Goal: Task Accomplishment & Management: Use online tool/utility

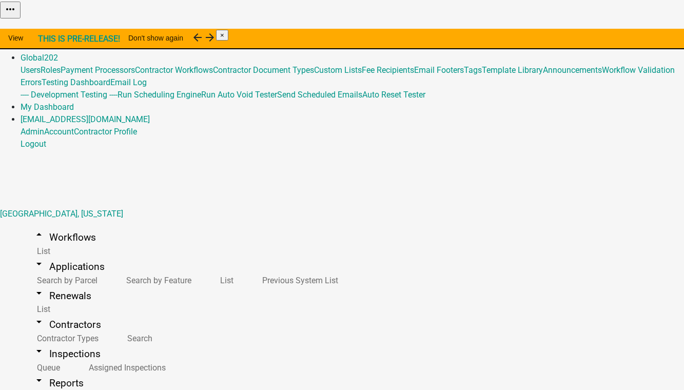
select select "048c0214-6709-481e-9d21-f5b1f6cf5395"
select select "0e579741-c89b-4d0e-811d-466922e86bf5"
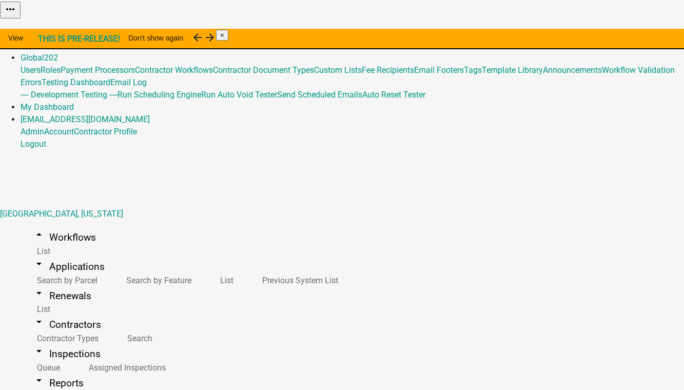
select select
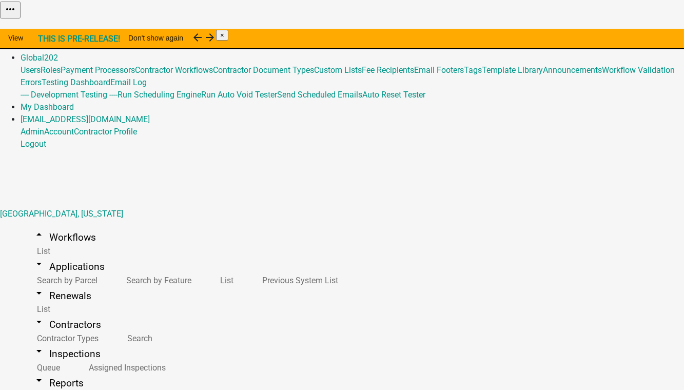
scroll to position [766, 0]
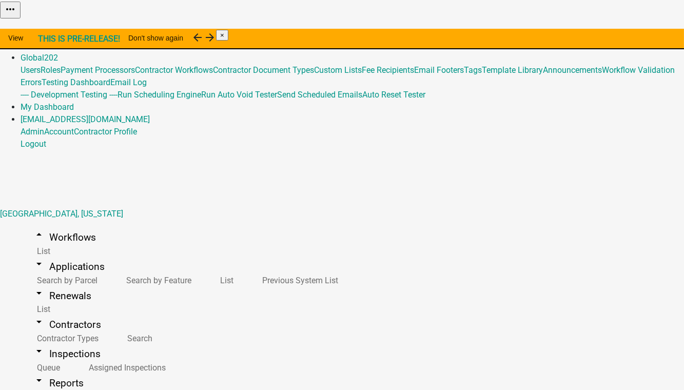
scroll to position [1232, 0]
select select "4d705d61-cc03-4a64-a7ea-05b369ec4936"
select select
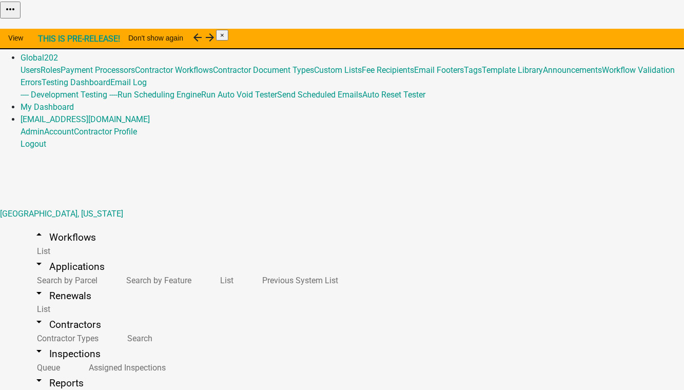
select select "4d705d61-cc03-4a64-a7ea-05b369ec4936"
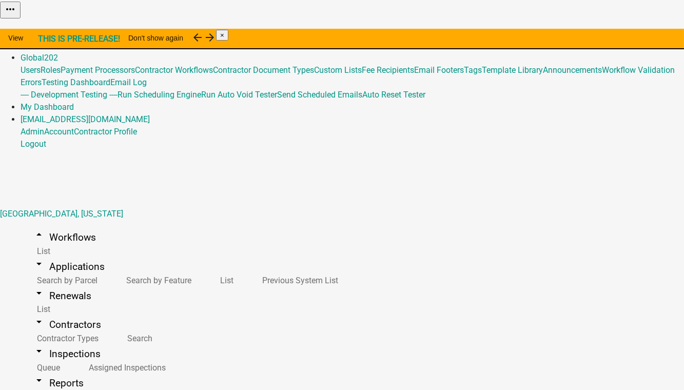
select select
select select "4d705d61-cc03-4a64-a7ea-05b369ec4936"
select select
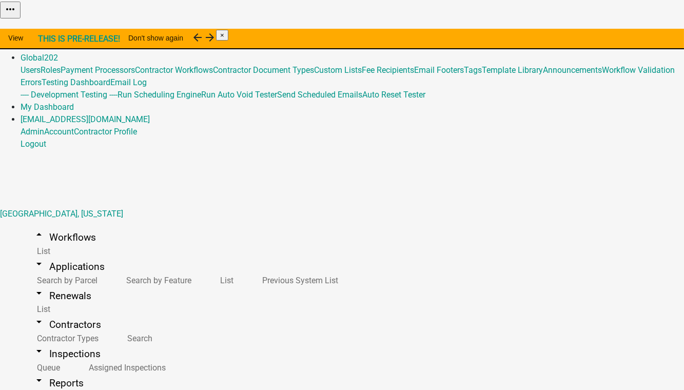
select select "4d705d61-cc03-4a64-a7ea-05b369ec4936"
select select
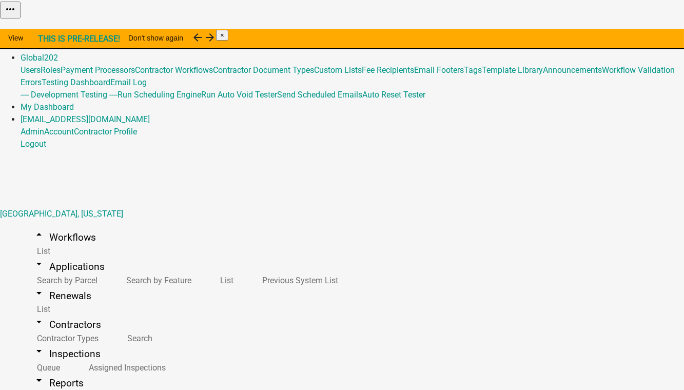
scroll to position [813, 0]
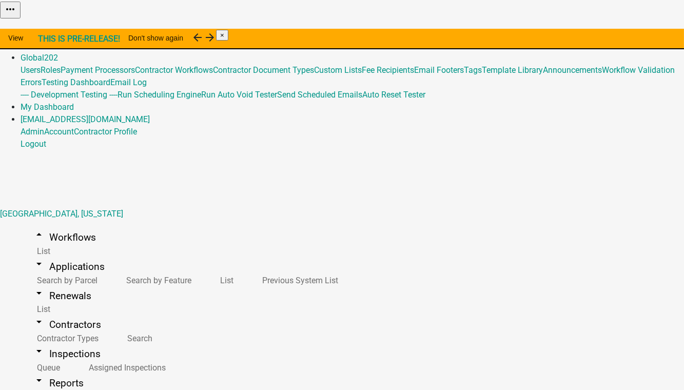
select select "4d705d61-cc03-4a64-a7ea-05b369ec4936"
select select "0e579741-c89b-4d0e-811d-466922e86bf5"
select select
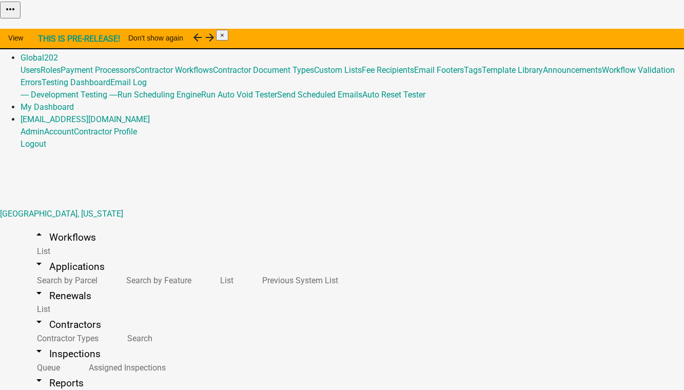
scroll to position [1059, 0]
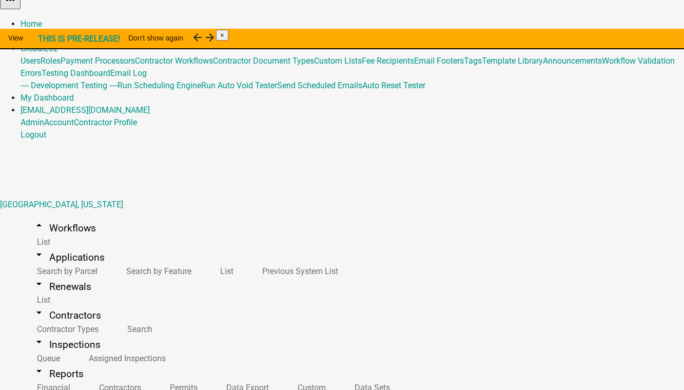
scroll to position [12, 0]
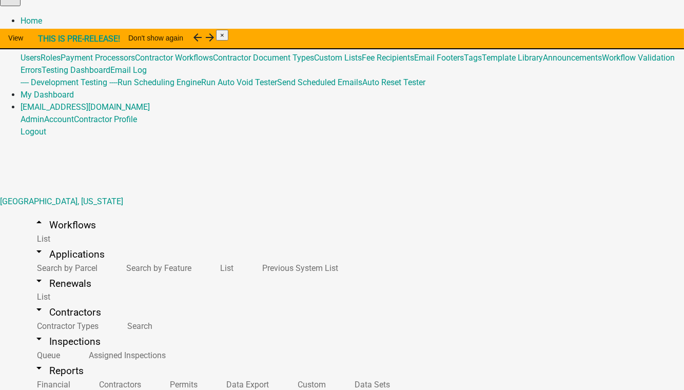
select select "0e579741-c89b-4d0e-811d-466922e86bf5"
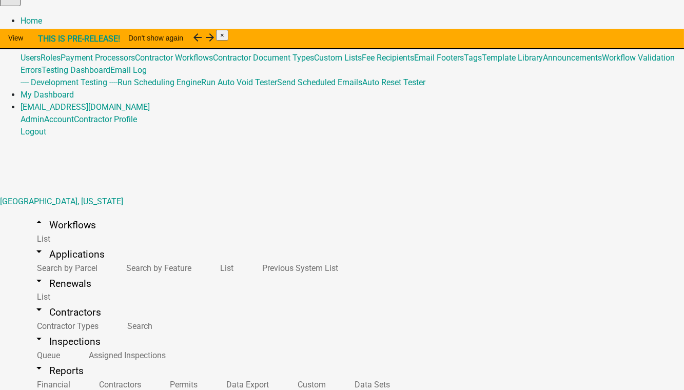
scroll to position [249, 0]
checkbox input "true"
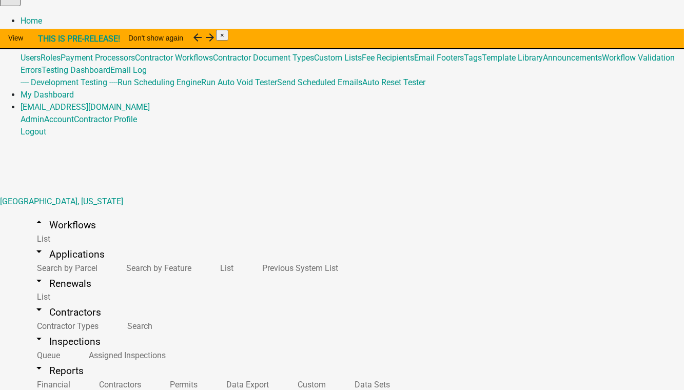
checkbox input "true"
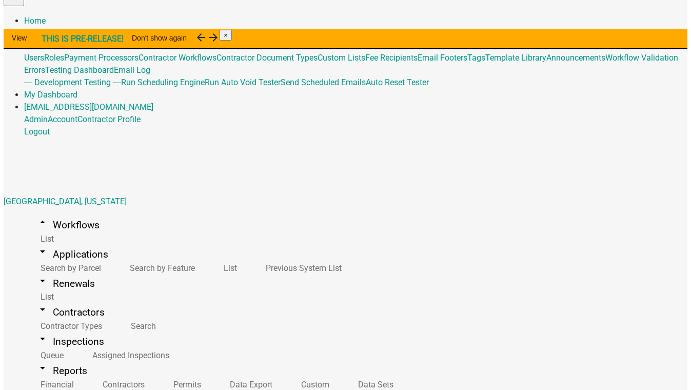
scroll to position [49, 0]
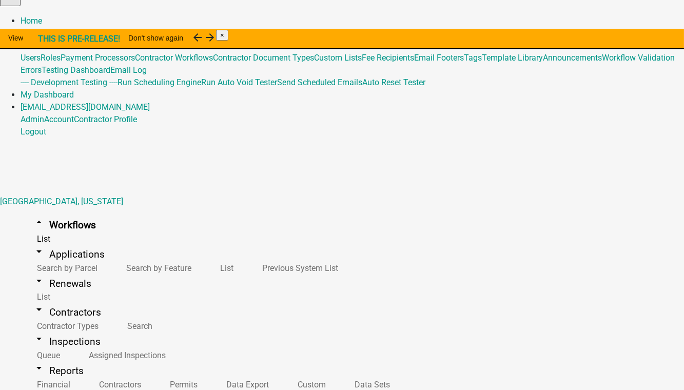
click at [44, 28] on link "Admin" at bounding box center [33, 33] width 24 height 10
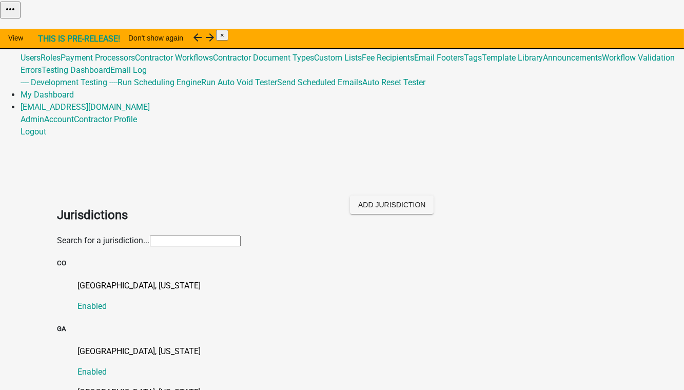
click at [157, 235] on input "text" at bounding box center [195, 240] width 91 height 11
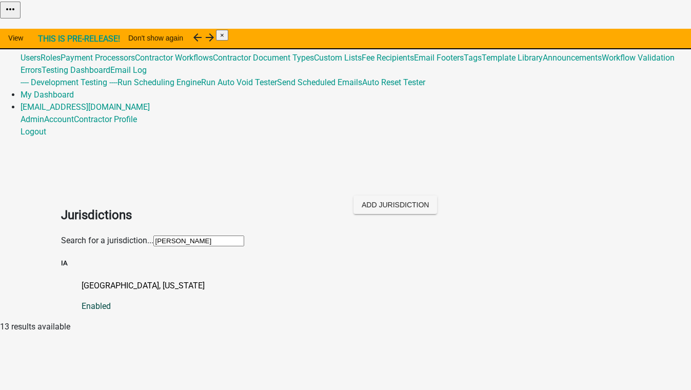
type input "wright"
click at [118, 280] on p "[GEOGRAPHIC_DATA], [US_STATE]" at bounding box center [356, 286] width 549 height 12
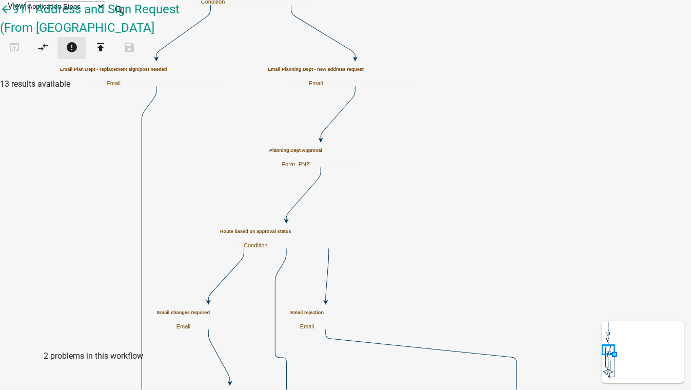
click at [78, 55] on icon "error" at bounding box center [72, 48] width 12 height 14
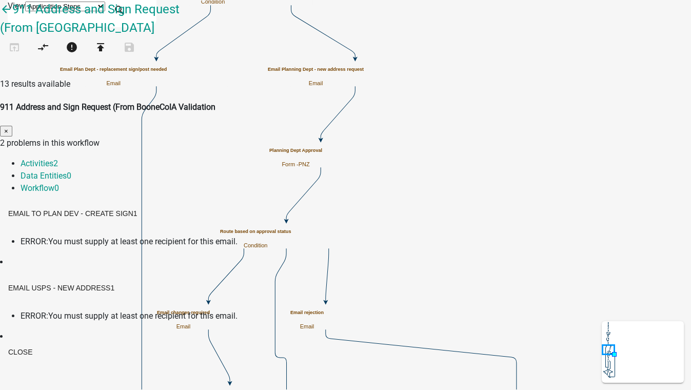
click at [48, 236] on span "ERROR:" at bounding box center [35, 241] width 28 height 10
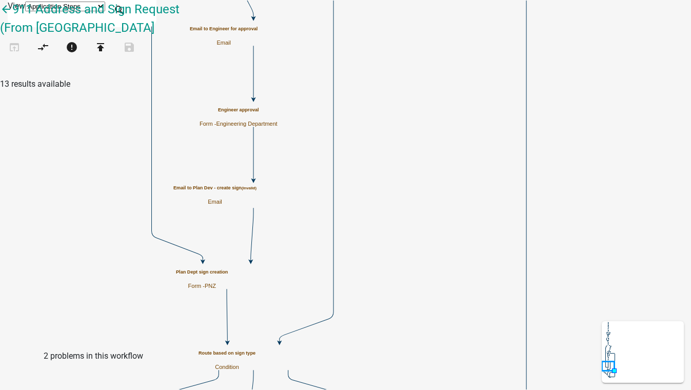
click at [256, 191] on h5 "Email to Plan Dev - create sign (invalid)" at bounding box center [214, 188] width 83 height 6
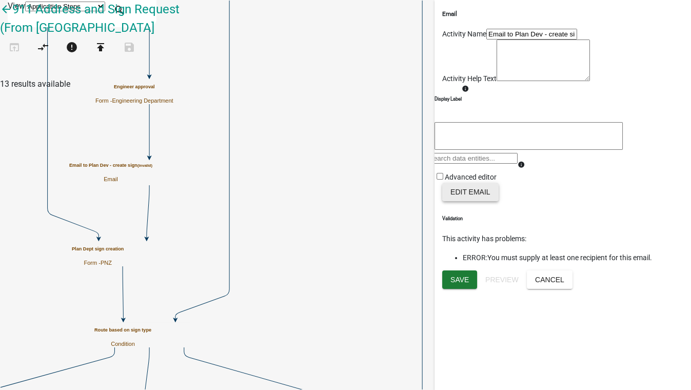
click at [479, 201] on button "Edit Email" at bounding box center [470, 192] width 56 height 18
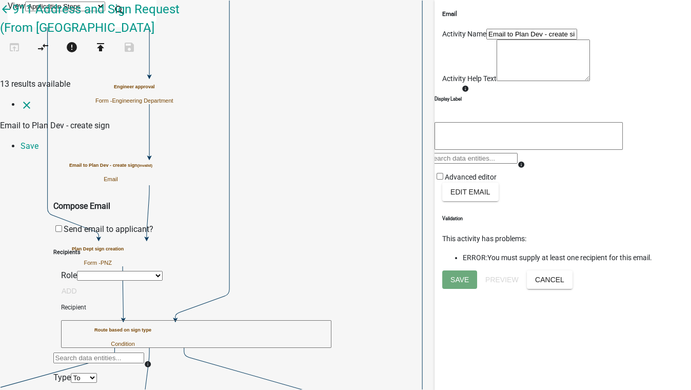
click at [144, 320] on textarea at bounding box center [196, 334] width 270 height 28
type textarea "[EMAIL_ADDRESS][DOMAIN_NAME]"
click at [85, 384] on button "Add" at bounding box center [69, 393] width 32 height 18
click at [38, 141] on link "Save" at bounding box center [30, 146] width 18 height 10
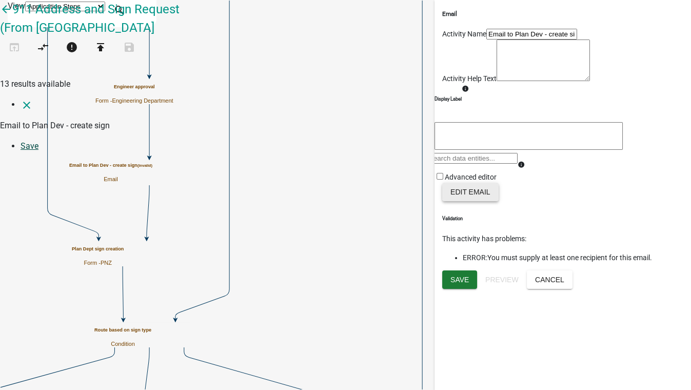
scroll to position [0, 0]
click at [460, 289] on button "Save" at bounding box center [459, 279] width 35 height 18
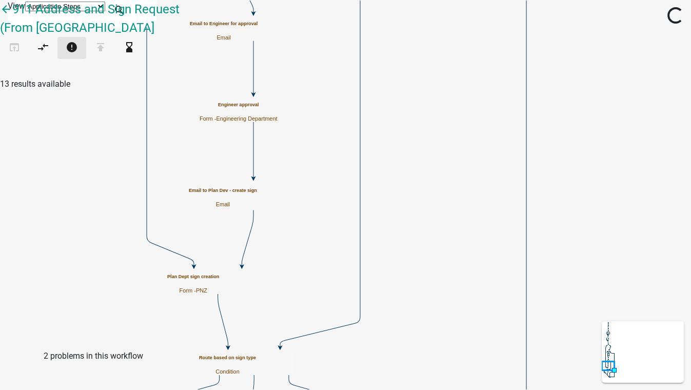
click at [86, 59] on button "error" at bounding box center [71, 48] width 29 height 22
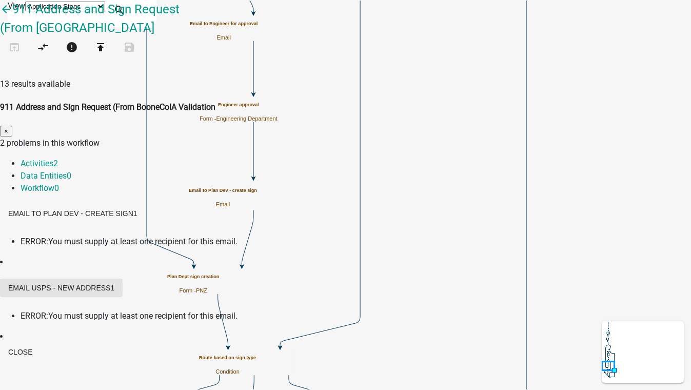
click at [123, 278] on button "Email USPS - new address 1" at bounding box center [61, 287] width 123 height 18
click at [226, 311] on span "You must supply at least one recipient for this email." at bounding box center [142, 316] width 189 height 10
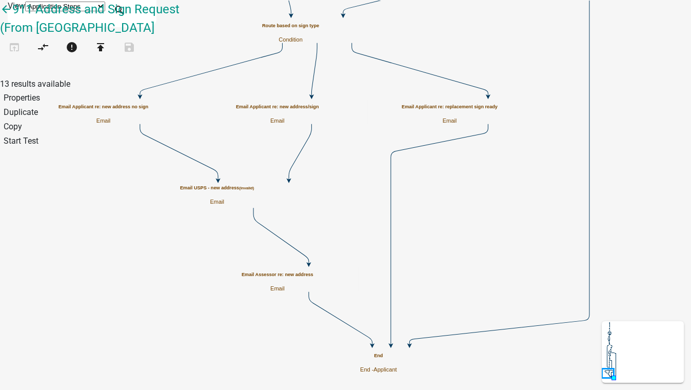
click at [254, 191] on h5 "Email USPS - new address (invalid)" at bounding box center [217, 188] width 74 height 6
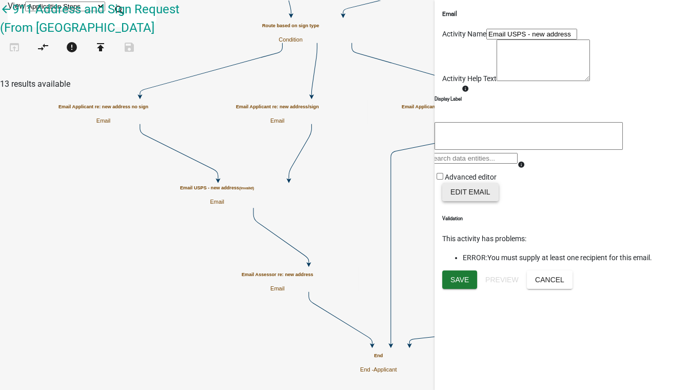
click at [480, 201] on button "Edit Email" at bounding box center [470, 192] width 56 height 18
select select "7cec98fb-4158-4912-87ed-25567374b001"
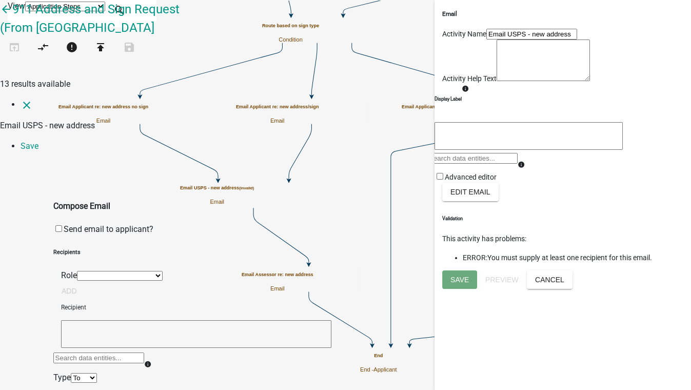
click at [77, 320] on textarea at bounding box center [196, 334] width 270 height 28
type textarea "[EMAIL_ADDRESS][DOMAIN_NAME]"
click at [85, 384] on button "Add" at bounding box center [69, 393] width 32 height 18
click at [38, 141] on link "Save" at bounding box center [30, 146] width 18 height 10
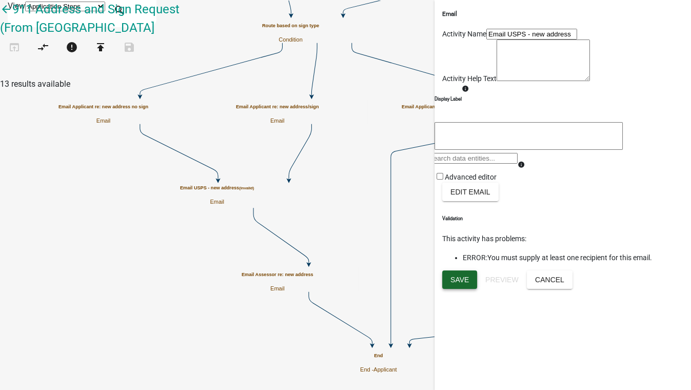
click at [457, 283] on span "Save" at bounding box center [459, 279] width 18 height 8
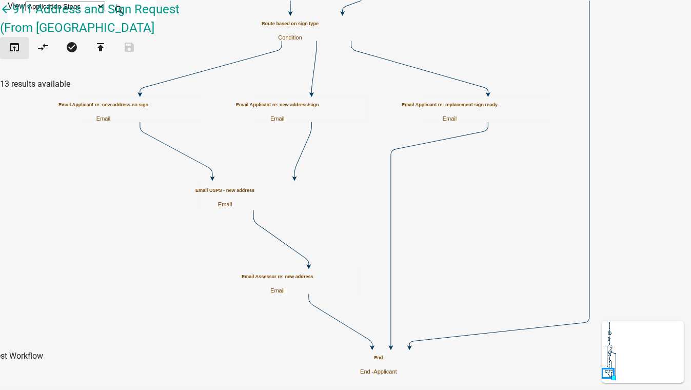
click at [18, 54] on icon "open_in_browser" at bounding box center [14, 48] width 12 height 14
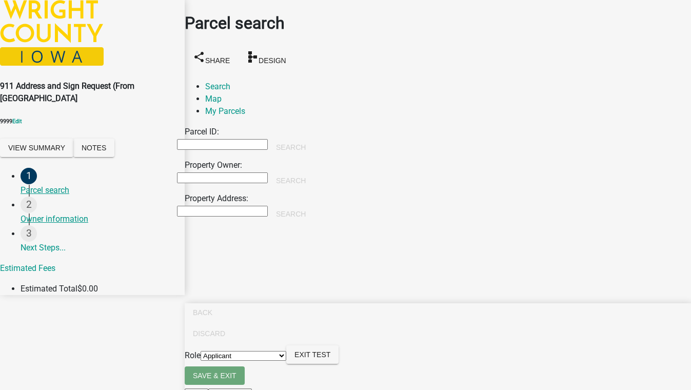
click at [223, 172] on input "Property Owner:" at bounding box center [222, 177] width 91 height 11
type input "smith"
click at [314, 171] on button "Search" at bounding box center [291, 180] width 46 height 18
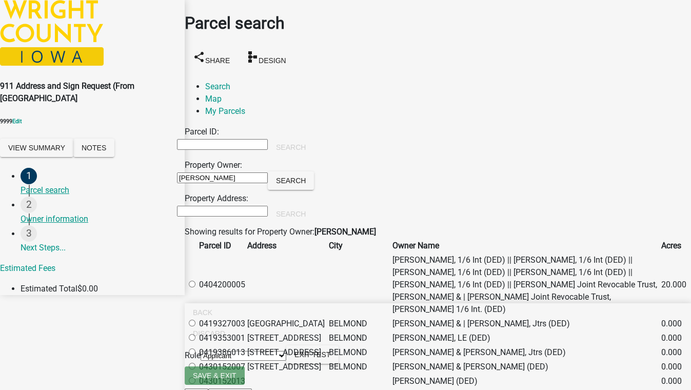
click at [197, 280] on label at bounding box center [197, 285] width 0 height 10
click at [195, 281] on input "radio" at bounding box center [192, 284] width 7 height 7
radio input "true"
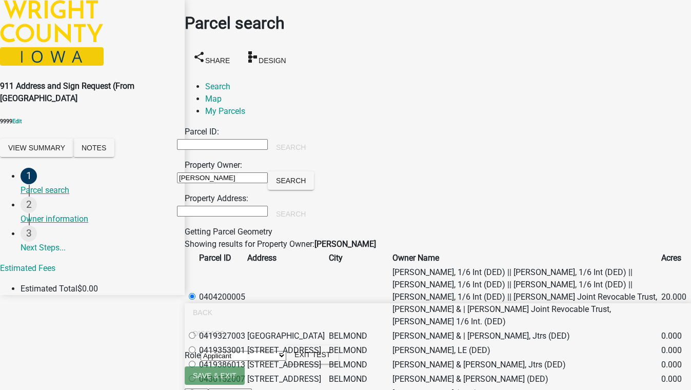
scroll to position [93, 0]
click at [392, 238] on div "Showing results for Property Owner: smith" at bounding box center [438, 244] width 506 height 12
click at [330, 358] on span "Exit Test" at bounding box center [312, 354] width 36 height 8
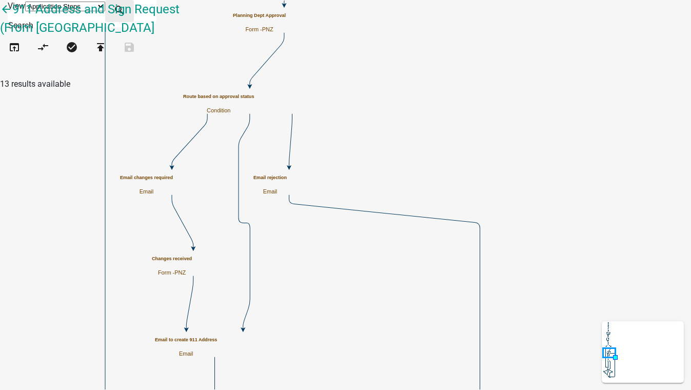
click at [126, 11] on icon "search" at bounding box center [119, 11] width 12 height 14
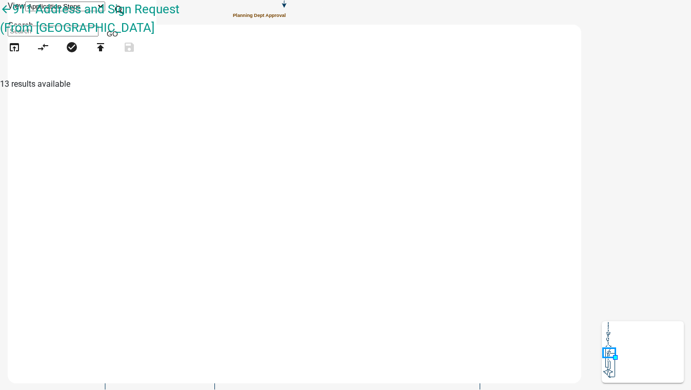
click at [98, 36] on input at bounding box center [53, 31] width 91 height 11
type input "map"
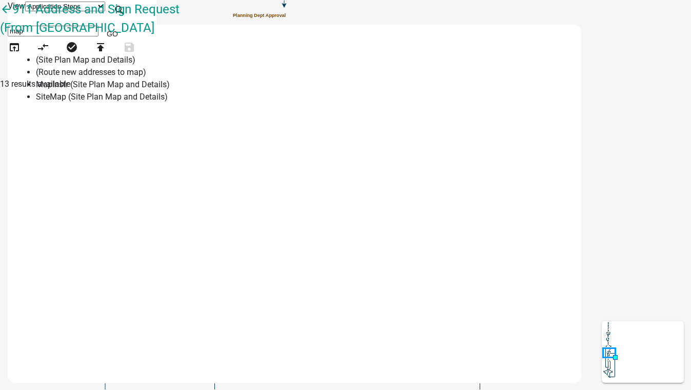
click at [537, 173] on div "(Site Plan Map and Details) (Route new addresses to map) MapInstr (Site Plan Ma…" at bounding box center [287, 206] width 558 height 320
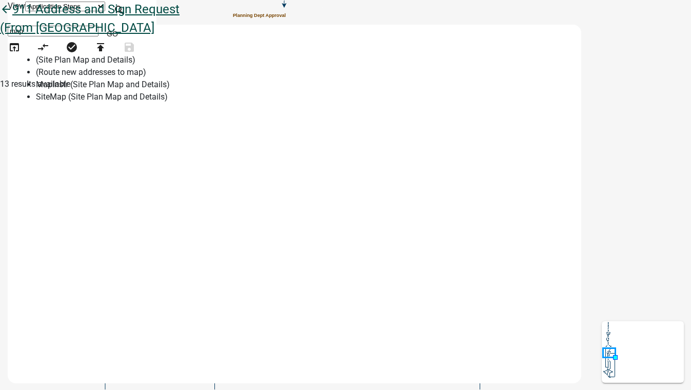
drag, startPoint x: 221, startPoint y: 33, endPoint x: 166, endPoint y: 27, distance: 55.7
click at [166, 27] on div "arrow_back 911 Address and Sign Request (From BooneCoIA open_in_browser compare…" at bounding box center [345, 35] width 691 height 70
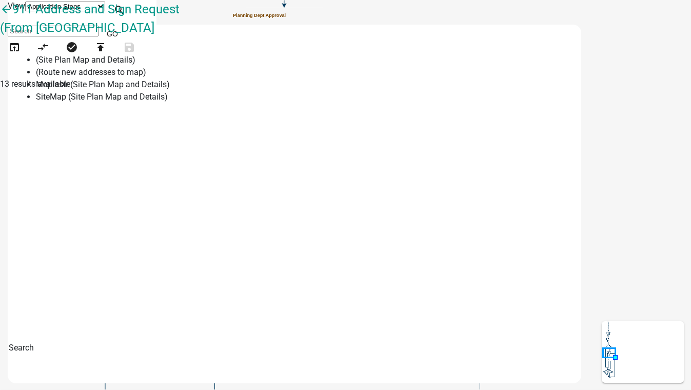
click at [126, 32] on button "Go" at bounding box center [112, 34] width 28 height 18
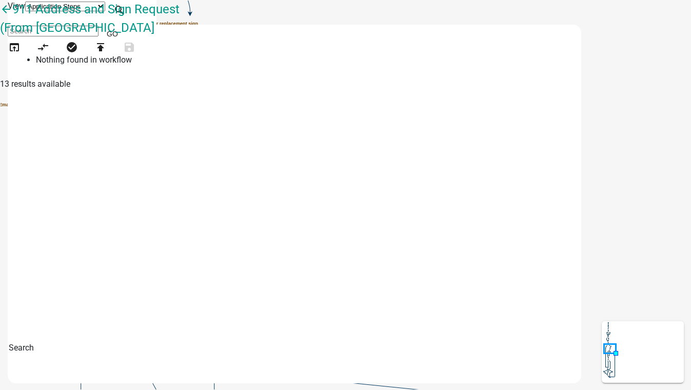
drag, startPoint x: 276, startPoint y: 10, endPoint x: 288, endPoint y: 8, distance: 11.9
click at [105, 10] on select "Application Steps Post Application Steps" at bounding box center [65, 7] width 80 height 10
click at [126, 9] on icon "search" at bounding box center [119, 11] width 12 height 14
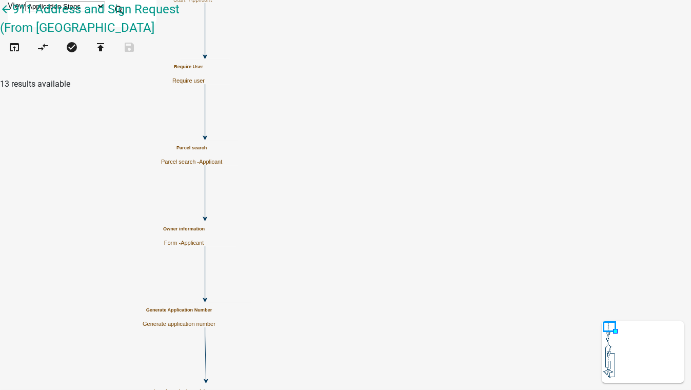
click at [222, 153] on div "Parcel search Parcel search - Applicant" at bounding box center [191, 155] width 61 height 20
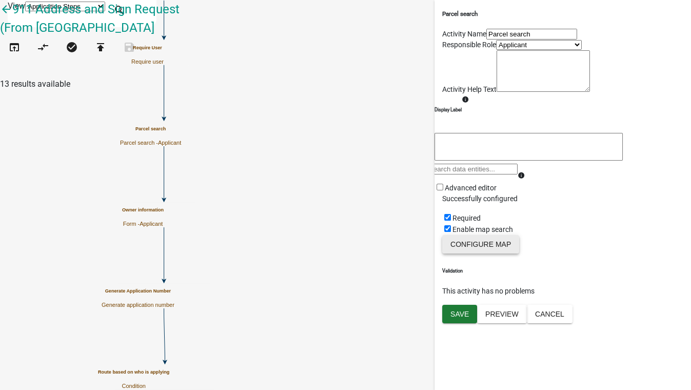
click at [482, 253] on button "Configure Map" at bounding box center [480, 244] width 77 height 18
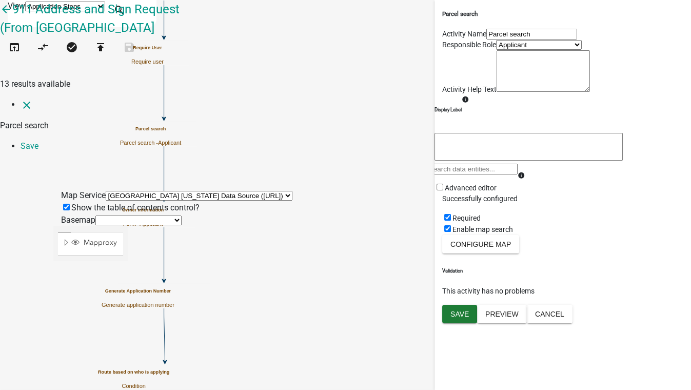
click at [465, 189] on div "Map Service Wright County Iowa Data Source (http://permits-map-01:6080/arcgis/r…" at bounding box center [345, 195] width 569 height 12
click at [292, 191] on select "Wright County Iowa Data Source (http://permits-map-01:6080/arcgis/rest/services…" at bounding box center [199, 196] width 187 height 10
click at [144, 215] on select "no basemap topo satellite hybrid gray terrain osm topo-vector streets-relief-ve…" at bounding box center [138, 220] width 86 height 10
click at [95, 215] on select "no basemap topo satellite hybrid gray terrain osm topo-vector streets-relief-ve…" at bounding box center [138, 220] width 86 height 10
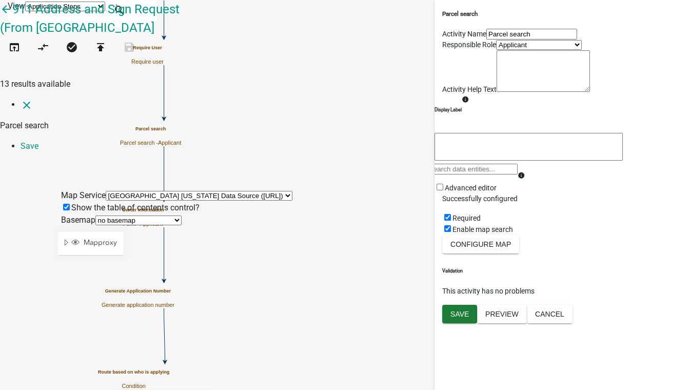
click at [104, 215] on select "no basemap topo satellite hybrid gray terrain osm topo-vector streets-relief-ve…" at bounding box center [138, 220] width 86 height 10
click at [95, 215] on select "no basemap topo satellite hybrid gray terrain osm topo-vector streets-relief-ve…" at bounding box center [138, 220] width 86 height 10
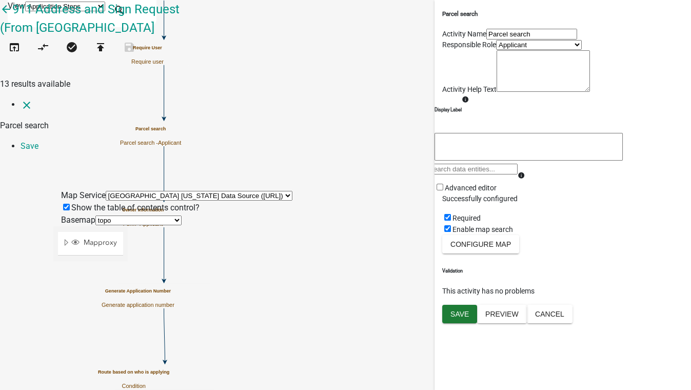
click at [128, 226] on div at bounding box center [128, 354] width 0 height 256
click at [128, 282] on div at bounding box center [128, 354] width 0 height 256
click at [128, 301] on div at bounding box center [128, 354] width 0 height 256
click at [128, 310] on div at bounding box center [128, 354] width 0 height 256
click at [128, 226] on div at bounding box center [128, 354] width 0 height 256
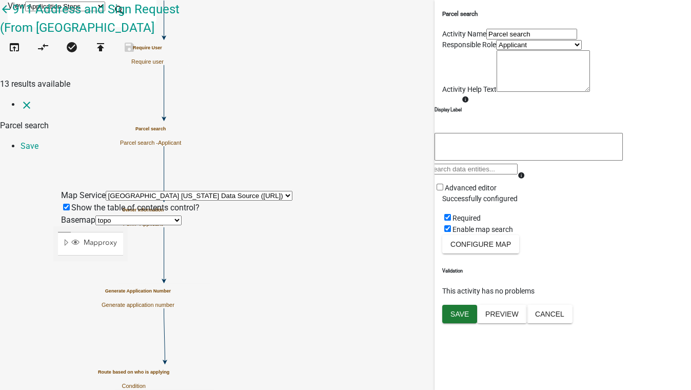
click at [128, 317] on div at bounding box center [128, 354] width 0 height 256
click at [128, 238] on div at bounding box center [128, 354] width 0 height 256
click at [95, 215] on select "no basemap topo satellite hybrid gray terrain osm topo-vector streets-relief-ve…" at bounding box center [138, 220] width 86 height 10
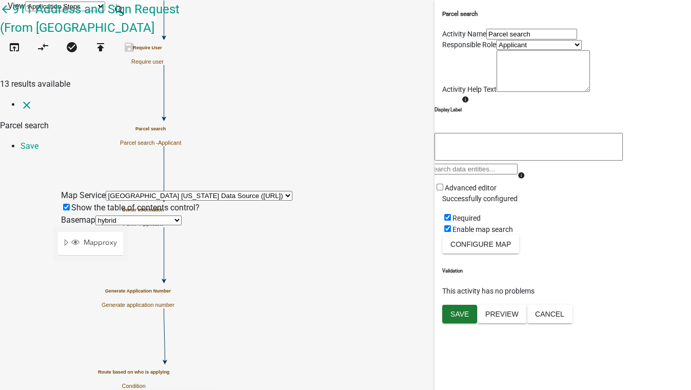
click at [128, 226] on div at bounding box center [128, 354] width 0 height 256
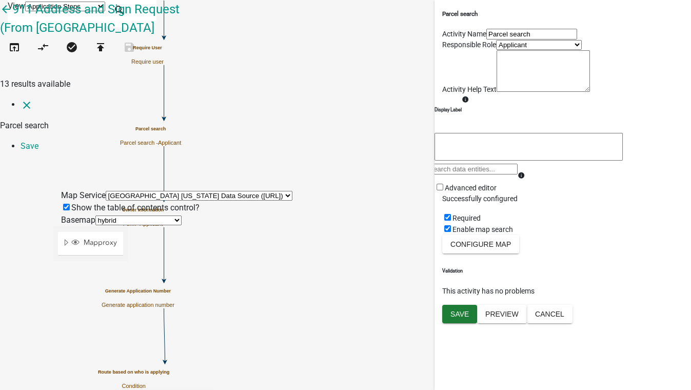
click at [128, 226] on div at bounding box center [128, 354] width 0 height 256
click at [107, 215] on select "no basemap topo satellite hybrid gray terrain osm topo-vector streets-relief-ve…" at bounding box center [138, 220] width 86 height 10
click at [95, 215] on select "no basemap topo satellite hybrid gray terrain osm topo-vector streets-relief-ve…" at bounding box center [138, 220] width 86 height 10
click at [97, 215] on select "no basemap topo satellite hybrid gray terrain osm topo-vector streets-relief-ve…" at bounding box center [138, 220] width 86 height 10
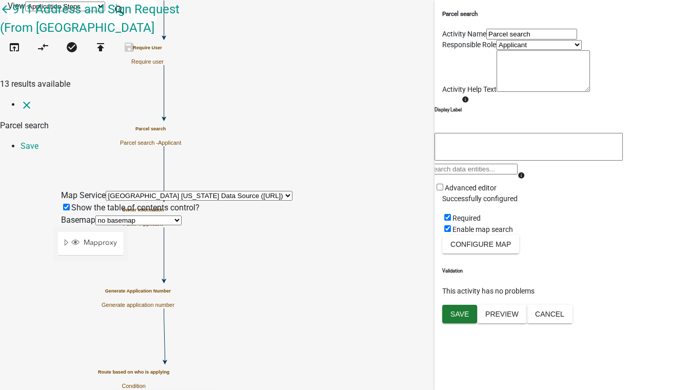
select select "topo"
click at [95, 215] on select "no basemap topo satellite hybrid gray terrain osm topo-vector streets-relief-ve…" at bounding box center [138, 220] width 86 height 10
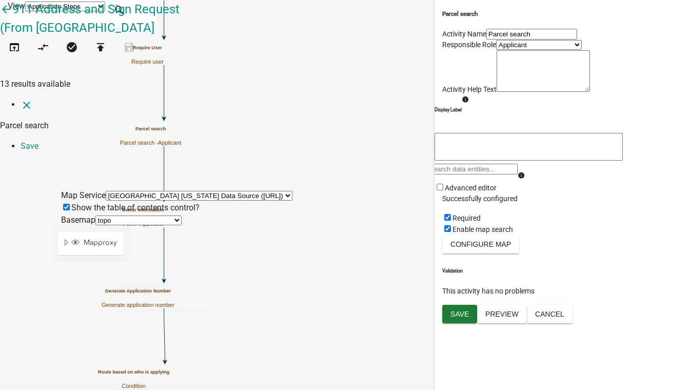
scroll to position [0, 0]
click at [128, 234] on div at bounding box center [128, 354] width 0 height 256
click at [128, 248] on div at bounding box center [128, 354] width 0 height 256
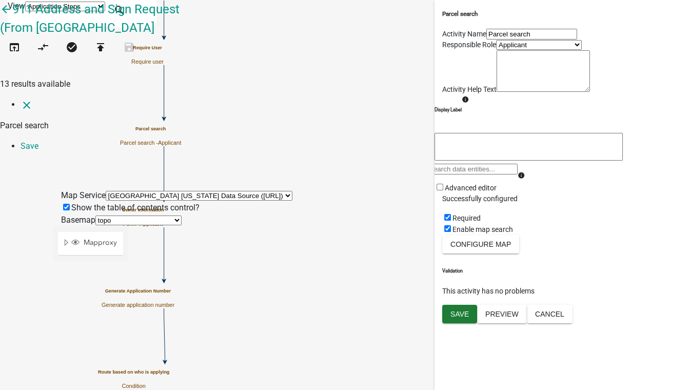
scroll to position [186, 0]
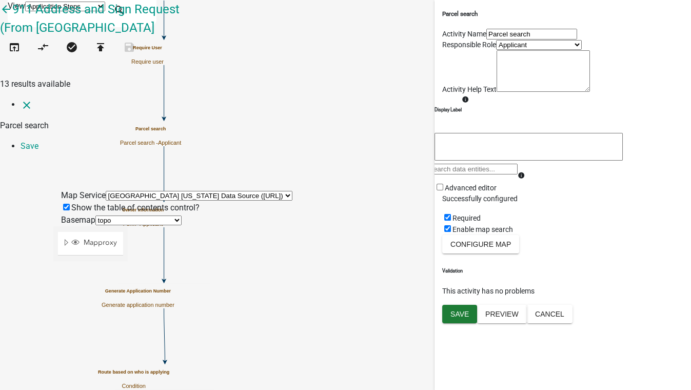
scroll to position [0, 0]
click at [71, 203] on span at bounding box center [71, 208] width 0 height 10
click at [63, 204] on input "Show the table of contents control?" at bounding box center [66, 207] width 7 height 7
click at [61, 215] on span at bounding box center [61, 220] width 0 height 10
click at [69, 204] on input "Show the table of contents control?" at bounding box center [66, 207] width 7 height 7
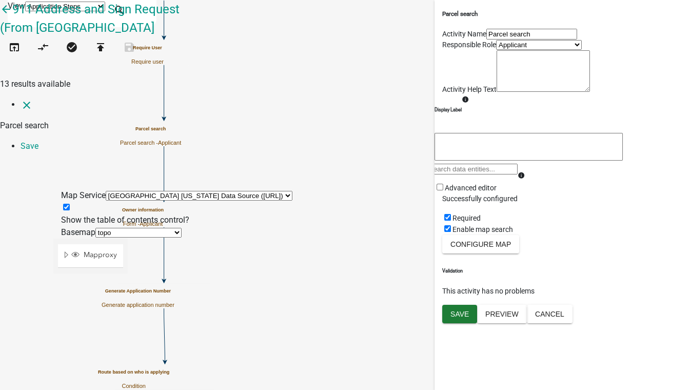
click at [292, 191] on select "Wright County Iowa Data Source (http://permits-map-01:6080/arcgis/rest/services…" at bounding box center [199, 196] width 187 height 10
click at [106, 191] on select "Wright County Iowa Data Source (http://permits-map-01:6080/arcgis/rest/services…" at bounding box center [199, 196] width 187 height 10
click at [209, 191] on select "Wright County Iowa Data Source (http://permits-map-01:6080/arcgis/rest/services…" at bounding box center [199, 196] width 187 height 10
click at [38, 141] on link "Save" at bounding box center [30, 146] width 18 height 10
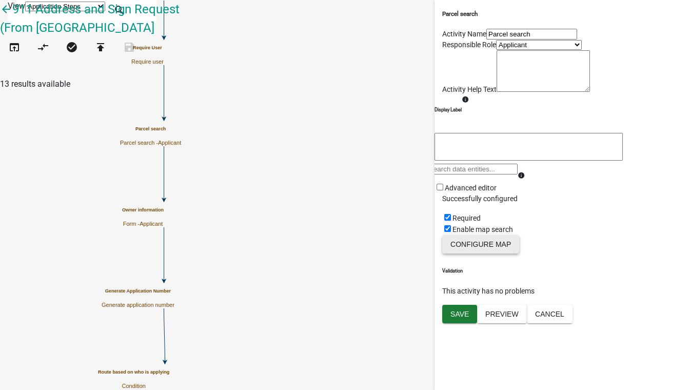
scroll to position [52, 0]
click at [463, 317] on span "Save" at bounding box center [459, 313] width 18 height 8
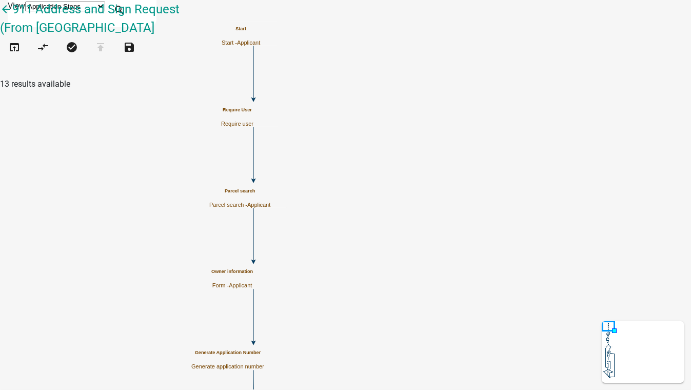
scroll to position [0, 0]
click at [270, 202] on p "Parcel search - Applicant" at bounding box center [239, 205] width 61 height 7
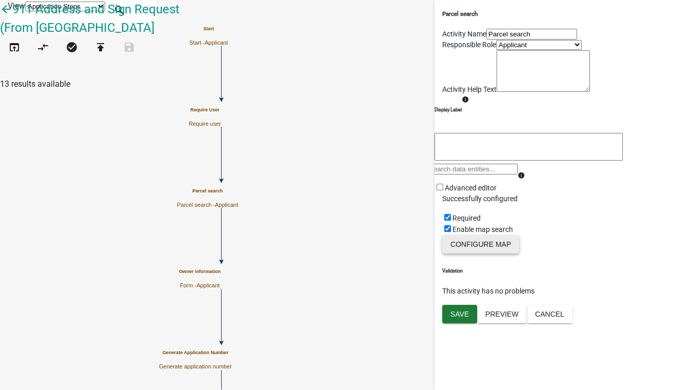
click at [477, 253] on button "Configure Map" at bounding box center [480, 244] width 77 height 18
select select "topo"
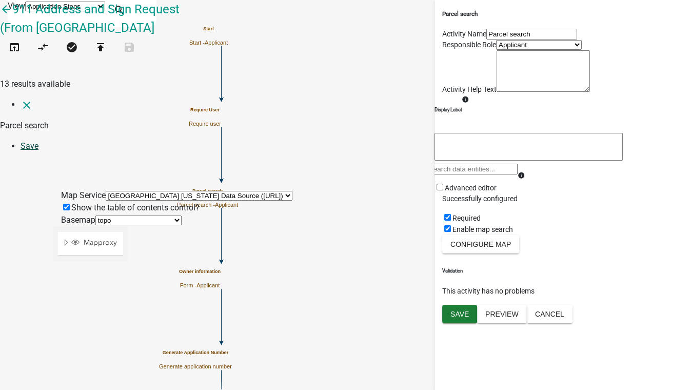
click at [38, 141] on link "Save" at bounding box center [30, 146] width 18 height 10
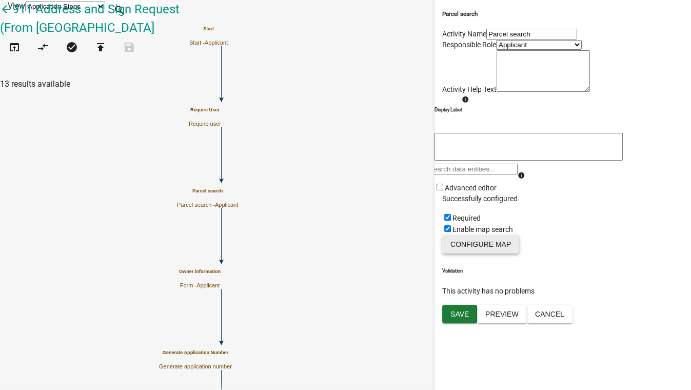
scroll to position [52, 0]
click at [463, 317] on span "Save" at bounding box center [459, 313] width 18 height 8
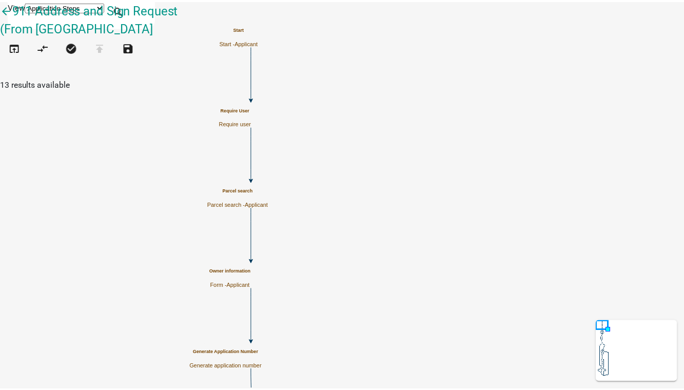
scroll to position [0, 0]
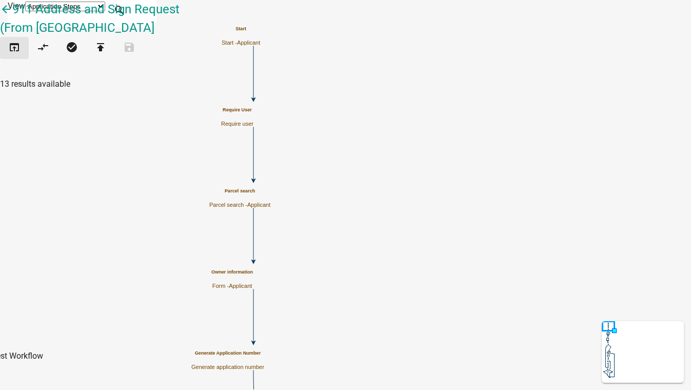
click at [21, 52] on icon "open_in_browser" at bounding box center [14, 48] width 12 height 14
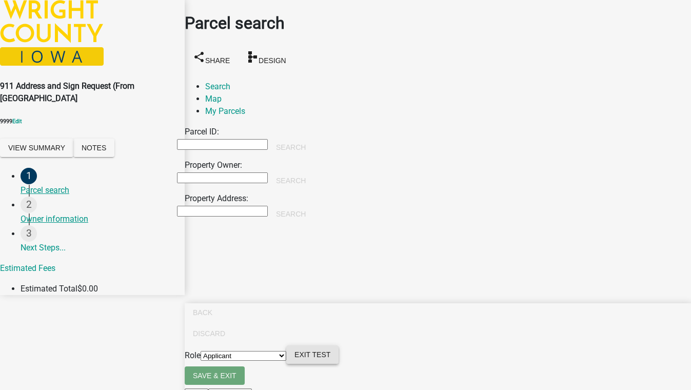
click at [338, 364] on button "Exit Test" at bounding box center [312, 354] width 52 height 18
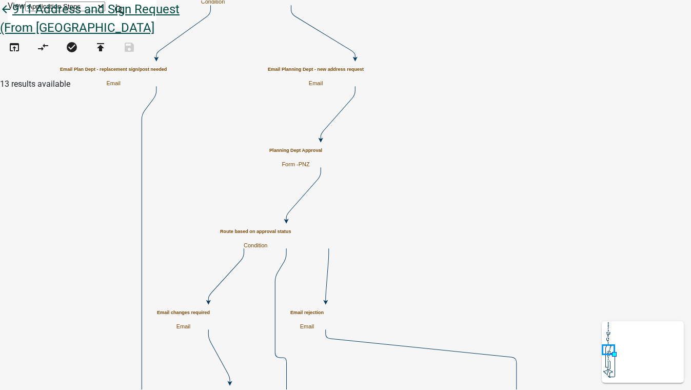
click at [12, 17] on icon "arrow_back" at bounding box center [6, 10] width 12 height 14
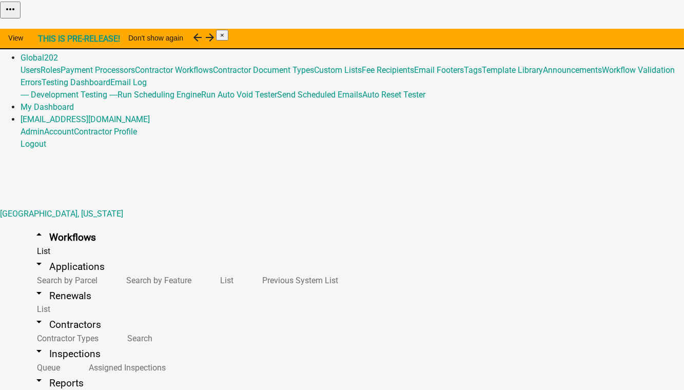
click at [42, 28] on link "Home" at bounding box center [32, 33] width 22 height 10
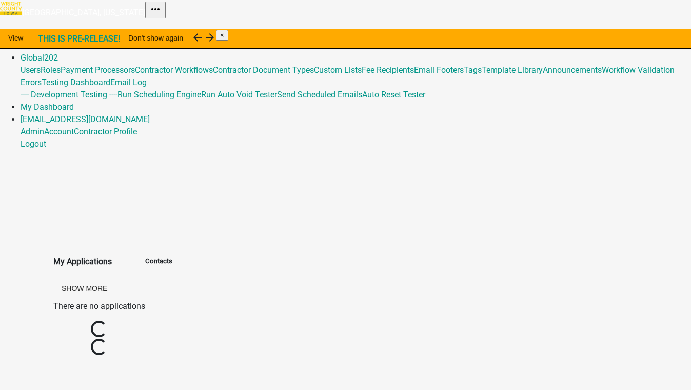
click at [44, 41] on link "Admin" at bounding box center [33, 46] width 24 height 10
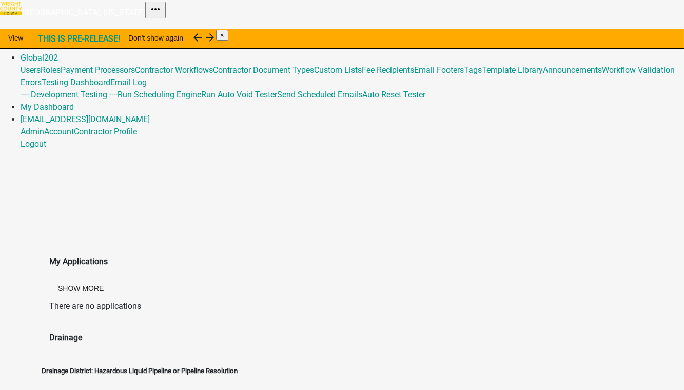
click at [44, 41] on link "Admin" at bounding box center [33, 46] width 24 height 10
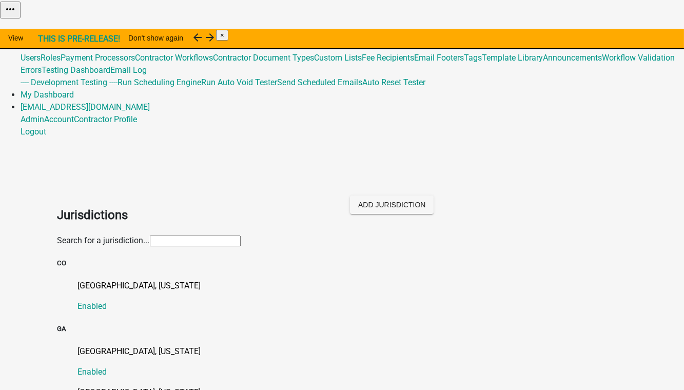
click at [164, 235] on input "text" at bounding box center [195, 240] width 91 height 11
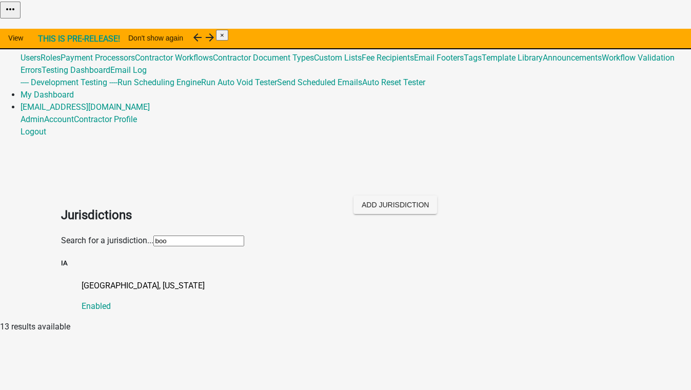
type input "Boone"
click at [83, 280] on p "Boone County, Iowa" at bounding box center [356, 286] width 549 height 12
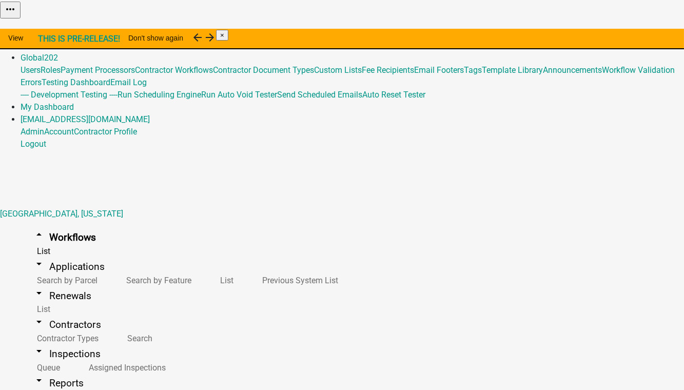
click at [568, 31] on button "Copy" at bounding box center [556, 26] width 24 height 11
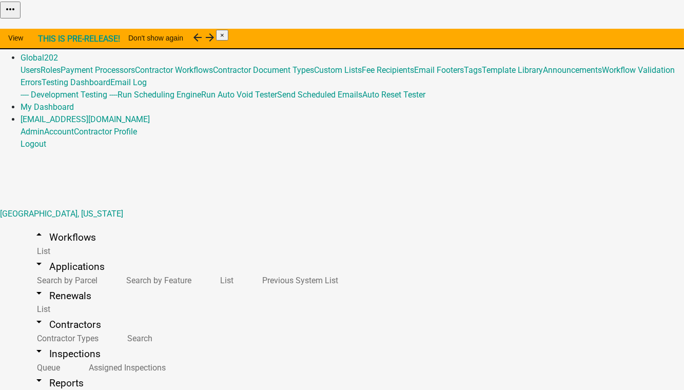
select select "048c0214-6709-481e-9d21-f5b1f6cf5395"
drag, startPoint x: 191, startPoint y: 242, endPoint x: 156, endPoint y: 245, distance: 35.5
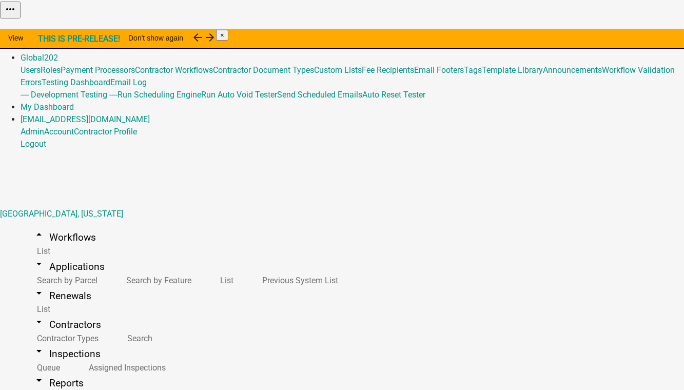
type input "911 Address and Sign Request (From BooneCoIA v2)"
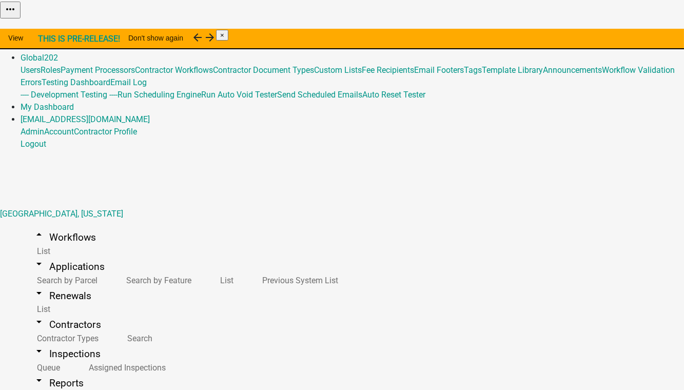
select select "1: 1dcd48c0-fbee-47c8-a514-283c038ef217"
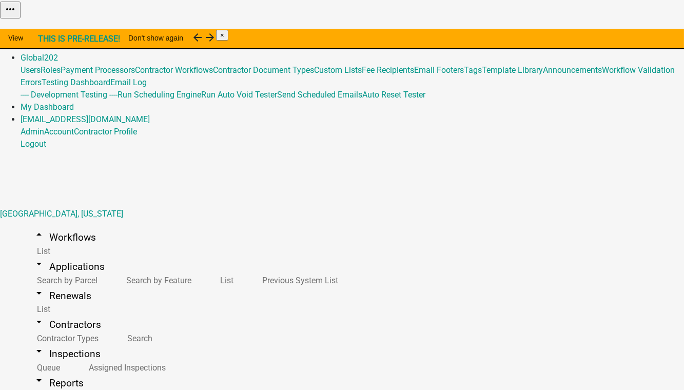
select select "3: b8282139-fdcd-4908-ab3c-d64f8dc4b24e"
select select "4: 0c9309b1-e613-4404-ba99-44bc2833ad89"
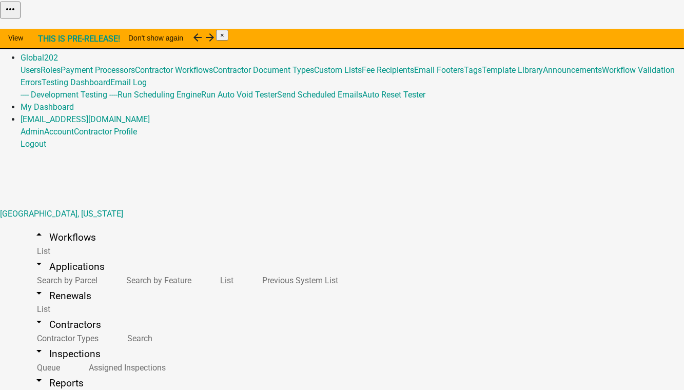
type textarea "10"
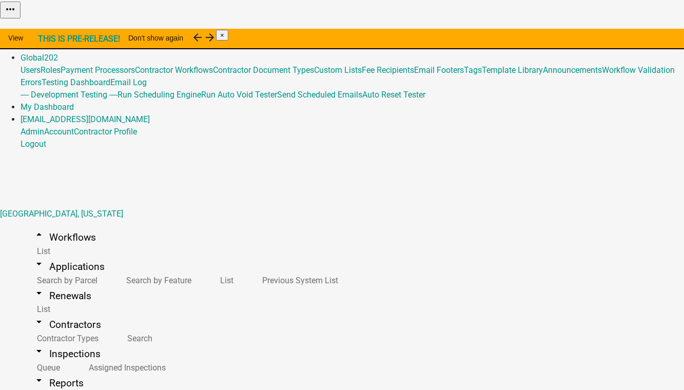
drag, startPoint x: 226, startPoint y: 288, endPoint x: 114, endPoint y: 277, distance: 112.8
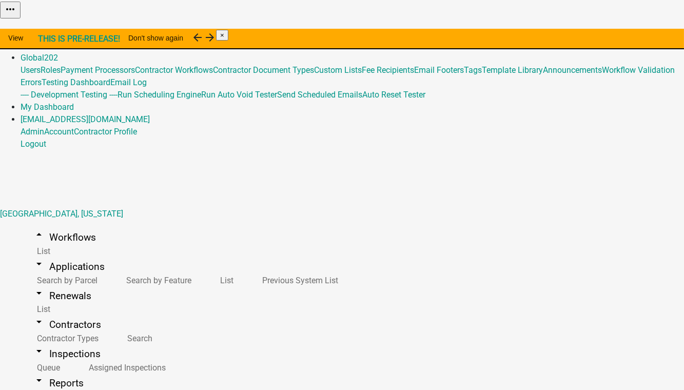
drag, startPoint x: 237, startPoint y: 297, endPoint x: 168, endPoint y: 296, distance: 69.8
drag, startPoint x: 237, startPoint y: 331, endPoint x: 178, endPoint y: 308, distance: 63.8
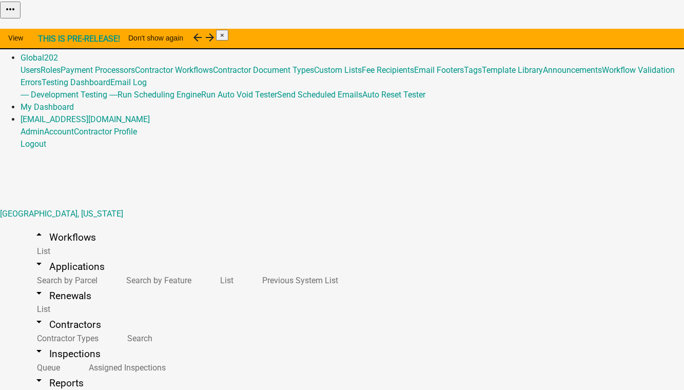
drag, startPoint x: 176, startPoint y: 308, endPoint x: 235, endPoint y: 334, distance: 64.5
drag, startPoint x: 213, startPoint y: 331, endPoint x: 184, endPoint y: 333, distance: 29.3
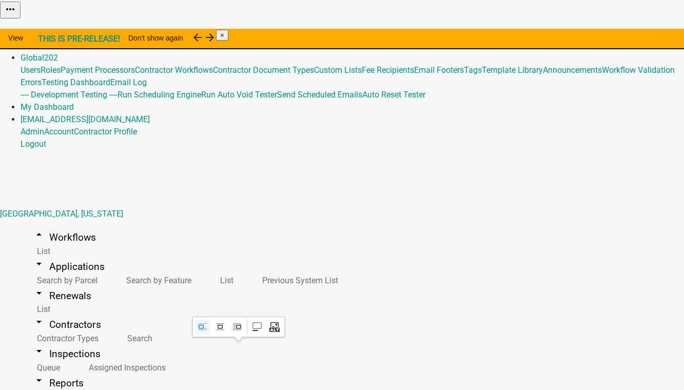
drag, startPoint x: 291, startPoint y: 335, endPoint x: 173, endPoint y: 338, distance: 118.0
drag, startPoint x: 298, startPoint y: 329, endPoint x: 153, endPoint y: 331, distance: 145.7
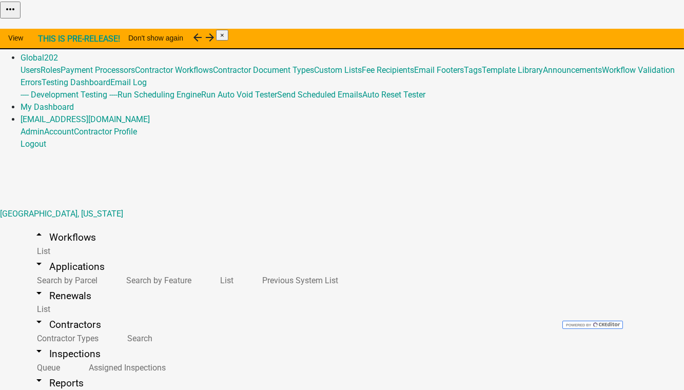
scroll to position [652, 0]
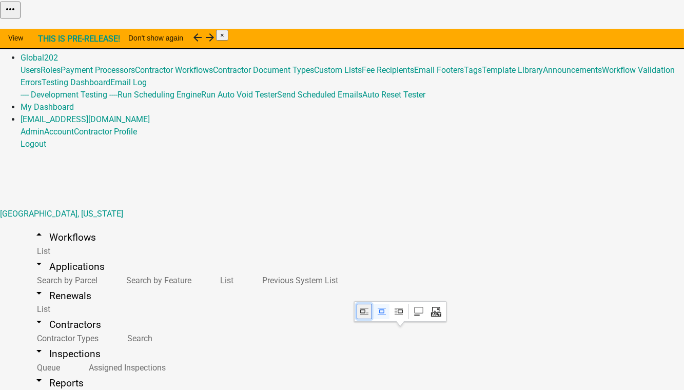
click at [368, 312] on icon "Image toolbar" at bounding box center [364, 311] width 8 height 7
select select "4d705d61-cc03-4a64-a7ea-05b369ec4936"
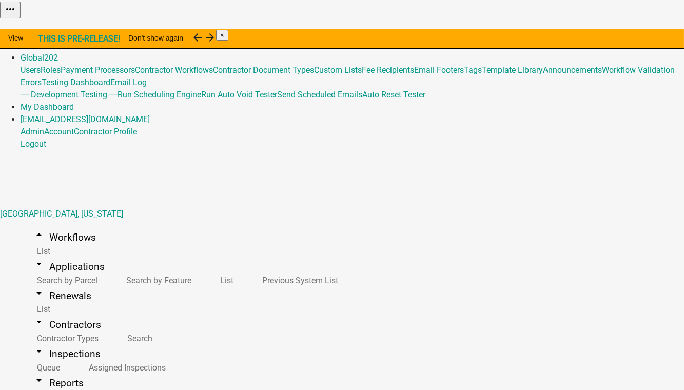
select select "4d705d61-cc03-4a64-a7ea-05b369ec4936"
select select
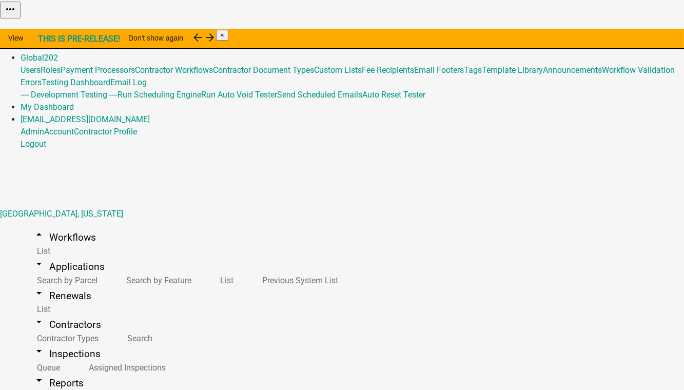
scroll to position [420, 0]
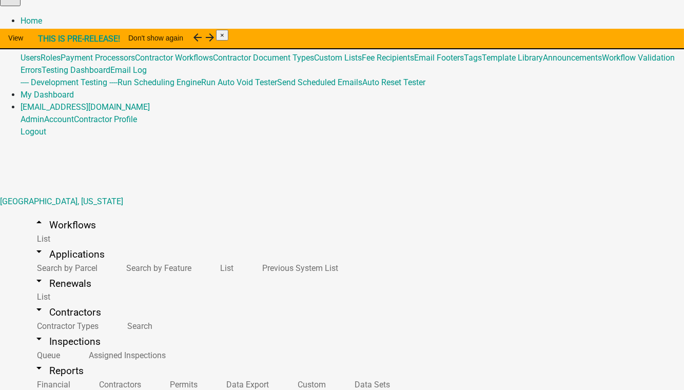
scroll to position [894, 0]
select select "4d705d61-cc03-4a64-a7ea-05b369ec4936"
select select
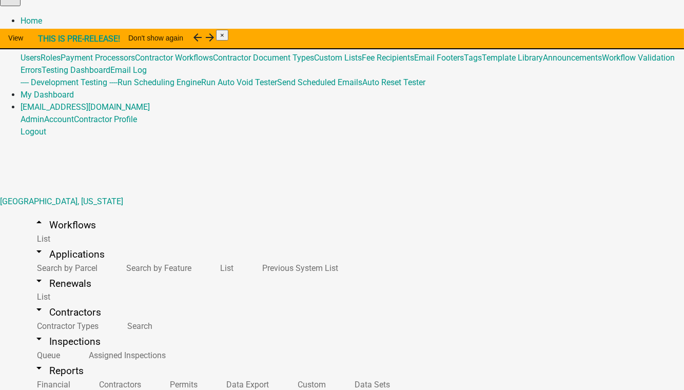
select select "4d705d61-cc03-4a64-a7ea-05b369ec4936"
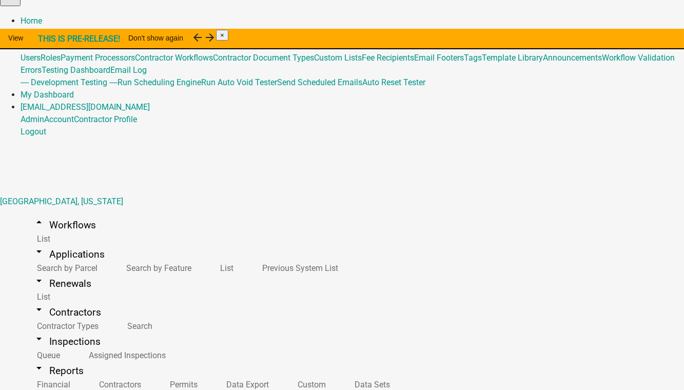
scroll to position [568, 0]
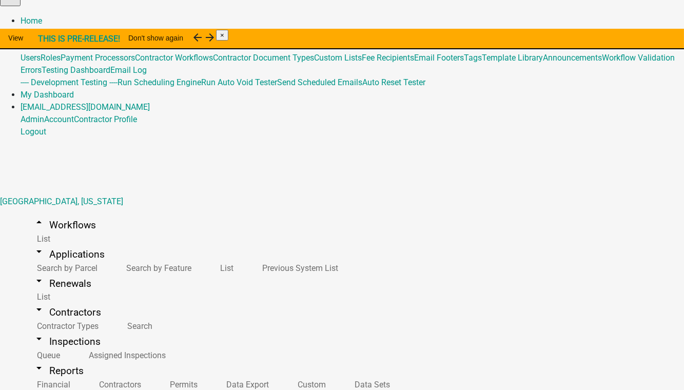
select select "0e579741-c89b-4d0e-811d-466922e86bf5"
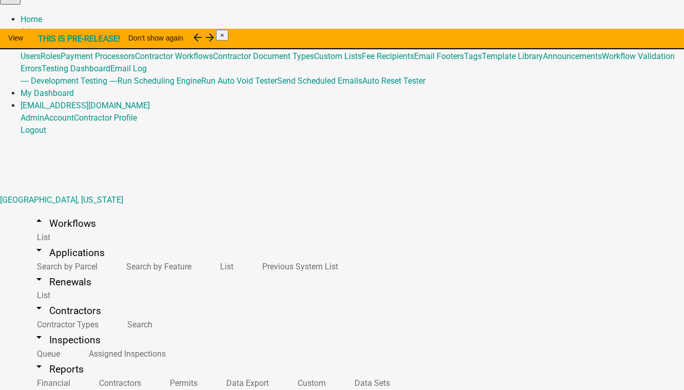
select select "4d705d61-cc03-4a64-a7ea-05b369ec4936"
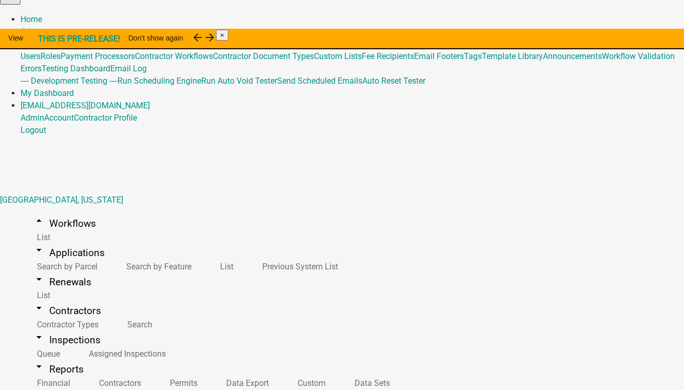
select select "4d705d61-cc03-4a64-a7ea-05b369ec4936"
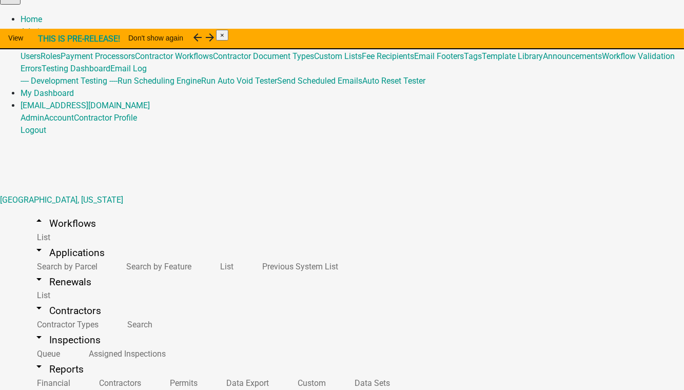
select select
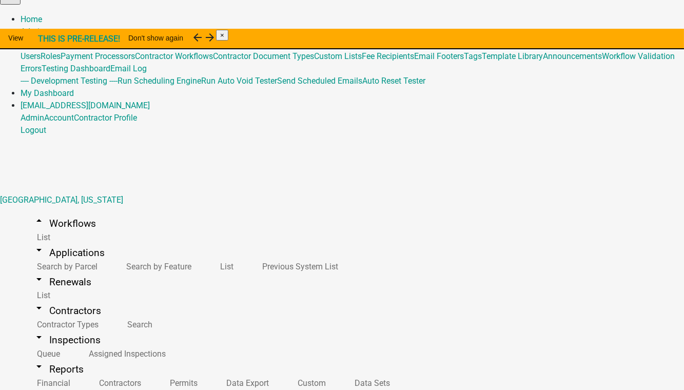
select select "4d705d61-cc03-4a64-a7ea-05b369ec4936"
select select
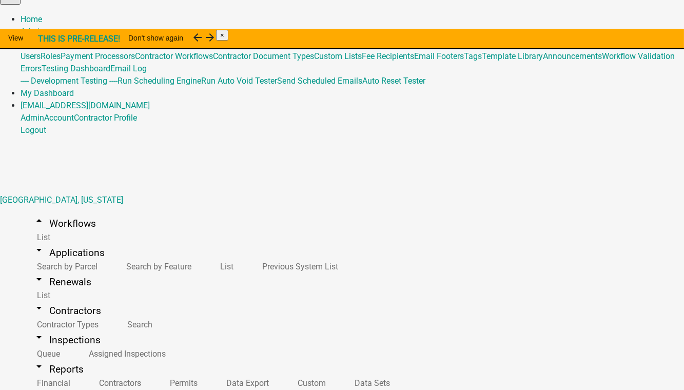
select select "0e579741-c89b-4d0e-811d-466922e86bf5"
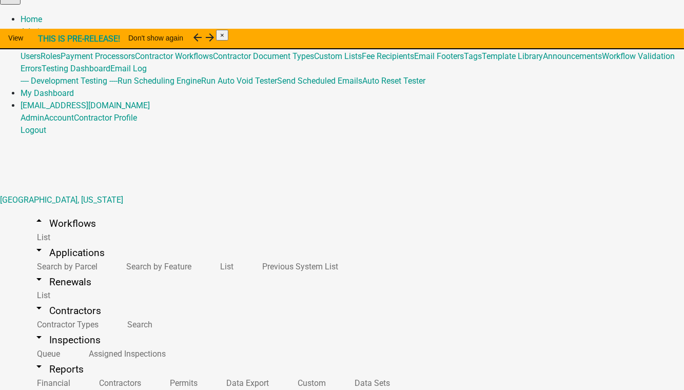
select select "0e579741-c89b-4d0e-811d-466922e86bf5"
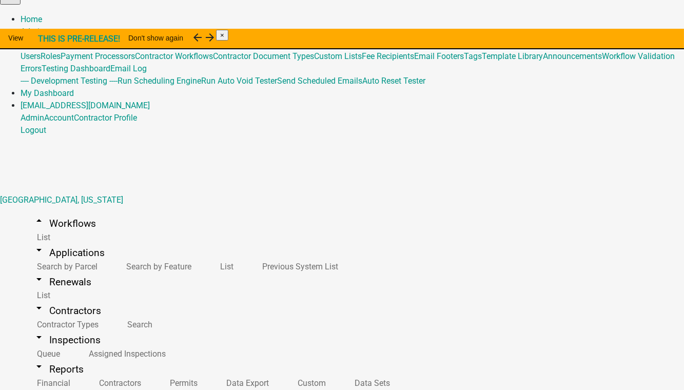
scroll to position [1127, 0]
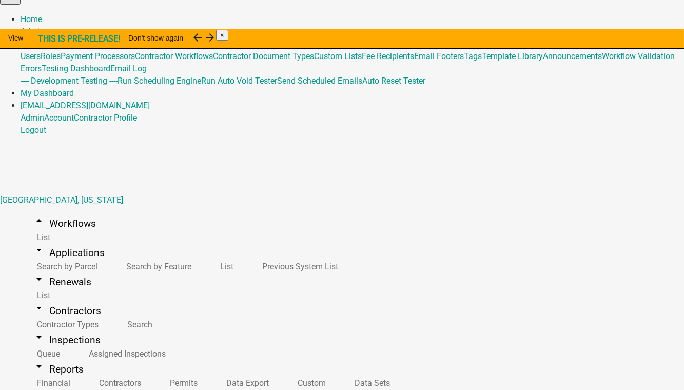
checkbox input "true"
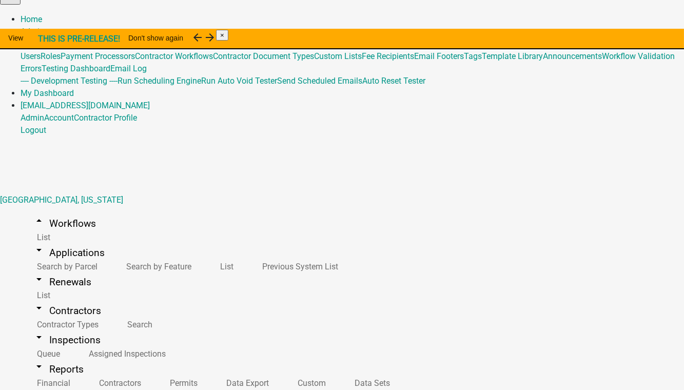
checkbox input "true"
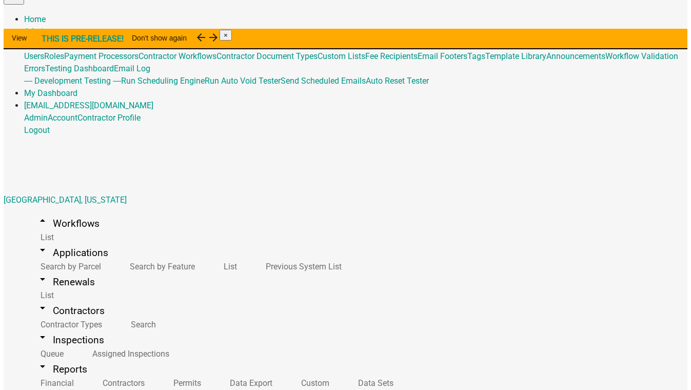
scroll to position [49, 0]
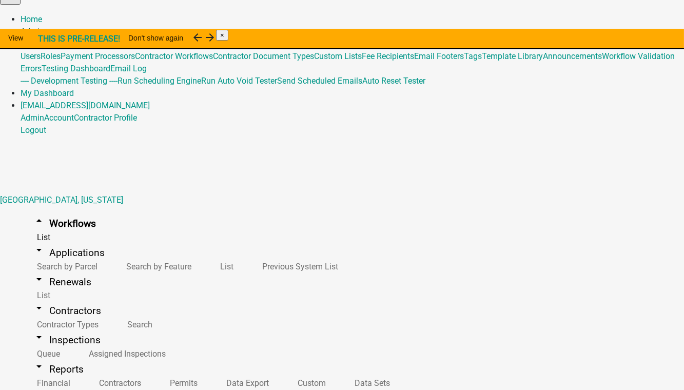
click at [44, 27] on link "Admin" at bounding box center [33, 32] width 24 height 10
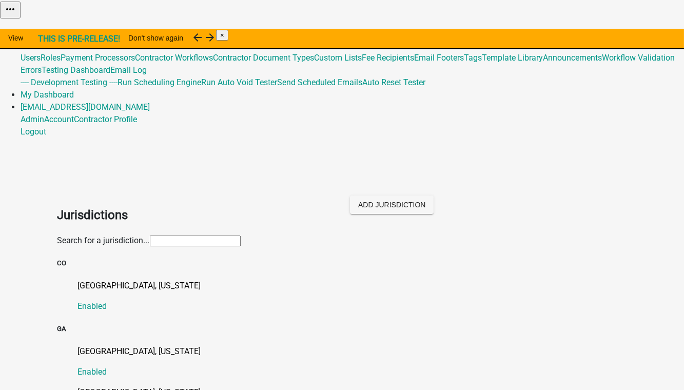
click at [156, 235] on input "text" at bounding box center [195, 240] width 91 height 11
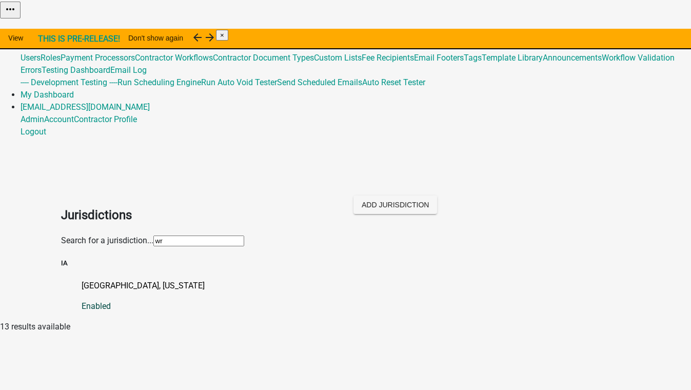
type input "wright"
click at [82, 280] on p "Wright County, Iowa" at bounding box center [356, 286] width 549 height 12
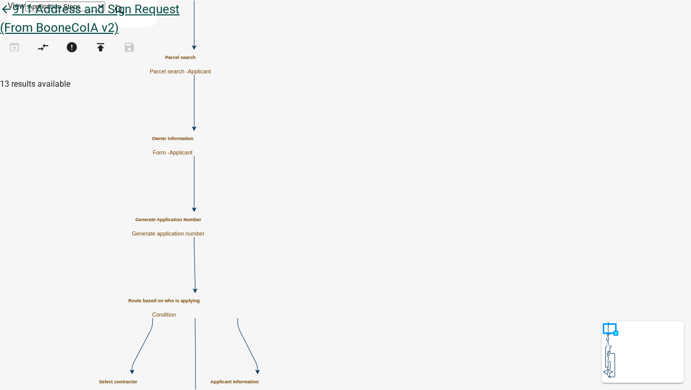
click at [34, 21] on link "arrow_back 911 Address and Sign Request (From BooneCoIA v2)" at bounding box center [90, 18] width 180 height 33
click at [12, 17] on icon "arrow_back" at bounding box center [6, 10] width 12 height 14
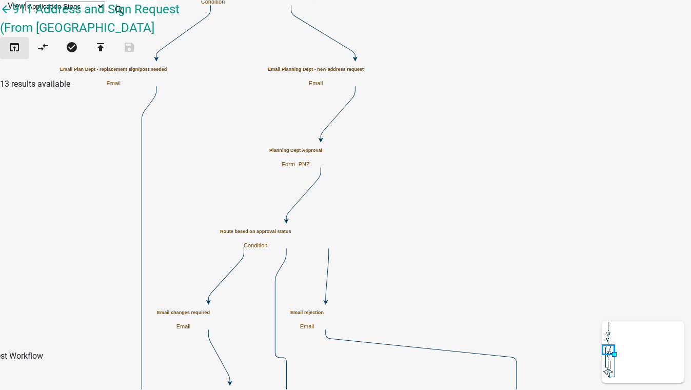
drag, startPoint x: 19, startPoint y: 54, endPoint x: 141, endPoint y: 251, distance: 231.7
click at [19, 54] on icon "open_in_browser" at bounding box center [14, 48] width 12 height 14
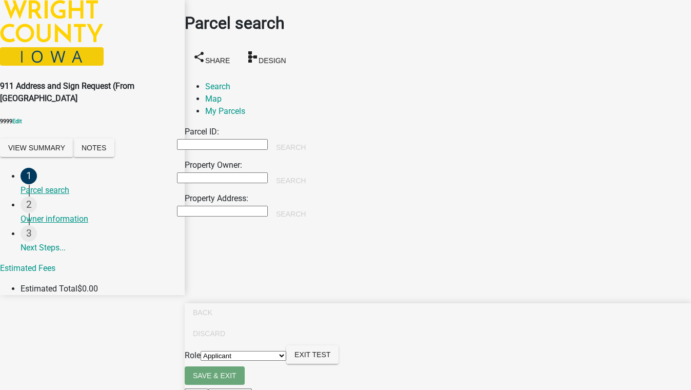
click at [255, 172] on input "Property Owner:" at bounding box center [222, 177] width 91 height 11
type input "smith"
click at [314, 171] on button "Search" at bounding box center [291, 180] width 46 height 18
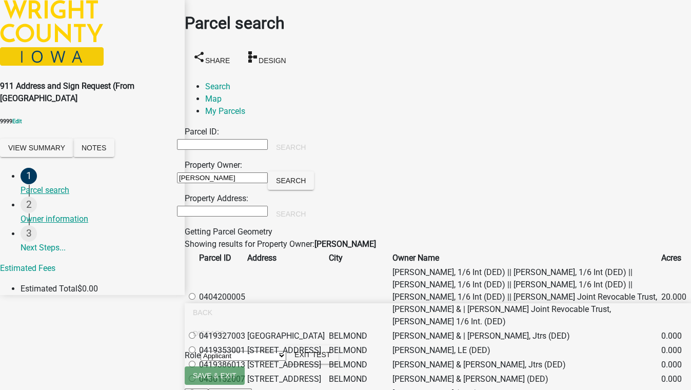
click at [197, 292] on label at bounding box center [197, 297] width 0 height 10
click at [195, 293] on input "radio" at bounding box center [192, 296] width 7 height 7
radio input "true"
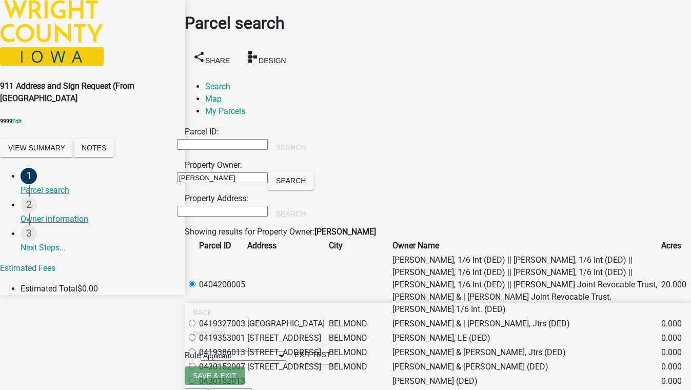
click at [197, 328] on label at bounding box center [197, 323] width 0 height 10
click at [195, 326] on input "radio" at bounding box center [192, 323] width 7 height 7
radio input "true"
drag, startPoint x: 239, startPoint y: 156, endPoint x: 72, endPoint y: 153, distance: 167.2
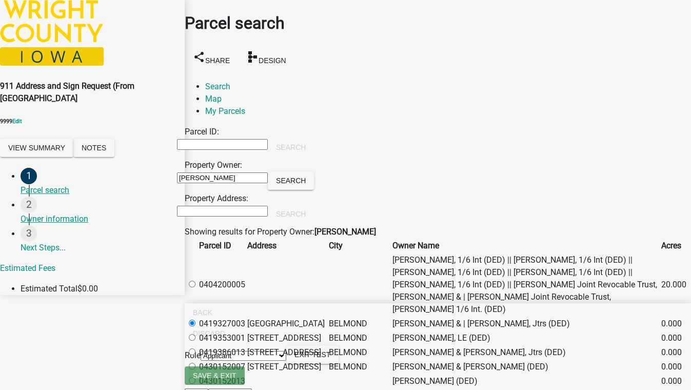
click at [114, 153] on div "911 Address and Sign Request (From BooneCoIA 9999 Edit View Summary Notes 1 Par…" at bounding box center [345, 147] width 691 height 295
click at [597, 126] on div "Parcel ID: Search Property Owner: Search Property Address: Search" at bounding box center [438, 176] width 506 height 100
click at [197, 280] on label at bounding box center [197, 285] width 0 height 10
click at [195, 281] on input "radio" at bounding box center [192, 284] width 7 height 7
radio input "true"
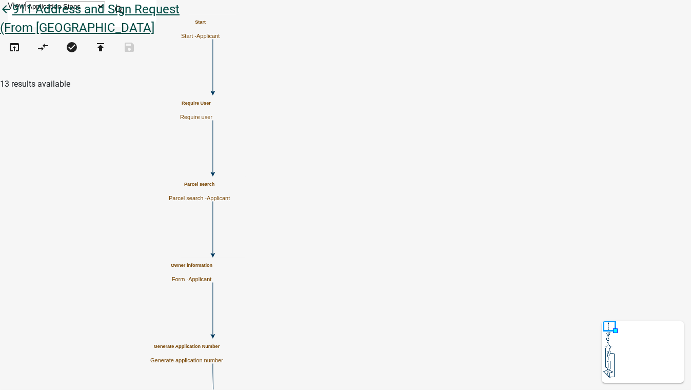
click at [12, 17] on icon "arrow_back" at bounding box center [6, 10] width 12 height 14
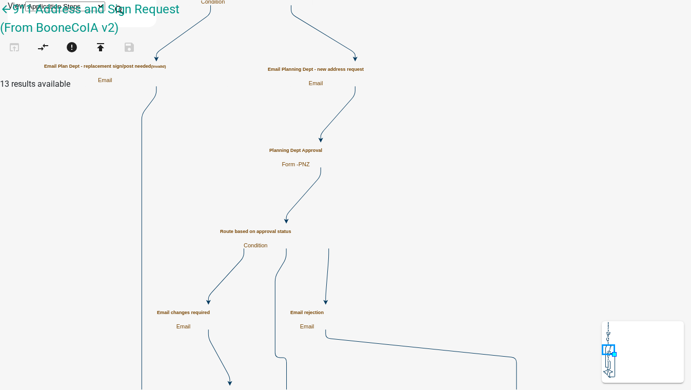
click at [166, 69] on h5 "Email Plan Dept - replacement sign/post needed (invalid)" at bounding box center [105, 67] width 122 height 6
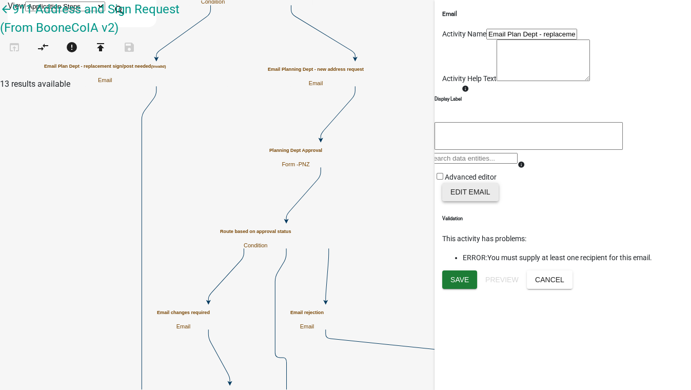
click at [475, 201] on button "Edit Email" at bounding box center [470, 192] width 56 height 18
select select "dd4eb04c-791d-4834-8074-f132036efaed"
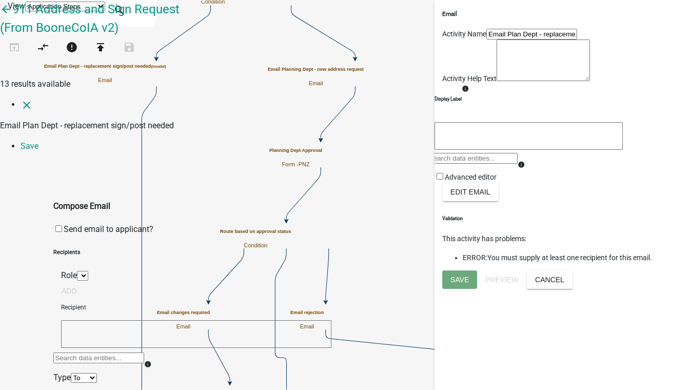
select select
click at [84, 320] on textarea at bounding box center [196, 334] width 270 height 28
drag, startPoint x: 194, startPoint y: 158, endPoint x: 42, endPoint y: 152, distance: 152.5
type textarea "[EMAIL_ADDRESS][DOMAIN_NAME]"
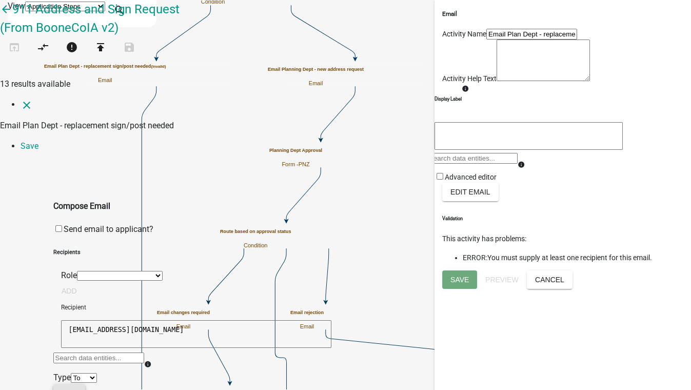
click at [85, 384] on button "Add" at bounding box center [69, 393] width 32 height 18
click at [38, 141] on link "Save" at bounding box center [30, 146] width 18 height 10
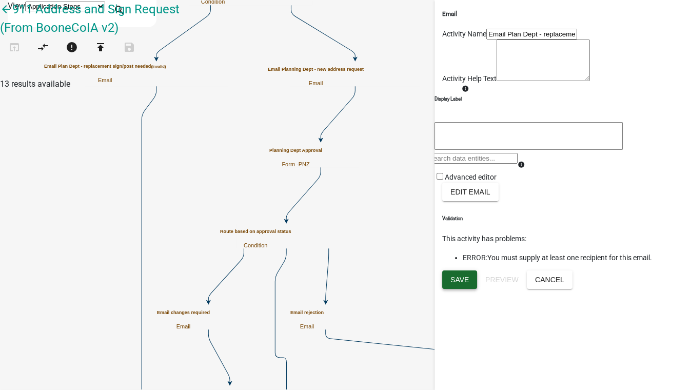
click at [459, 283] on span "Save" at bounding box center [459, 279] width 18 height 8
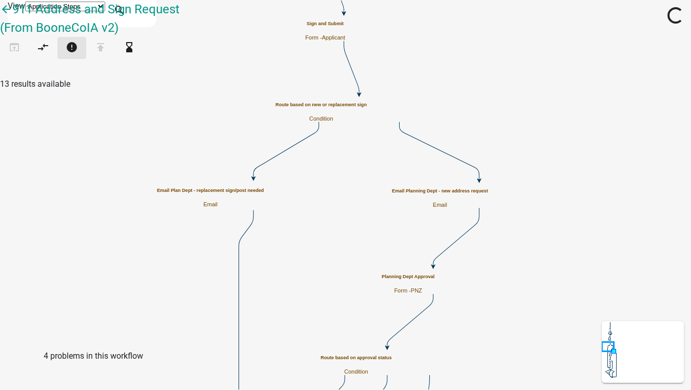
click at [78, 52] on icon "error" at bounding box center [72, 48] width 12 height 14
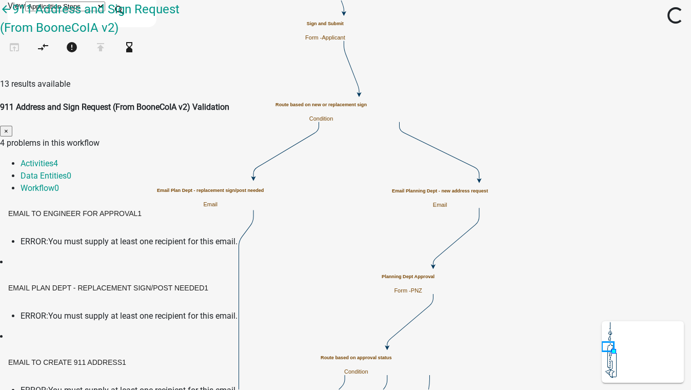
click at [48, 236] on span "ERROR:" at bounding box center [35, 241] width 28 height 10
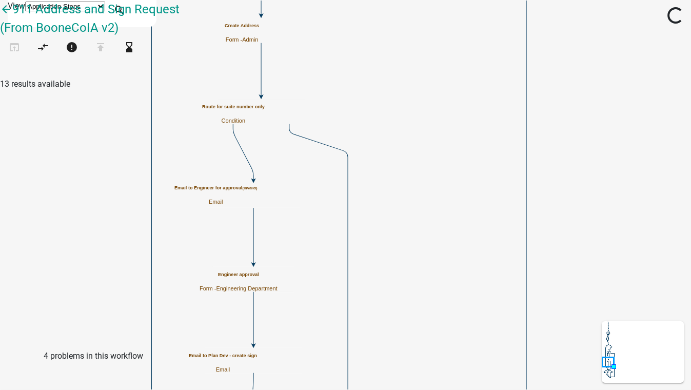
click at [257, 191] on h5 "Email to Engineer for approval (invalid)" at bounding box center [215, 188] width 83 height 6
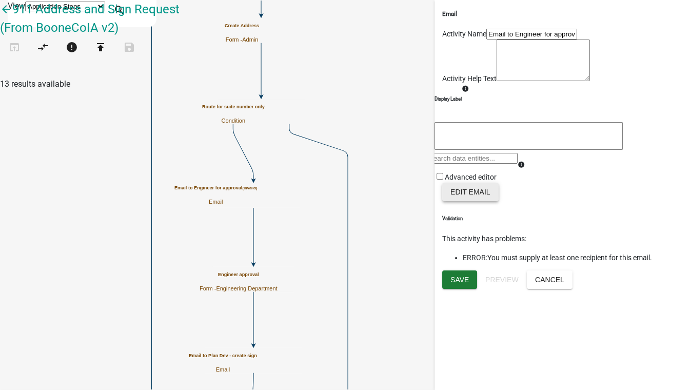
click at [473, 201] on button "Edit Email" at bounding box center [470, 192] width 56 height 18
select select "28e0f148-2bf0-4c0f-9427-0e961f0155ca"
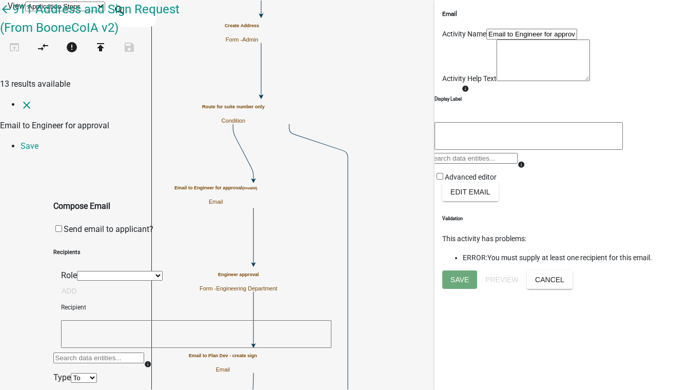
click at [142, 320] on textarea at bounding box center [196, 334] width 270 height 28
paste textarea "[ { "value": { "activity": { "routing": [ { "targetId": "cfef24a7-9e74-48a8-88f…"
type textarea "[ { "value": { "activity": { "routing": [ { "targetId": "cfef24a7-9e74-48a8-88f…"
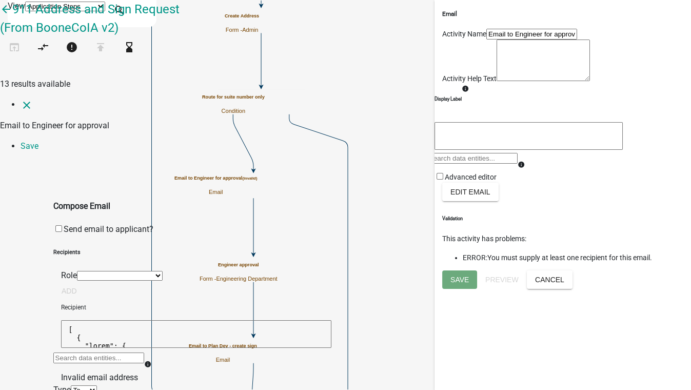
drag, startPoint x: 93, startPoint y: 169, endPoint x: 41, endPoint y: 132, distance: 64.5
type textarea "[EMAIL_ADDRESS][DOMAIN_NAME]"
click at [85, 384] on button "Add" at bounding box center [69, 393] width 32 height 18
drag, startPoint x: 152, startPoint y: 241, endPoint x: 70, endPoint y: 242, distance: 82.6
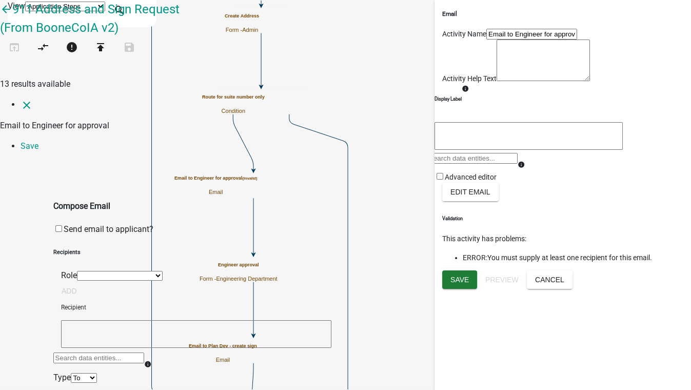
drag, startPoint x: 65, startPoint y: 239, endPoint x: 171, endPoint y: 240, distance: 106.7
copy span "[EMAIL_ADDRESS][DOMAIN_NAME]"
click at [38, 141] on link "Save" at bounding box center [30, 146] width 18 height 10
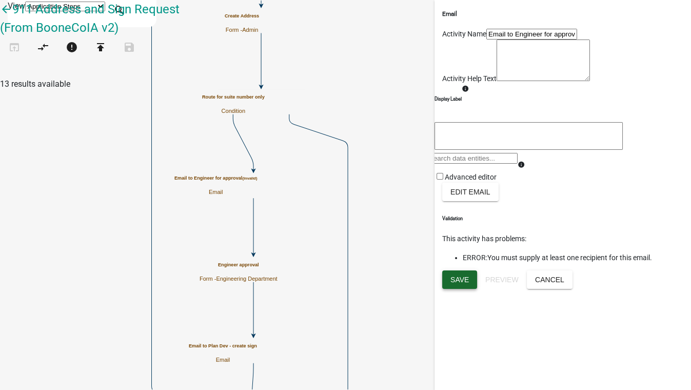
click at [459, 283] on span "Save" at bounding box center [459, 279] width 18 height 8
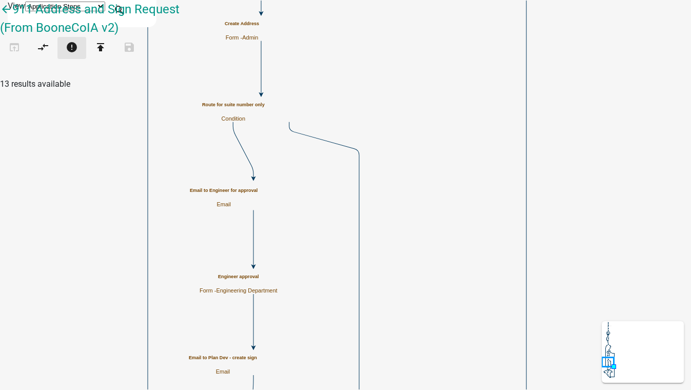
click at [78, 55] on icon "error" at bounding box center [72, 48] width 12 height 14
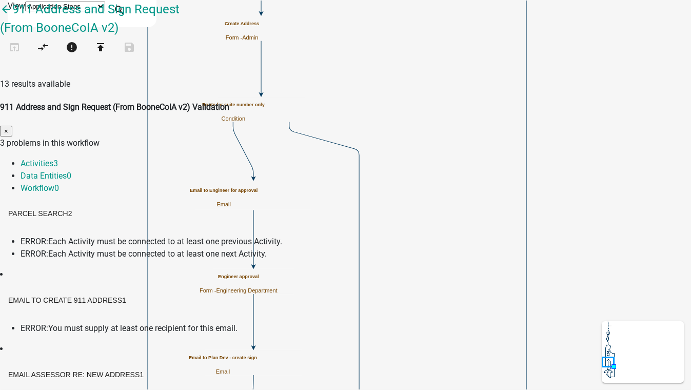
click at [48, 323] on span "ERROR:" at bounding box center [35, 328] width 28 height 10
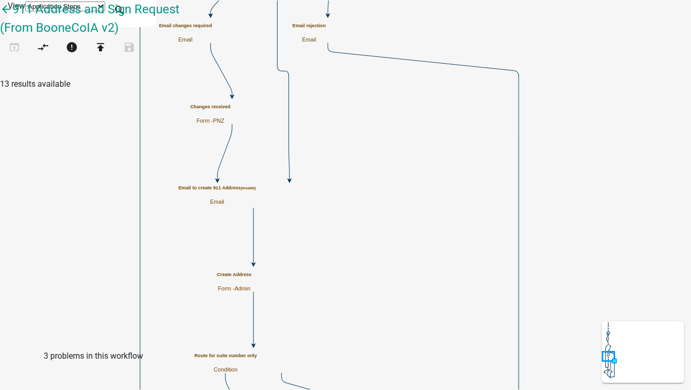
click at [256, 201] on p "Email" at bounding box center [216, 201] width 77 height 7
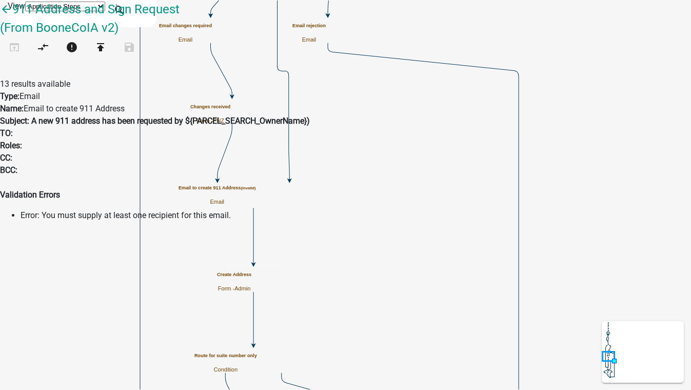
click at [256, 201] on p "Email" at bounding box center [216, 201] width 77 height 7
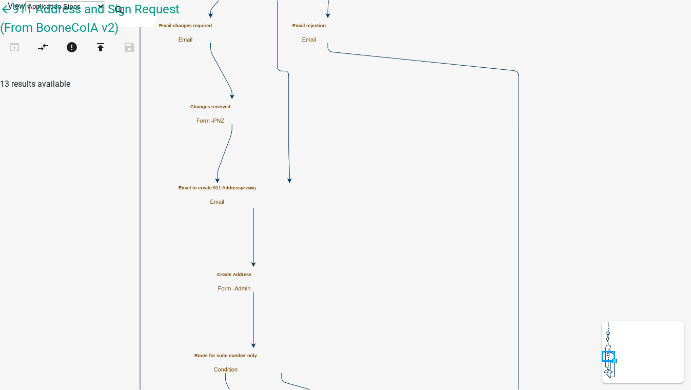
click at [256, 201] on p "Email" at bounding box center [216, 201] width 77 height 7
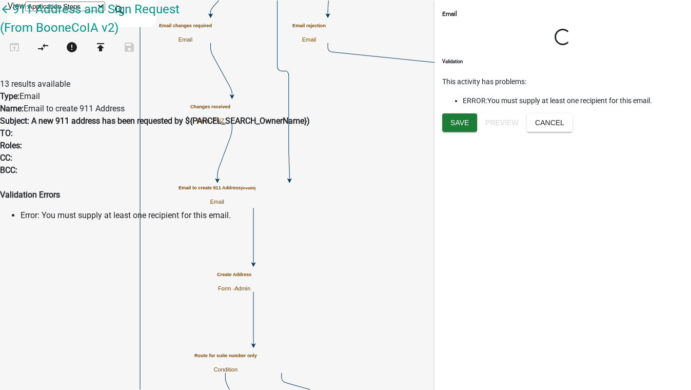
click at [656, 291] on div "Email Loading... Activity Name Email to create 911 Address Activity Help Text V…" at bounding box center [562, 195] width 256 height 390
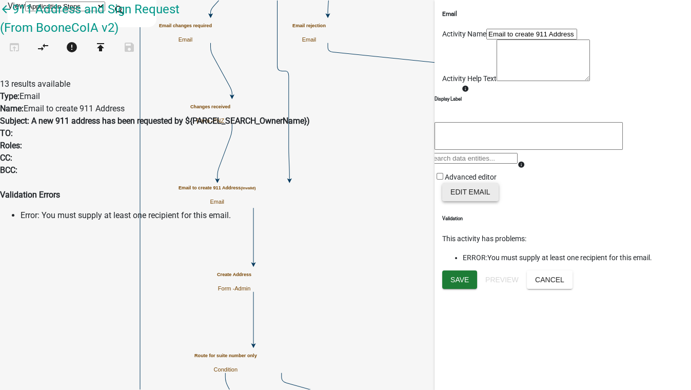
click at [452, 201] on button "Edit Email" at bounding box center [470, 192] width 56 height 18
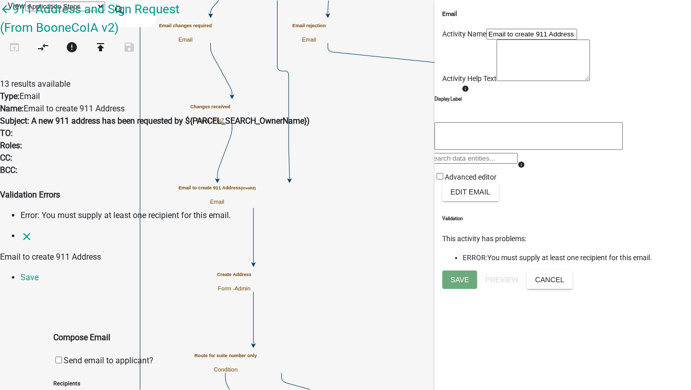
select select
paste textarea "[ { "value": { "activity": { "routing": [ { "targetId": "cfef24a7-9e74-48a8-88f…"
drag, startPoint x: 122, startPoint y: 166, endPoint x: 69, endPoint y: 142, distance: 58.1
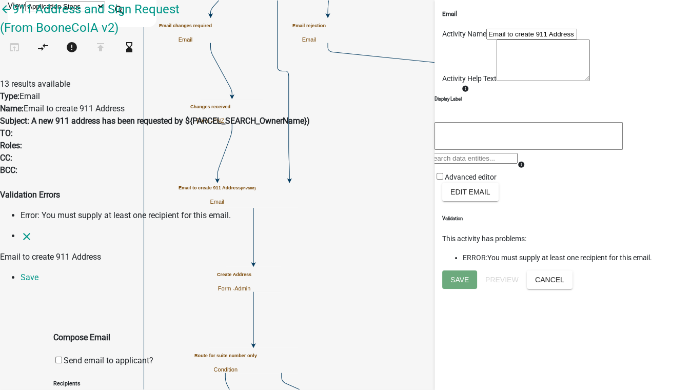
type textarea "]"
type textarea "[EMAIL_ADDRESS][DOMAIN_NAME]"
drag, startPoint x: 65, startPoint y: 240, endPoint x: 174, endPoint y: 236, distance: 109.3
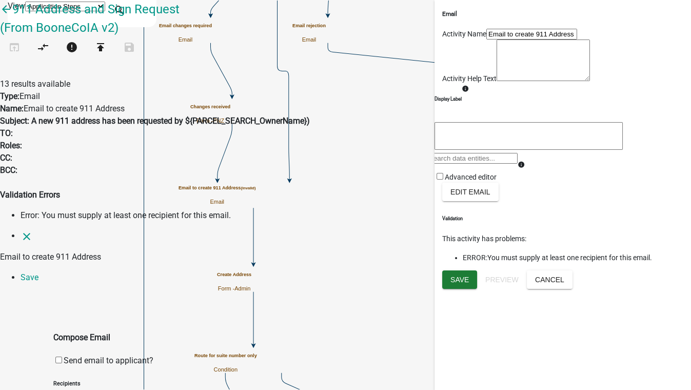
copy span "[EMAIL_ADDRESS][DOMAIN_NAME]"
click at [38, 272] on link "Save" at bounding box center [30, 277] width 18 height 10
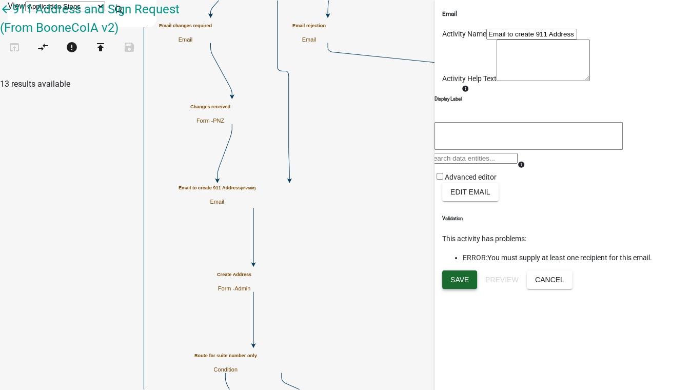
click at [460, 283] on span "Save" at bounding box center [459, 279] width 18 height 8
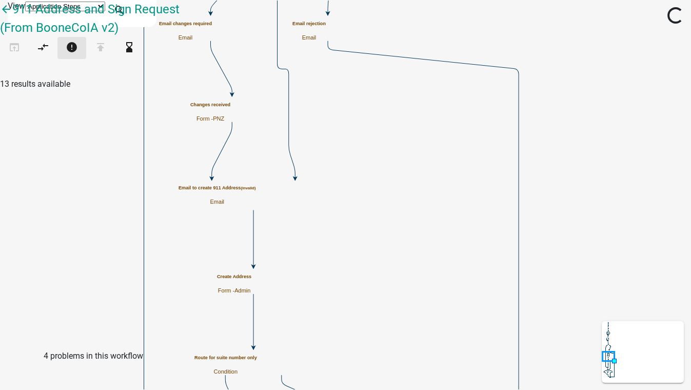
click at [78, 55] on icon "error" at bounding box center [72, 48] width 12 height 14
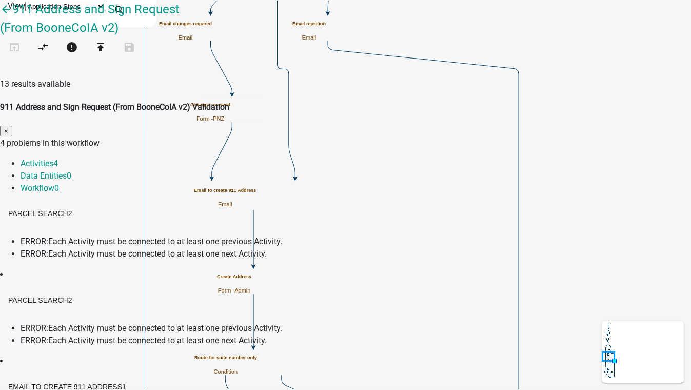
click at [48, 236] on span "ERROR:" at bounding box center [35, 241] width 28 height 10
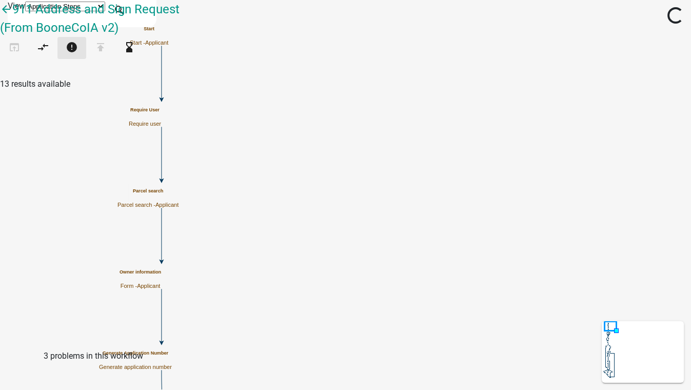
click at [78, 55] on icon "error" at bounding box center [72, 48] width 12 height 14
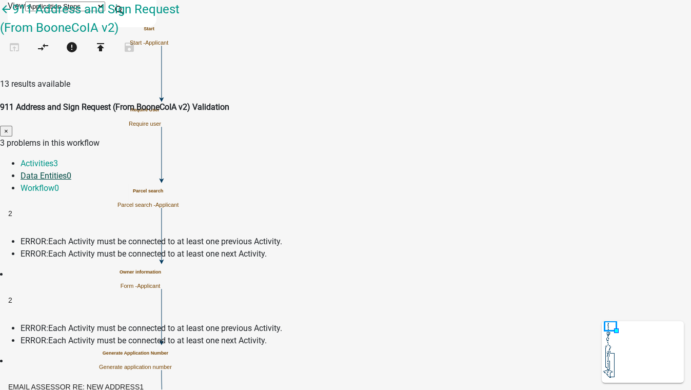
drag, startPoint x: 229, startPoint y: 95, endPoint x: 218, endPoint y: 97, distance: 10.9
click at [71, 171] on link "Data Entities 0" at bounding box center [46, 176] width 51 height 10
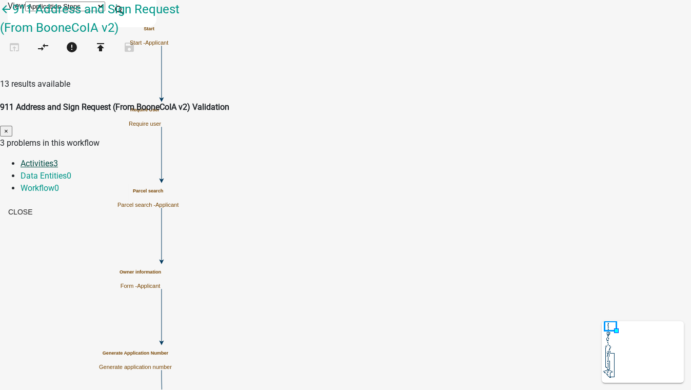
click at [58, 158] on link "Activities 3" at bounding box center [39, 163] width 37 height 10
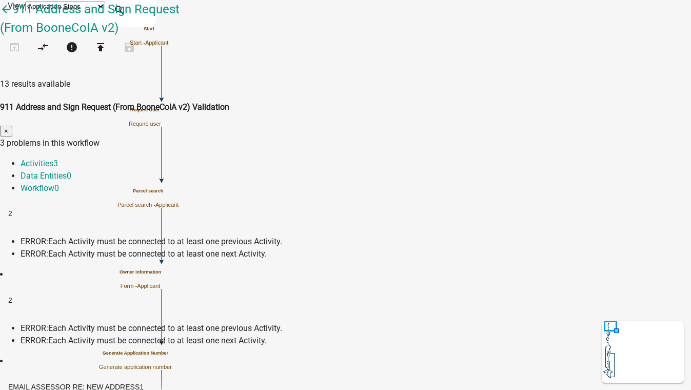
click at [48, 236] on span "ERROR:" at bounding box center [35, 241] width 28 height 10
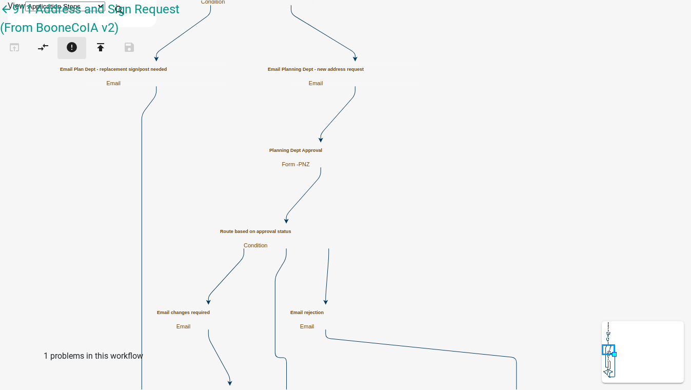
click at [78, 51] on icon "error" at bounding box center [72, 48] width 12 height 14
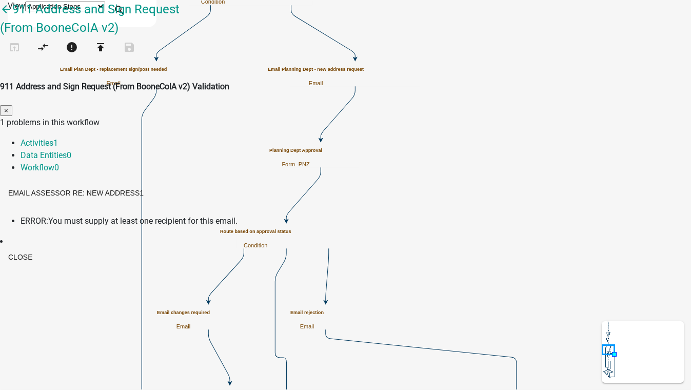
click at [194, 215] on li "ERROR: You must supply at least one recipient for this email." at bounding box center [356, 221] width 670 height 12
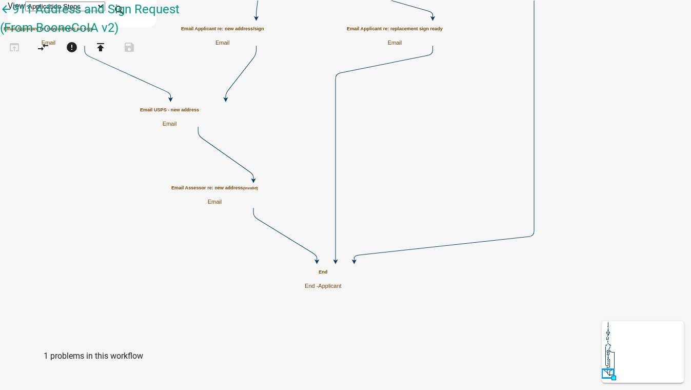
click at [258, 199] on p "Email" at bounding box center [214, 201] width 87 height 7
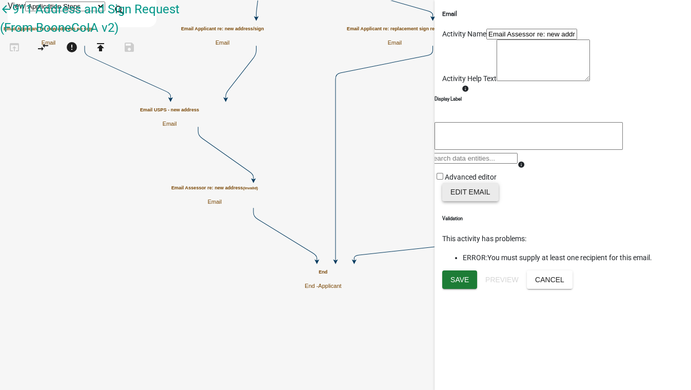
click at [482, 201] on button "Edit Email" at bounding box center [470, 192] width 56 height 18
select select "28e0f148-2bf0-4c0f-9427-0e961f0155ca"
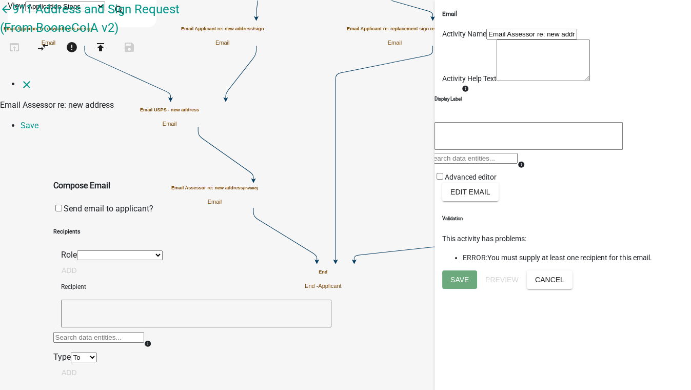
click at [83, 300] on textarea at bounding box center [196, 314] width 270 height 28
paste textarea "[EMAIL_ADDRESS][DOMAIN_NAME]"
type textarea "[EMAIL_ADDRESS][DOMAIN_NAME]"
click at [432, 363] on div "Add" at bounding box center [345, 373] width 585 height 21
click at [85, 363] on button "Add" at bounding box center [69, 372] width 32 height 18
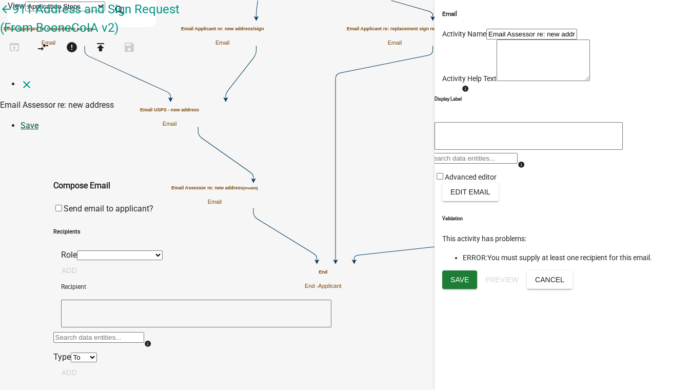
click at [38, 121] on link "Save" at bounding box center [30, 126] width 18 height 10
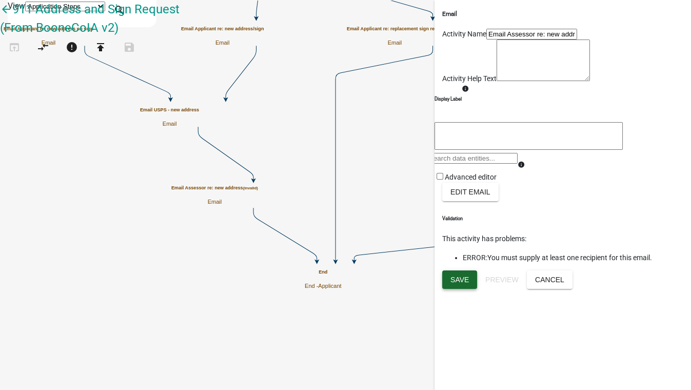
click at [466, 283] on span "Save" at bounding box center [459, 279] width 18 height 8
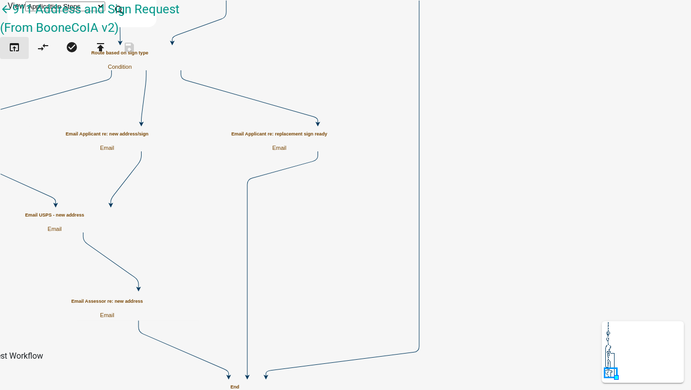
click at [21, 55] on icon "open_in_browser" at bounding box center [14, 48] width 12 height 14
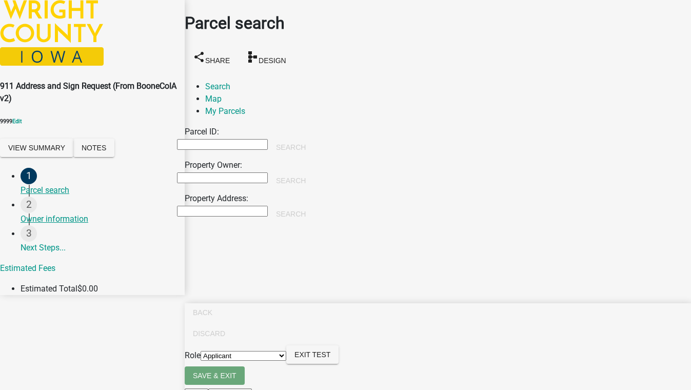
click at [240, 172] on input "Property Owner:" at bounding box center [222, 177] width 91 height 11
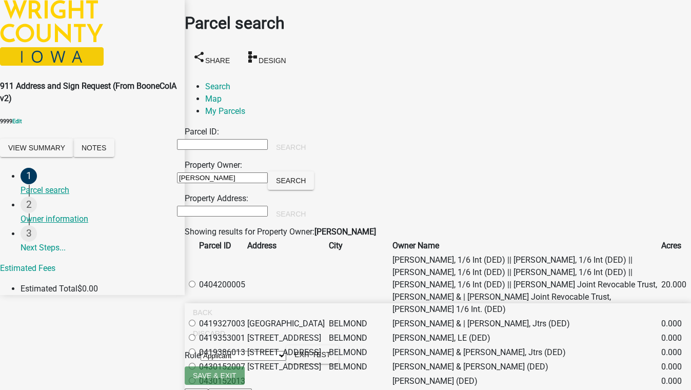
type input "smith"
click at [197, 280] on label at bounding box center [197, 285] width 0 height 10
click at [195, 281] on input "radio" at bounding box center [192, 284] width 7 height 7
radio input "true"
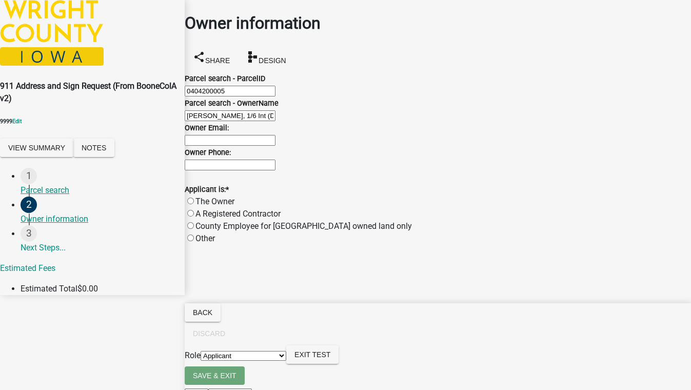
click at [230, 206] on label "The Owner" at bounding box center [214, 201] width 39 height 10
click at [194, 204] on input "The Owner" at bounding box center [190, 200] width 7 height 7
radio input "true"
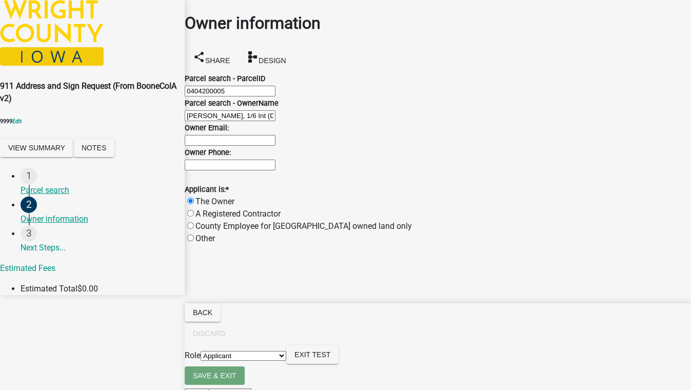
scroll to position [0, 0]
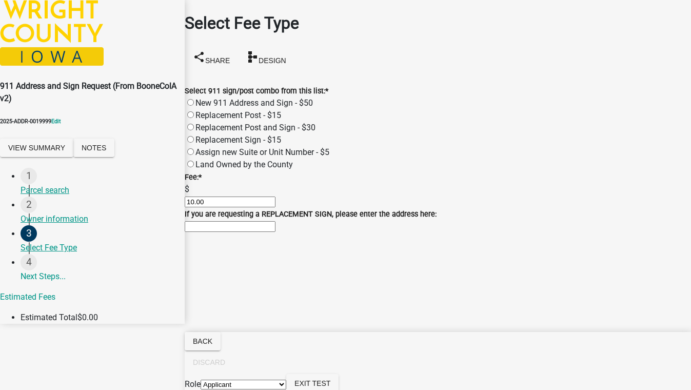
click at [201, 98] on label "New 911 Address and Sign - $50" at bounding box center [253, 103] width 117 height 10
click at [194, 99] on input "New 911 Address and Sign - $50" at bounding box center [190, 102] width 7 height 7
radio input "true"
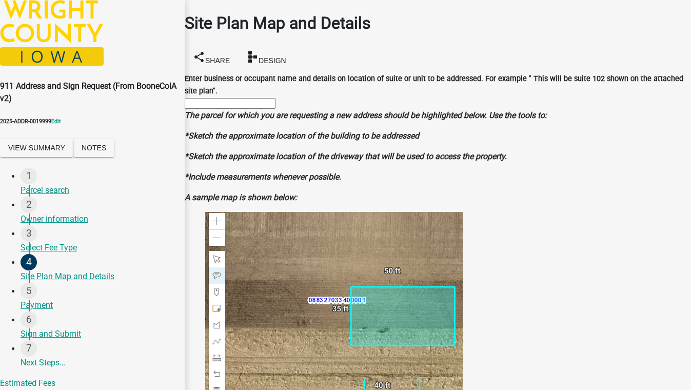
scroll to position [476, 0]
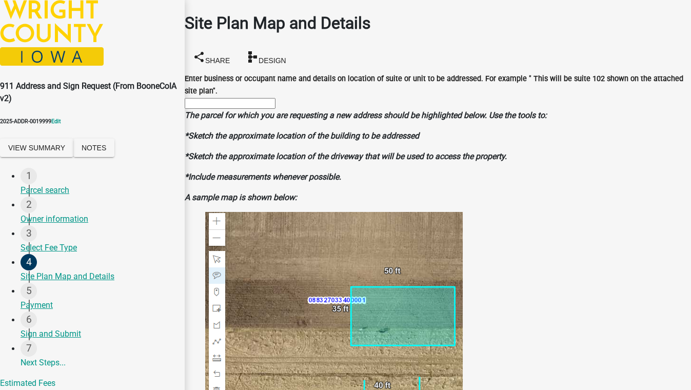
scroll to position [523, 0]
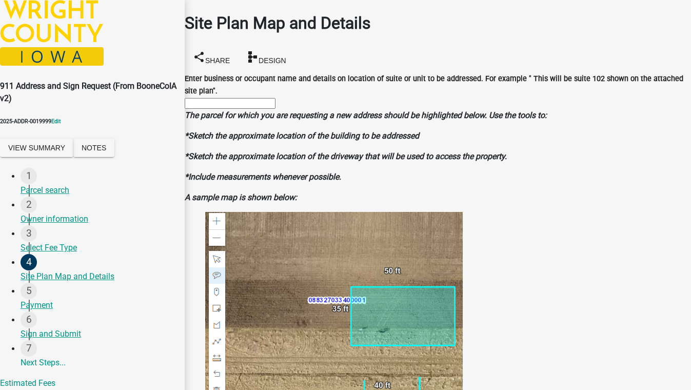
scroll to position [929, 0]
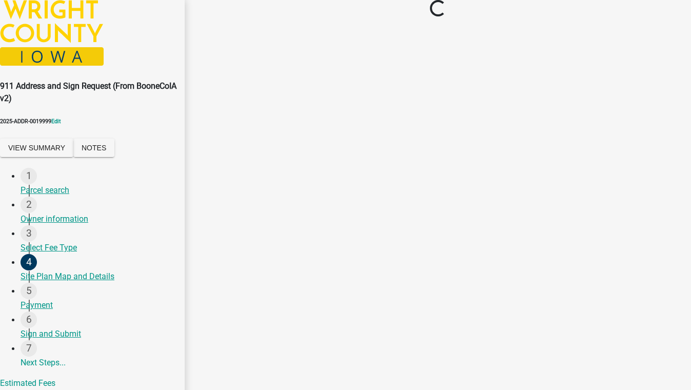
scroll to position [0, 0]
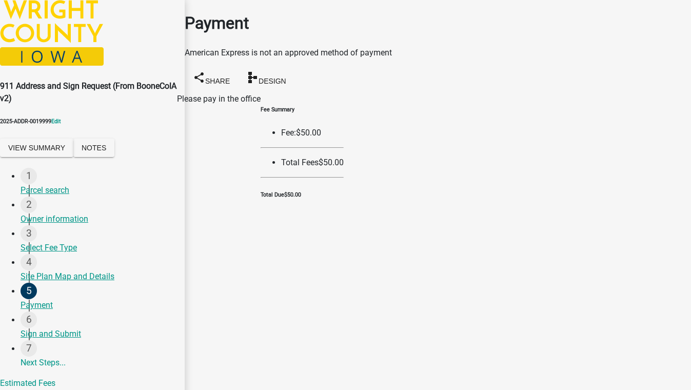
select select "b8282139-fdcd-4908-ab3c-d64f8dc4b24e"
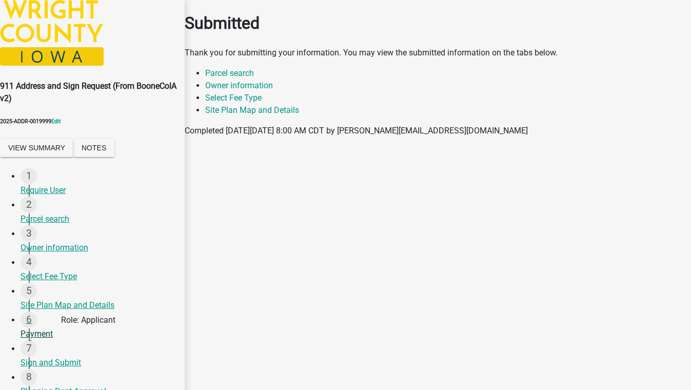
click at [55, 340] on div "Payment" at bounding box center [99, 334] width 156 height 12
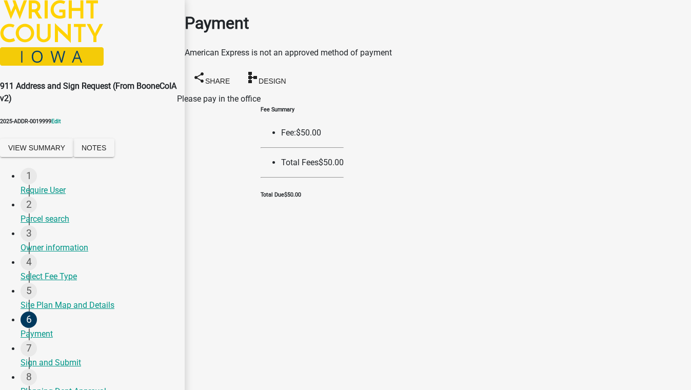
select select "2: 1"
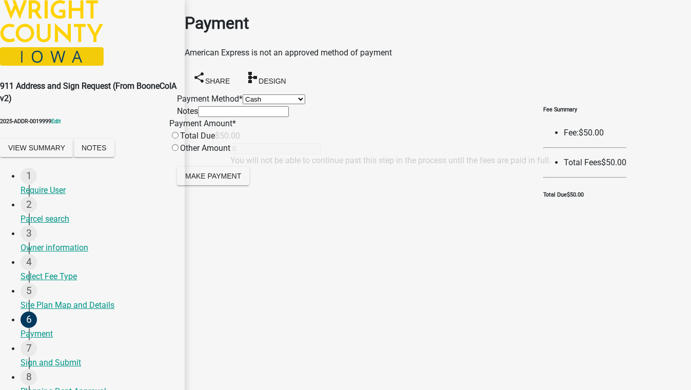
click at [178, 138] on input "radio" at bounding box center [175, 135] width 7 height 7
radio input "true"
type input "50"
click at [227, 180] on span "Make Payment" at bounding box center [213, 175] width 56 height 8
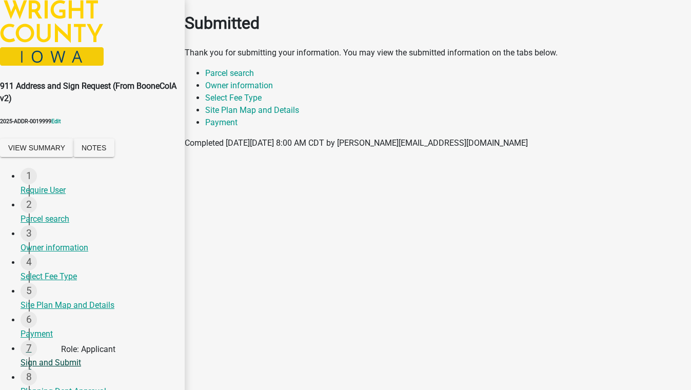
click at [59, 369] on div "Sign and Submit" at bounding box center [99, 362] width 156 height 12
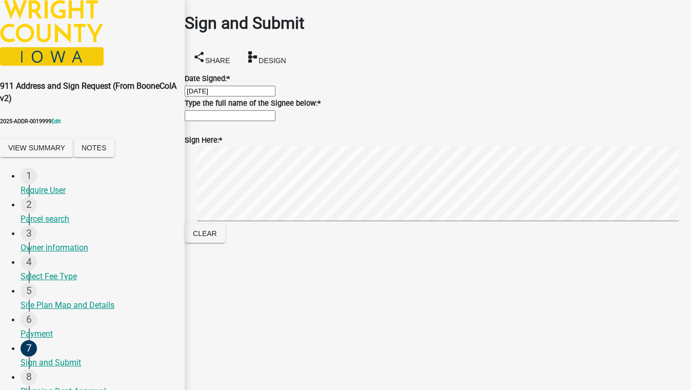
click at [222, 121] on input "Type the full name of the Signee below: *" at bounding box center [230, 115] width 91 height 11
type input "test 5088"
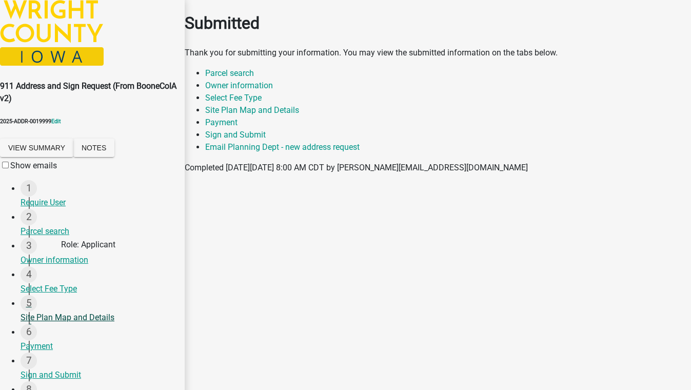
scroll to position [93, 0]
select select "0c9309b1-e613-4404-ba99-44bc2833ad89"
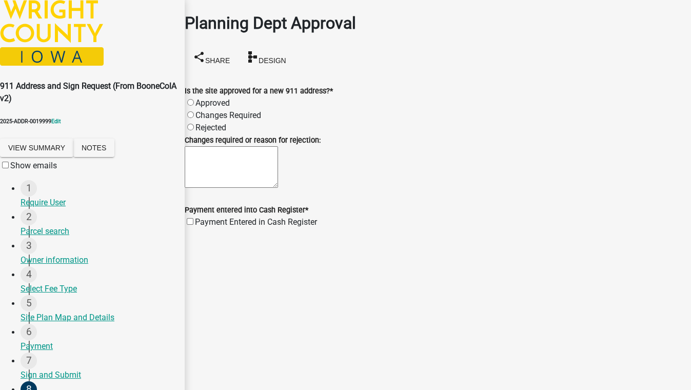
click at [203, 98] on label "Approved" at bounding box center [212, 103] width 34 height 10
click at [194, 99] on input "Approved" at bounding box center [190, 102] width 7 height 7
radio input "true"
click at [217, 184] on textarea "Changes required or reason for rejection:" at bounding box center [231, 167] width 93 height 42
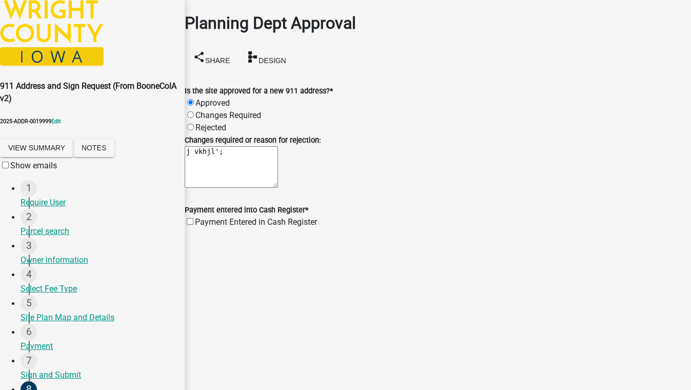
type textarea "j vkhjl';"
click at [201, 227] on label "Payment Entered in Cash Register" at bounding box center [256, 222] width 122 height 10
click at [193, 225] on input "Payment Entered in Cash Register" at bounding box center [190, 221] width 7 height 7
checkbox input "true"
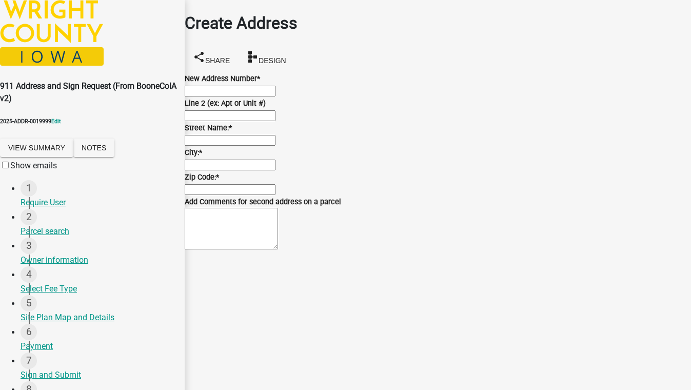
click at [241, 95] on input "New Address Number *" at bounding box center [230, 91] width 91 height 11
type input "123"
click at [229, 121] on input "Line 2 (ex: Apt or Unit #)" at bounding box center [230, 115] width 91 height 11
type input "test"
click at [223, 146] on input "Street Name: *" at bounding box center [230, 140] width 91 height 11
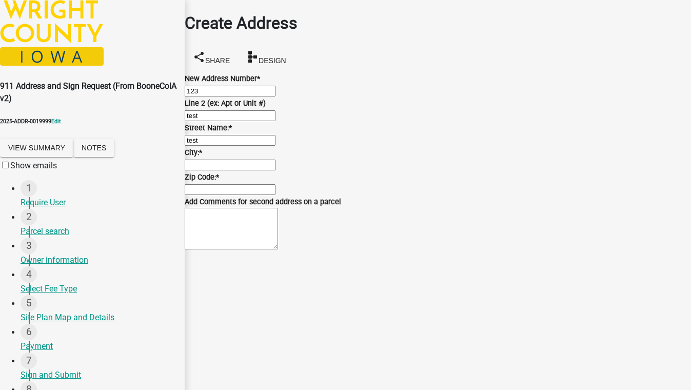
type input "test"
click at [203, 170] on input "City: *" at bounding box center [230, 165] width 91 height 11
type input "test,zx 55555"
type input "55555"
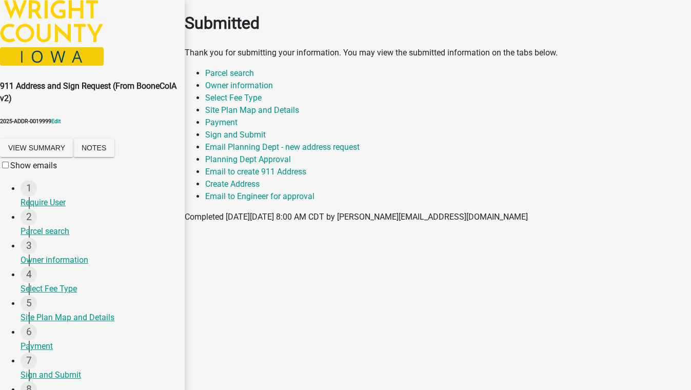
scroll to position [46, 0]
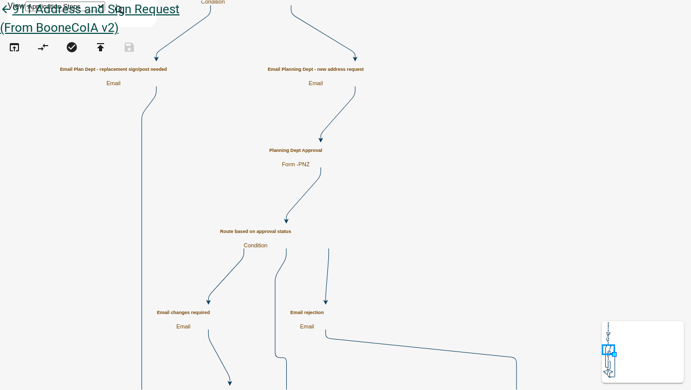
click at [12, 17] on icon "arrow_back" at bounding box center [6, 10] width 12 height 14
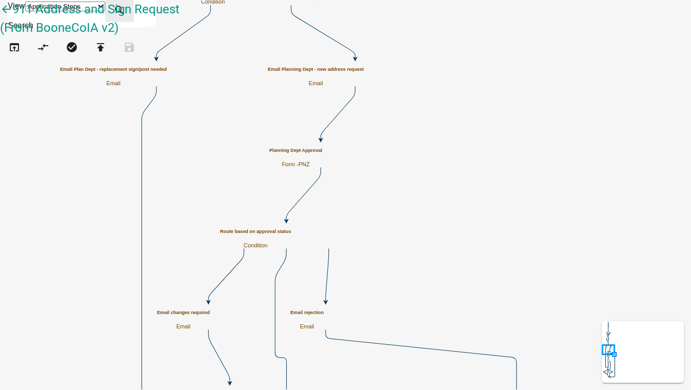
click at [126, 8] on icon "search" at bounding box center [119, 11] width 12 height 14
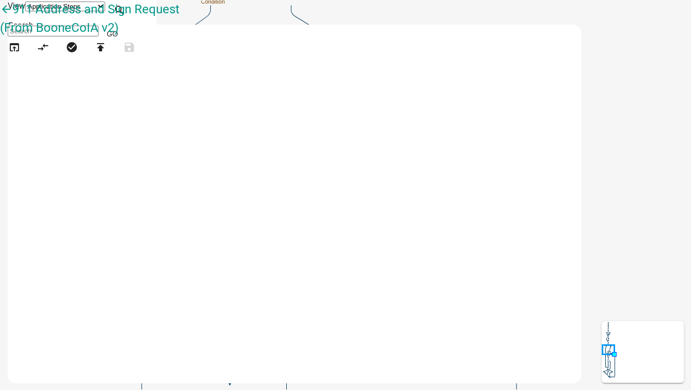
click at [98, 32] on input at bounding box center [53, 31] width 91 height 11
type input "map"
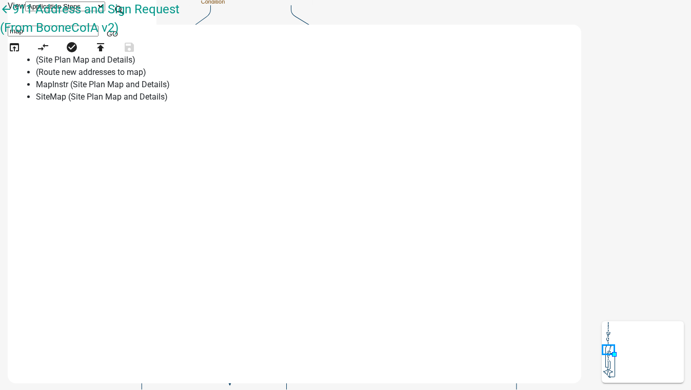
click at [433, 103] on li "SiteMap (Site Plan Map and Details)" at bounding box center [297, 97] width 522 height 12
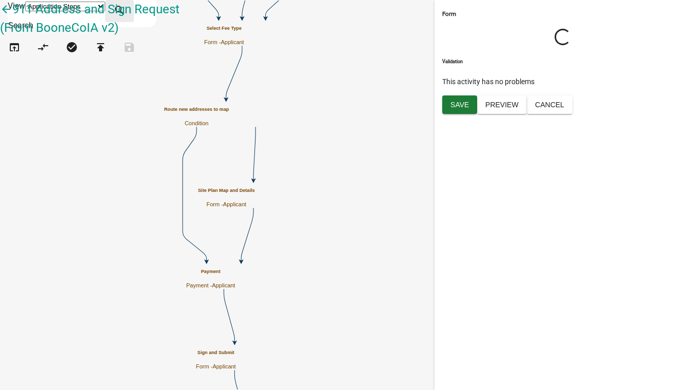
click at [126, 6] on icon "search" at bounding box center [119, 11] width 12 height 14
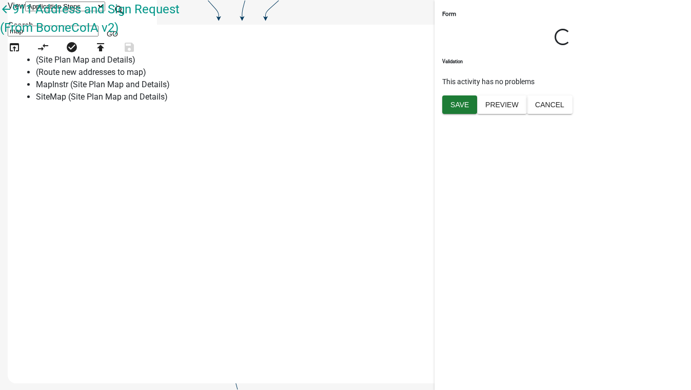
click at [135, 60] on span "(Site Plan Map and Details)" at bounding box center [85, 60] width 99 height 10
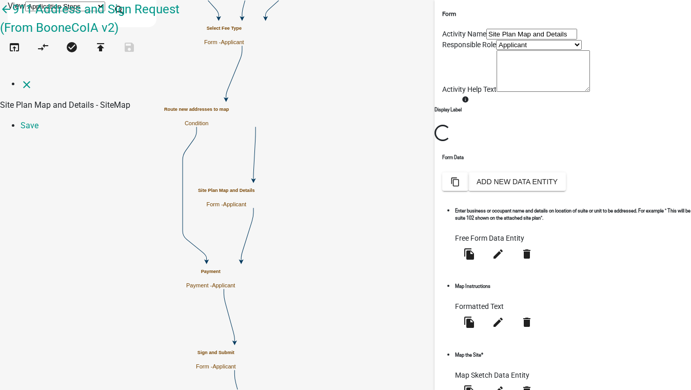
select select "mapsketch-data"
select select
select select "70"
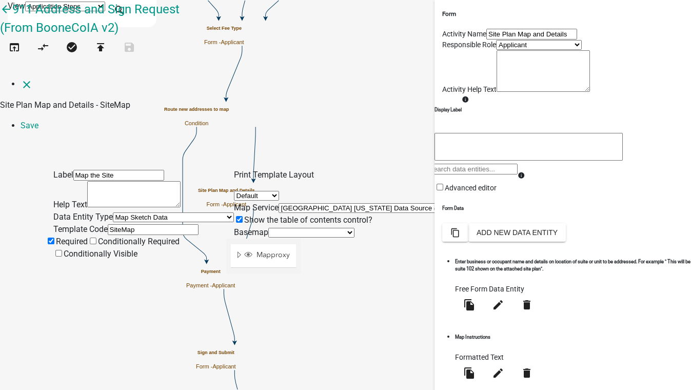
select select "0: Object"
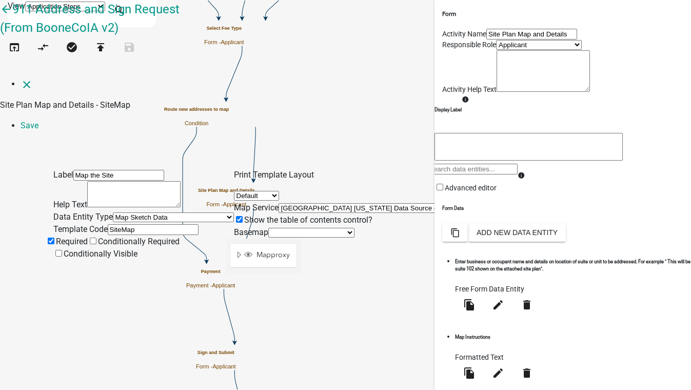
click at [321, 250] on span at bounding box center [316, 254] width 8 height 8
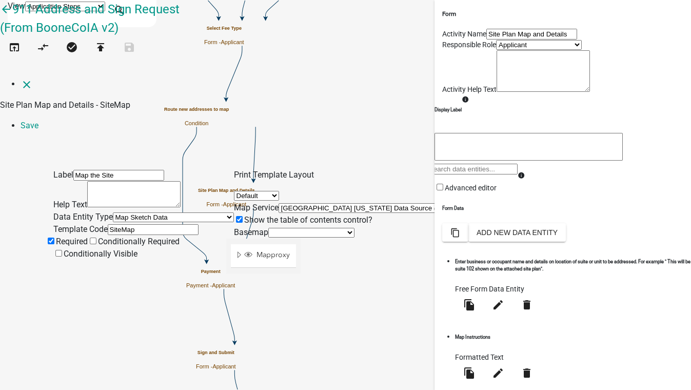
click at [268, 228] on select "no basemap topo satellite hybrid gray terrain osm topo-vector streets-relief-ve…" at bounding box center [311, 233] width 86 height 10
click at [321, 250] on span at bounding box center [316, 254] width 8 height 8
click at [321, 267] on span at bounding box center [316, 271] width 8 height 8
click at [321, 250] on span at bounding box center [316, 254] width 8 height 8
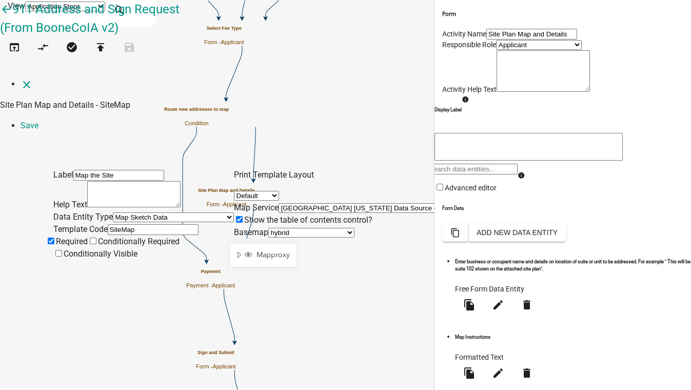
click at [321, 267] on span at bounding box center [316, 271] width 8 height 8
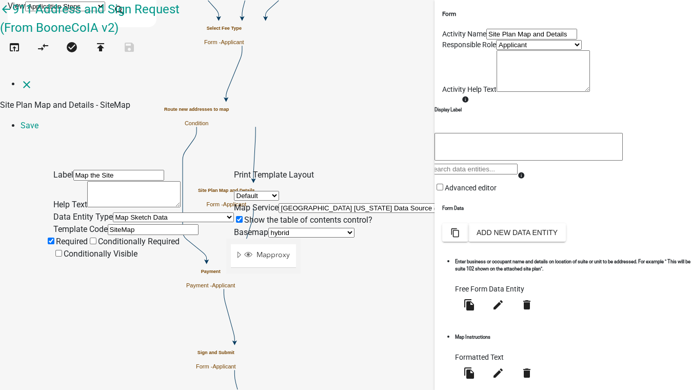
click at [321, 267] on span at bounding box center [316, 271] width 8 height 8
click at [321, 250] on span at bounding box center [316, 254] width 8 height 8
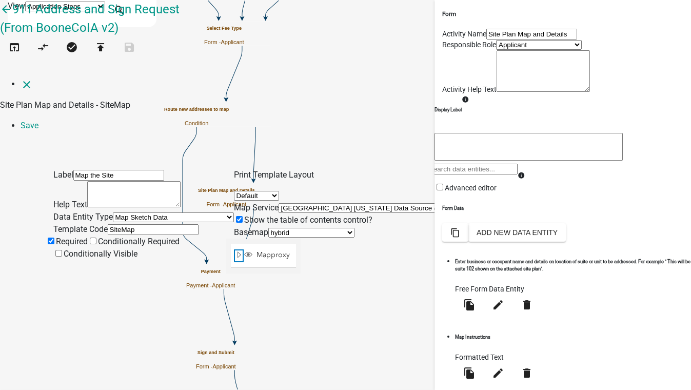
click at [243, 250] on span "Expand" at bounding box center [239, 255] width 8 height 10
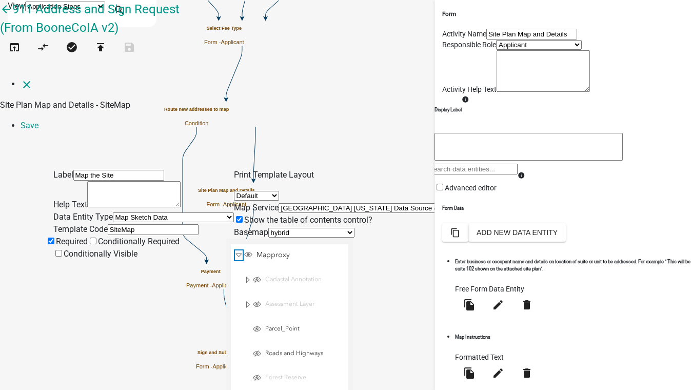
scroll to position [655, 0]
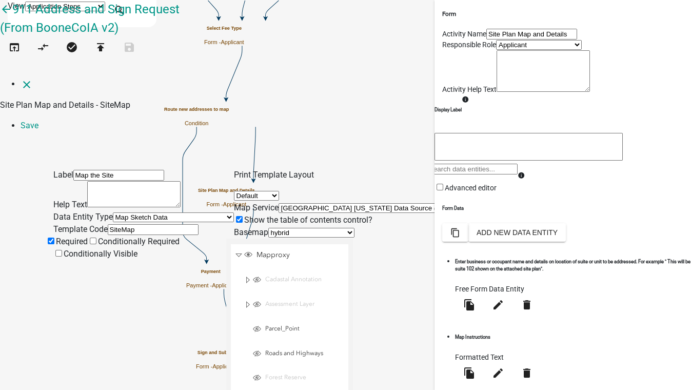
click at [365, 250] on span at bounding box center [369, 254] width 8 height 8
click at [271, 228] on select "no basemap topo satellite hybrid gray terrain osm topo-vector streets-relief-ve…" at bounding box center [311, 233] width 86 height 10
select select "topo"
click at [268, 228] on select "no basemap topo satellite hybrid gray terrain osm topo-vector streets-relief-ve…" at bounding box center [311, 233] width 86 height 10
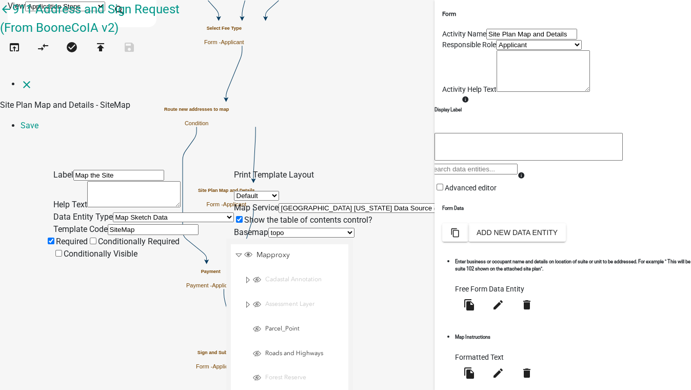
click at [368, 250] on span at bounding box center [369, 254] width 8 height 8
click at [108, 224] on input "SiteMap" at bounding box center [153, 229] width 91 height 11
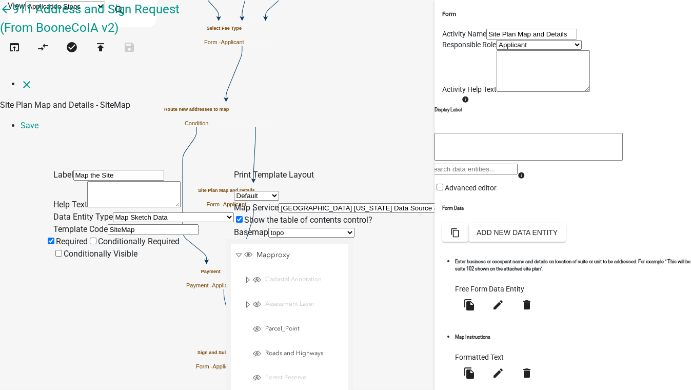
scroll to position [3, 0]
click at [279, 191] on select "Default Landscape Portrait Square" at bounding box center [256, 196] width 45 height 10
click at [262, 191] on select "Default Landscape Portrait Square" at bounding box center [256, 196] width 45 height 10
click at [279, 191] on select "Default Landscape Portrait Square" at bounding box center [256, 196] width 45 height 10
select select "1"
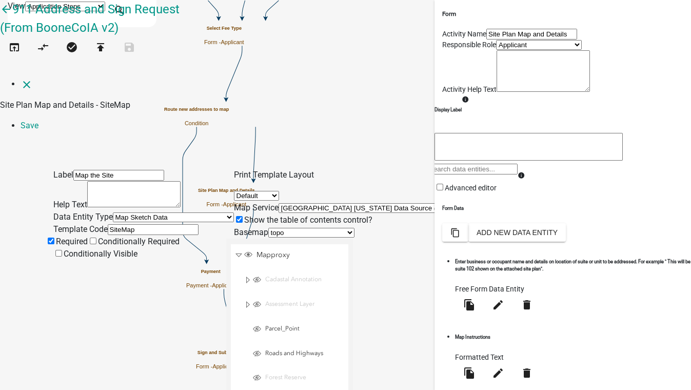
click at [262, 191] on select "Default Landscape Portrait Square" at bounding box center [256, 196] width 45 height 10
click at [465, 203] on select "Wright County Iowa Data Source (http://permits-map-01:6080/arcgis/rest/services…" at bounding box center [371, 208] width 187 height 10
click at [278, 203] on select "Wright County Iowa Data Source (http://permits-map-01:6080/arcgis/rest/services…" at bounding box center [371, 208] width 187 height 10
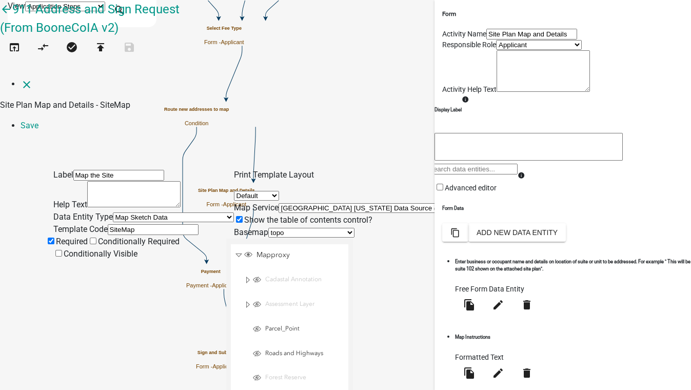
click at [354, 228] on select "no basemap topo satellite hybrid gray terrain osm topo-vector streets-relief-ve…" at bounding box center [311, 233] width 86 height 10
click at [423, 226] on div "Basemap no basemap topo satellite hybrid gray terrain osm topo-vector streets-r…" at bounding box center [349, 232] width 231 height 12
click at [244, 215] on span at bounding box center [244, 220] width 0 height 10
click at [243, 216] on input "Show the table of contents control?" at bounding box center [239, 219] width 7 height 7
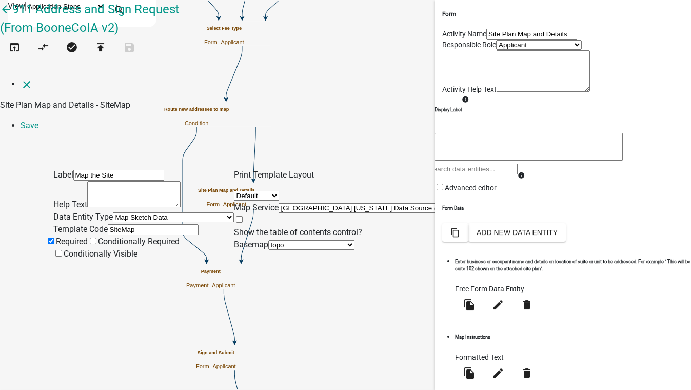
click at [234, 227] on span at bounding box center [234, 232] width 0 height 10
click at [243, 216] on input "Show the table of contents control?" at bounding box center [239, 219] width 7 height 7
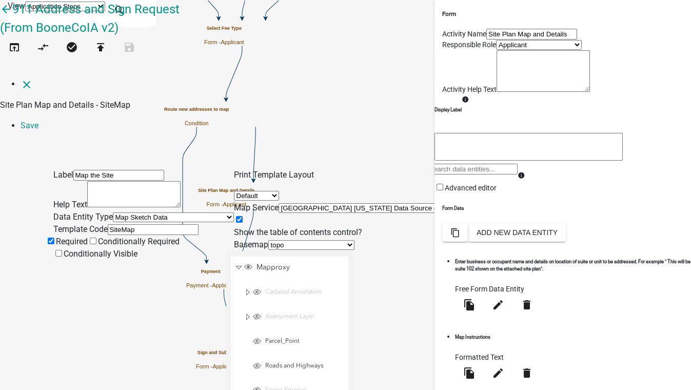
scroll to position [749, 0]
select select "10"
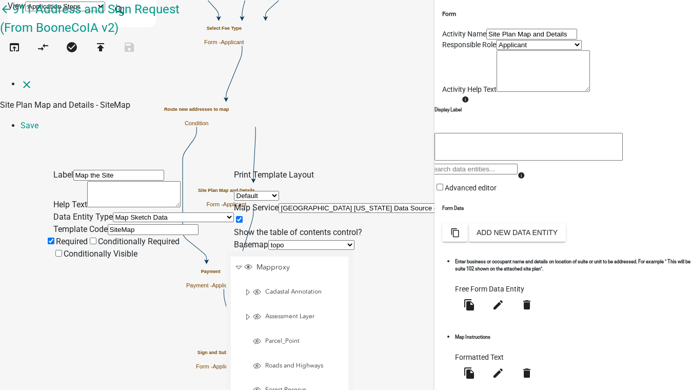
click at [361, 275] on div "Zoom out" at bounding box center [369, 283] width 16 height 16
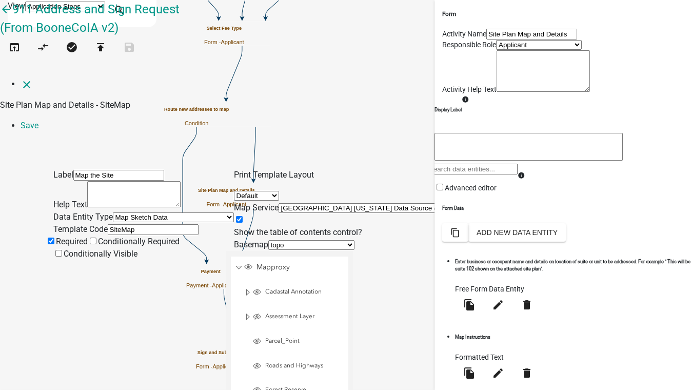
click at [361, 275] on div "Zoom out" at bounding box center [369, 283] width 16 height 16
click at [368, 263] on span at bounding box center [369, 267] width 8 height 8
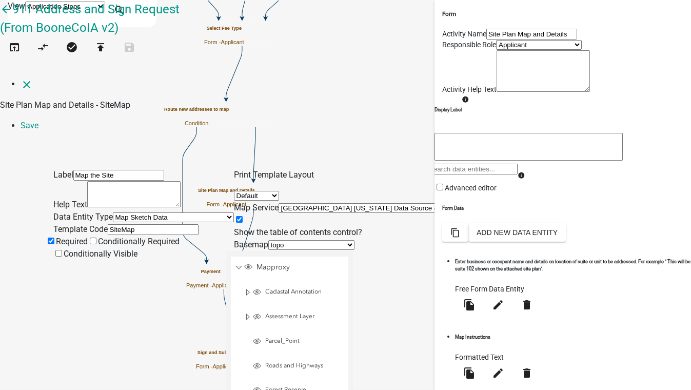
click at [368, 263] on span at bounding box center [369, 267] width 8 height 8
click at [369, 263] on span at bounding box center [369, 267] width 8 height 8
click at [353, 251] on div at bounding box center [353, 379] width 0 height 256
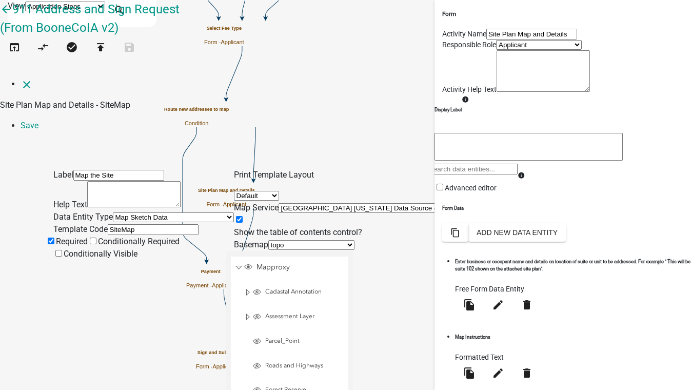
click at [353, 251] on div at bounding box center [353, 379] width 0 height 256
click at [369, 263] on span at bounding box center [369, 267] width 8 height 8
click at [367, 263] on span at bounding box center [369, 267] width 8 height 8
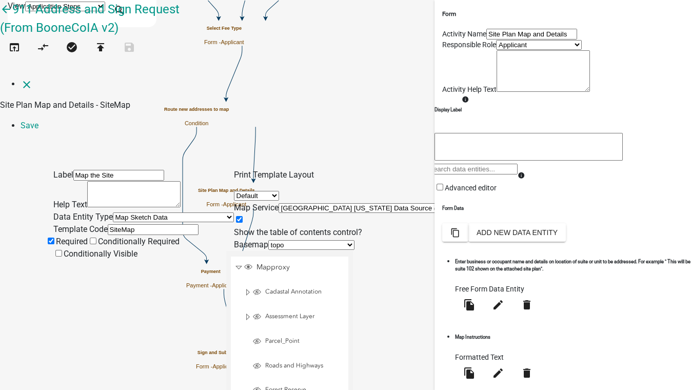
click at [365, 279] on span at bounding box center [369, 283] width 8 height 8
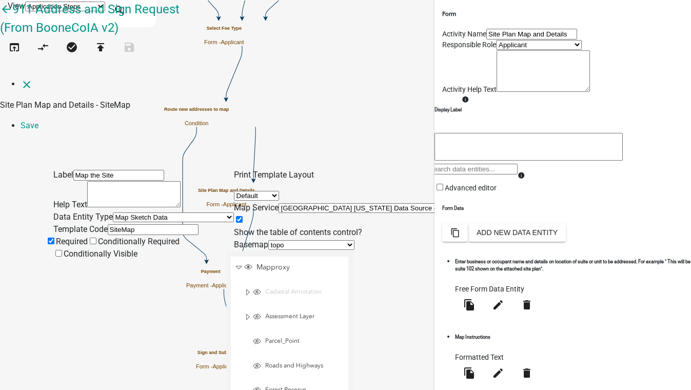
click at [365, 279] on span at bounding box center [369, 283] width 8 height 8
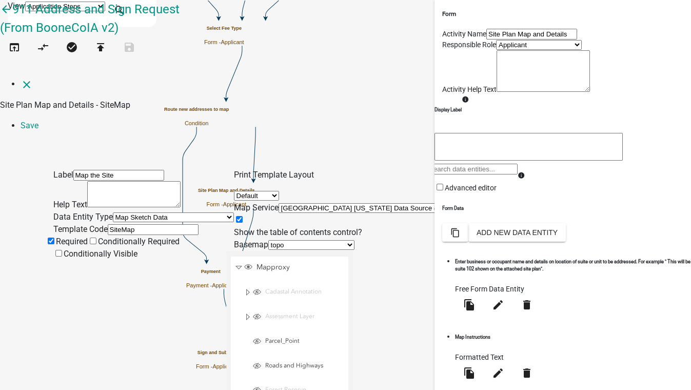
click at [365, 279] on span at bounding box center [369, 283] width 8 height 8
click at [365, 263] on span at bounding box center [369, 267] width 8 height 8
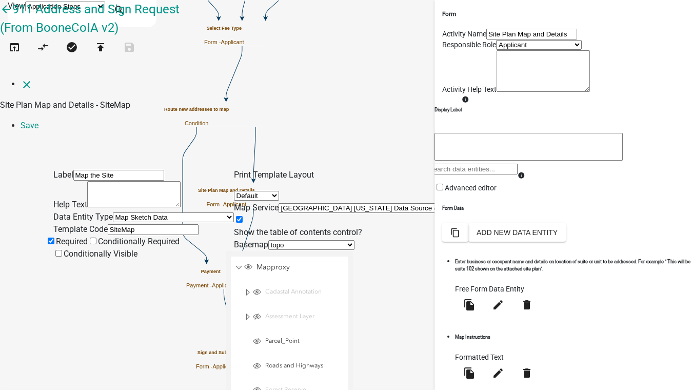
click at [365, 263] on span at bounding box center [369, 267] width 8 height 8
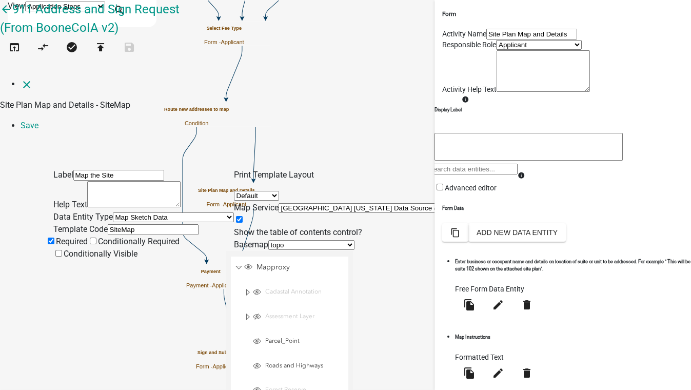
click at [365, 263] on span at bounding box center [369, 267] width 8 height 8
click at [268, 240] on select "no basemap topo satellite hybrid gray terrain osm topo-vector streets-relief-ve…" at bounding box center [311, 245] width 86 height 10
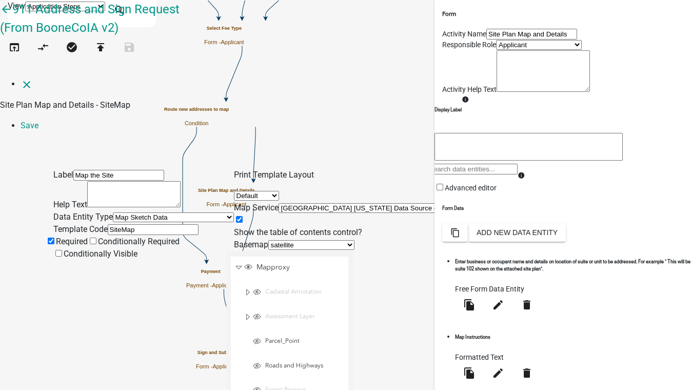
click at [275, 240] on select "no basemap topo satellite hybrid gray terrain osm topo-vector streets-relief-ve…" at bounding box center [311, 245] width 86 height 10
click at [268, 240] on select "no basemap topo satellite hybrid gray terrain osm topo-vector streets-relief-ve…" at bounding box center [311, 245] width 86 height 10
drag, startPoint x: 272, startPoint y: 204, endPoint x: 272, endPoint y: 212, distance: 8.2
click at [272, 240] on select "no basemap topo satellite hybrid gray terrain osm topo-vector streets-relief-ve…" at bounding box center [311, 245] width 86 height 10
click at [268, 240] on select "no basemap topo satellite hybrid gray terrain osm topo-vector streets-relief-ve…" at bounding box center [311, 245] width 86 height 10
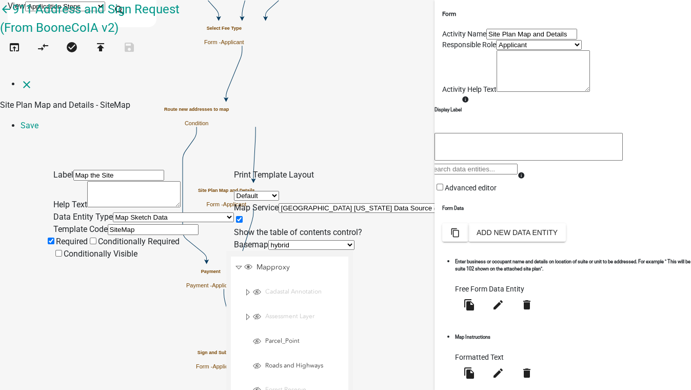
click at [323, 240] on select "no basemap topo satellite hybrid gray terrain osm topo-vector streets-relief-ve…" at bounding box center [311, 245] width 86 height 10
select select "satellite"
click at [268, 240] on select "no basemap topo satellite hybrid gray terrain osm topo-vector streets-relief-ve…" at bounding box center [311, 245] width 86 height 10
click at [22, 78] on icon "close" at bounding box center [27, 84] width 12 height 12
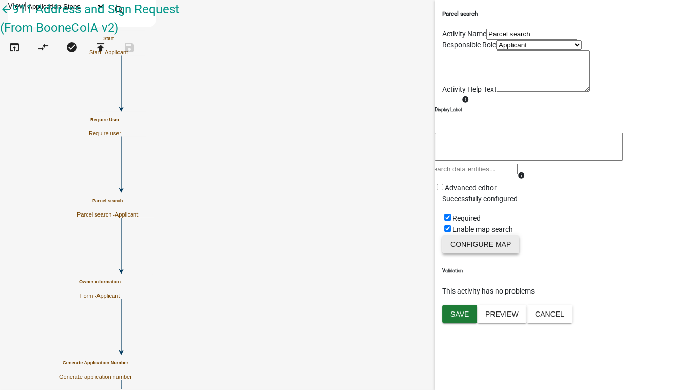
scroll to position [52, 0]
click at [481, 253] on button "Configure Map" at bounding box center [480, 244] width 77 height 18
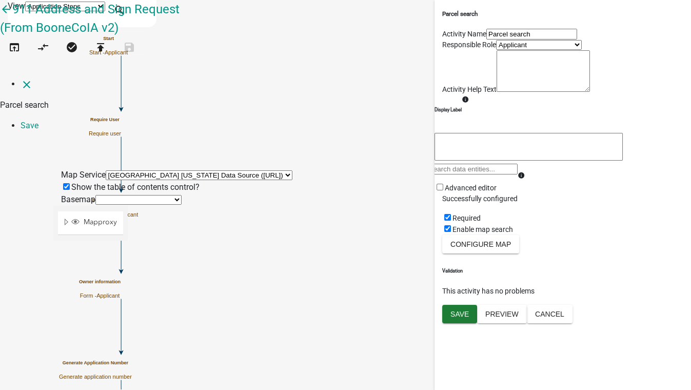
click at [152, 195] on select "no basemap topo satellite hybrid gray terrain osm topo-vector streets-relief-ve…" at bounding box center [138, 200] width 86 height 10
click at [95, 195] on select "no basemap topo satellite hybrid gray terrain osm topo-vector streets-relief-ve…" at bounding box center [138, 200] width 86 height 10
click at [96, 195] on select "no basemap topo satellite hybrid gray terrain osm topo-vector streets-relief-ve…" at bounding box center [138, 200] width 86 height 10
click at [95, 195] on select "no basemap topo satellite hybrid gray terrain osm topo-vector streets-relief-ve…" at bounding box center [138, 200] width 86 height 10
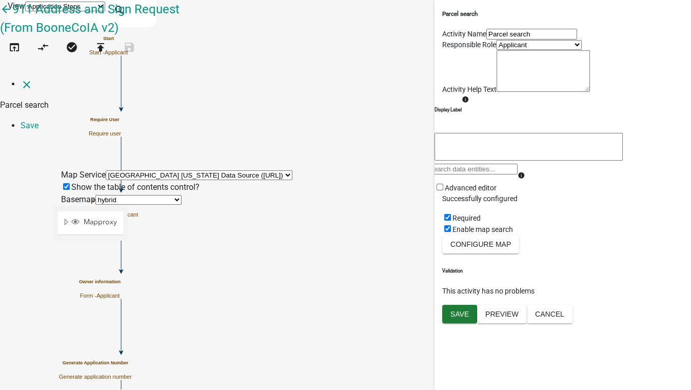
click at [95, 195] on select "no basemap topo satellite hybrid gray terrain osm topo-vector streets-relief-ve…" at bounding box center [138, 200] width 86 height 10
select select "topo"
click at [95, 195] on select "no basemap topo satellite hybrid gray terrain osm topo-vector streets-relief-ve…" at bounding box center [138, 200] width 86 height 10
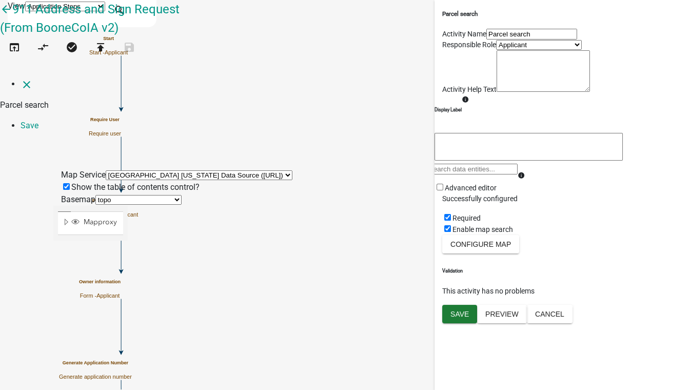
click at [128, 231] on div at bounding box center [128, 334] width 0 height 256
click at [128, 206] on div at bounding box center [128, 334] width 0 height 256
click at [38, 121] on link "Save" at bounding box center [30, 126] width 18 height 10
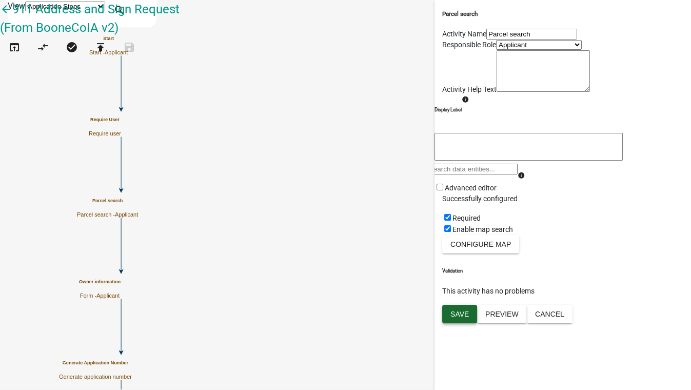
click at [459, 317] on span "Save" at bounding box center [459, 313] width 18 height 8
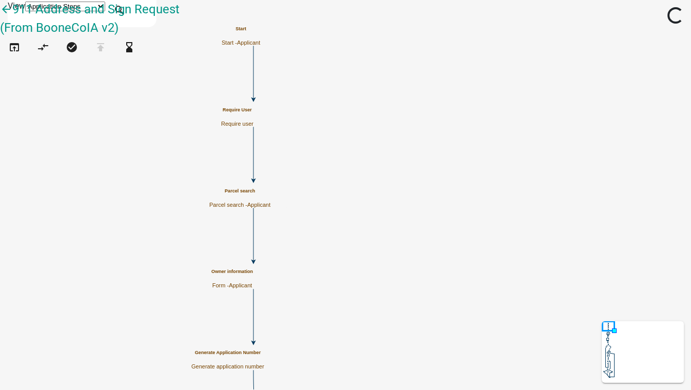
scroll to position [0, 0]
click at [14, 55] on icon "open_in_browser" at bounding box center [14, 48] width 12 height 14
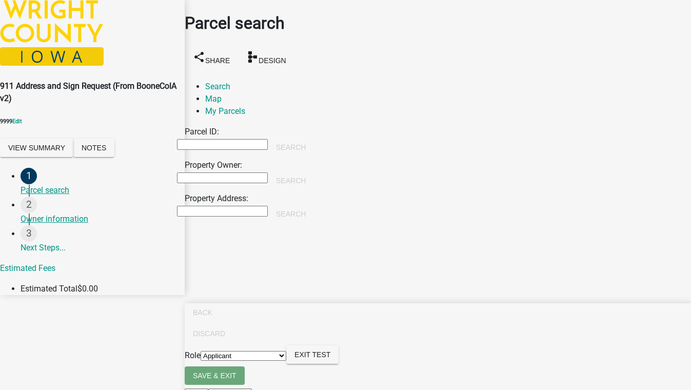
click at [224, 172] on input "Property Owner:" at bounding box center [222, 177] width 91 height 11
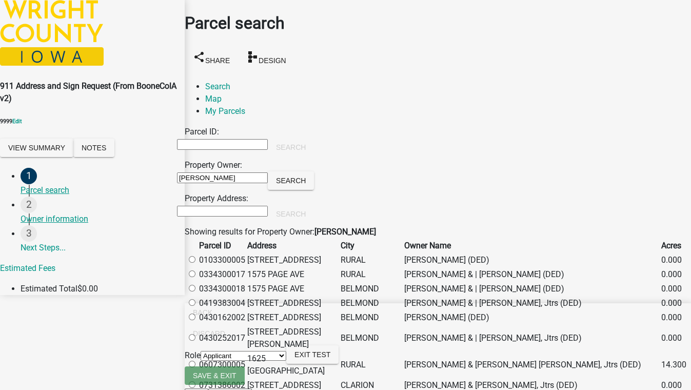
scroll to position [93, 0]
type input "william"
click at [197, 333] on label at bounding box center [197, 338] width 0 height 10
click at [195, 334] on input "radio" at bounding box center [192, 337] width 7 height 7
radio input "true"
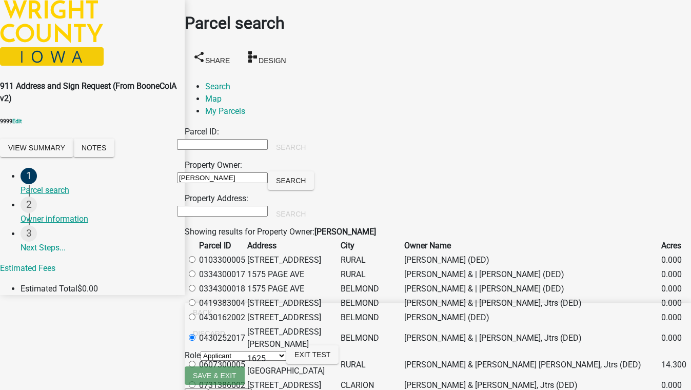
scroll to position [280, 0]
click at [197, 360] on label at bounding box center [197, 365] width 0 height 10
click at [195, 361] on input "radio" at bounding box center [192, 364] width 7 height 7
radio input "true"
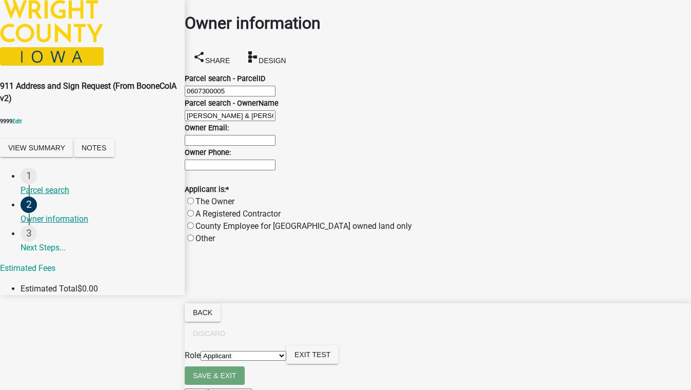
scroll to position [43, 0]
click at [223, 206] on label "The Owner" at bounding box center [214, 201] width 39 height 10
click at [194, 204] on input "The Owner" at bounding box center [190, 200] width 7 height 7
radio input "true"
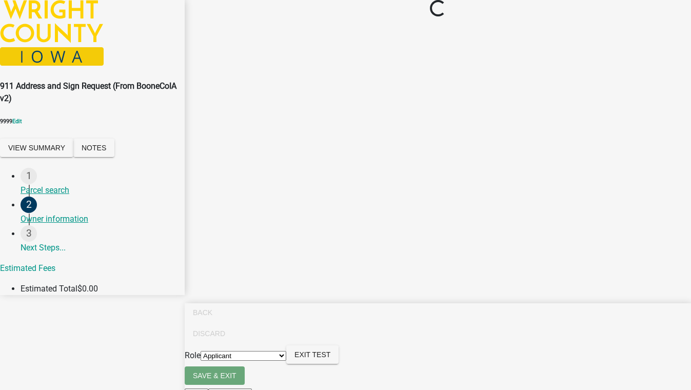
scroll to position [0, 0]
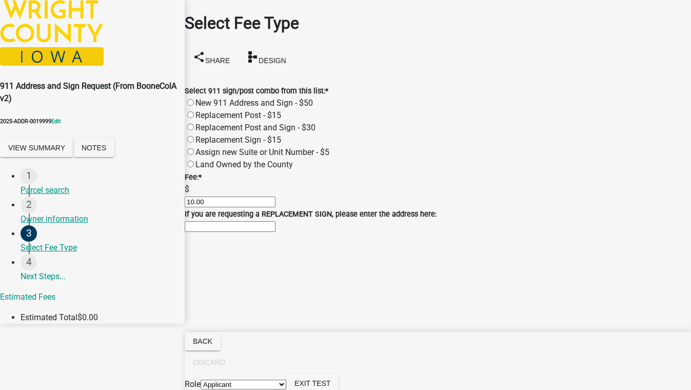
click at [202, 98] on label "New 911 Address and Sign - $50" at bounding box center [253, 103] width 117 height 10
click at [194, 99] on input "New 911 Address and Sign - $50" at bounding box center [190, 102] width 7 height 7
radio input "true"
click at [203, 123] on label "Replacement Post and Sign - $30" at bounding box center [255, 128] width 120 height 10
click at [194, 124] on input "Replacement Post and Sign - $30" at bounding box center [190, 127] width 7 height 7
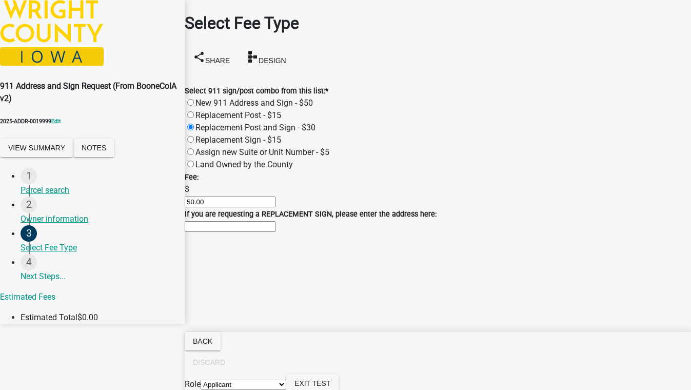
radio input "true"
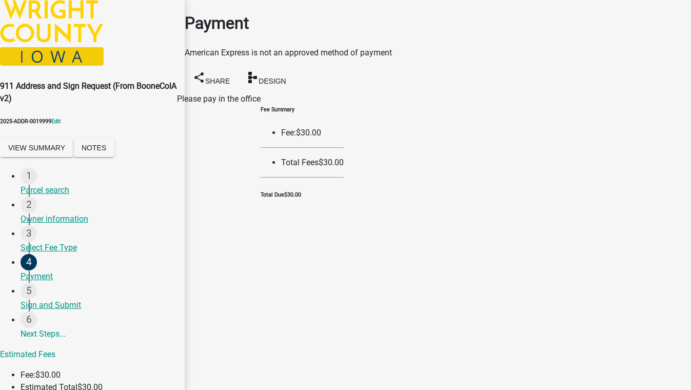
select select "1dcd48c0-fbee-47c8-a514-283c038ef217"
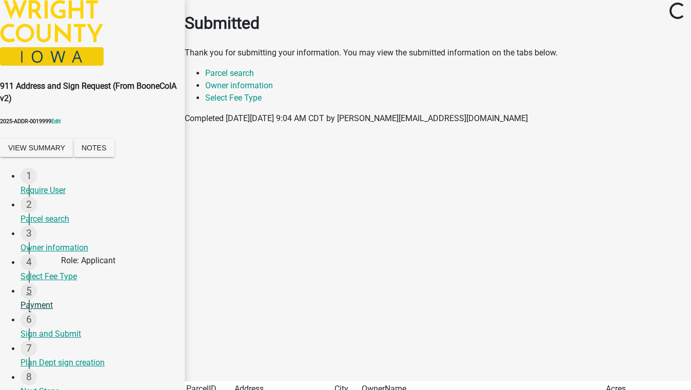
click at [38, 311] on div "Payment" at bounding box center [99, 305] width 156 height 12
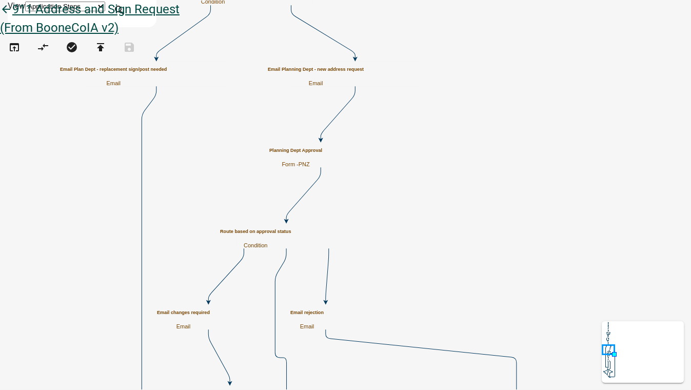
click at [12, 17] on icon "arrow_back" at bounding box center [6, 10] width 12 height 14
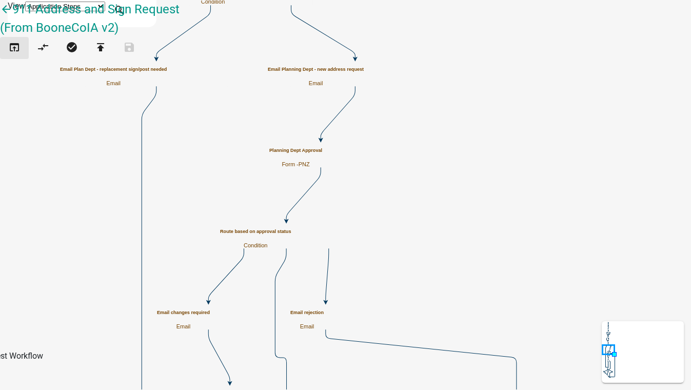
click at [26, 54] on button "open_in_browser" at bounding box center [14, 48] width 29 height 22
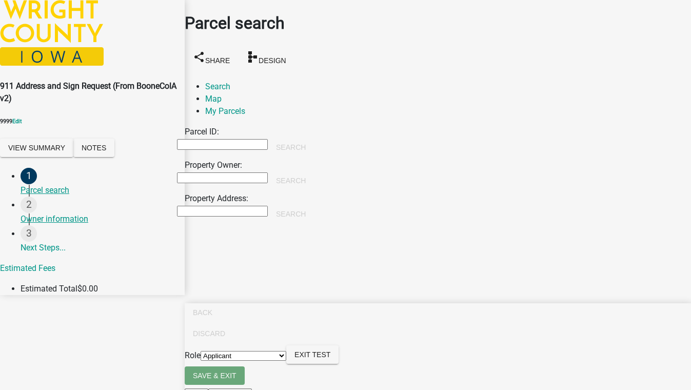
click at [233, 172] on input "Property Owner:" at bounding box center [222, 177] width 91 height 11
type input "smith"
click at [314, 171] on button "Search" at bounding box center [291, 180] width 46 height 18
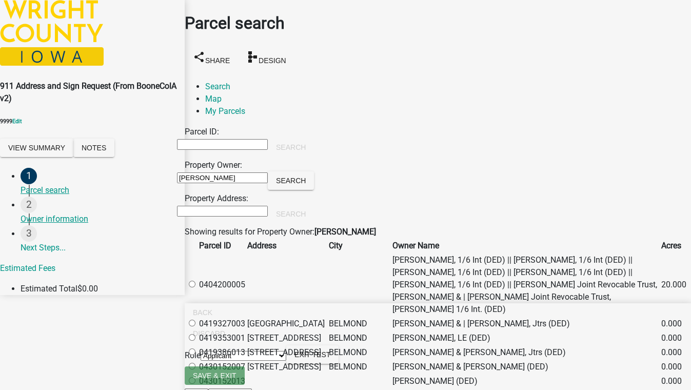
click at [197, 280] on label at bounding box center [197, 285] width 0 height 10
click at [195, 281] on input "radio" at bounding box center [192, 284] width 7 height 7
radio input "true"
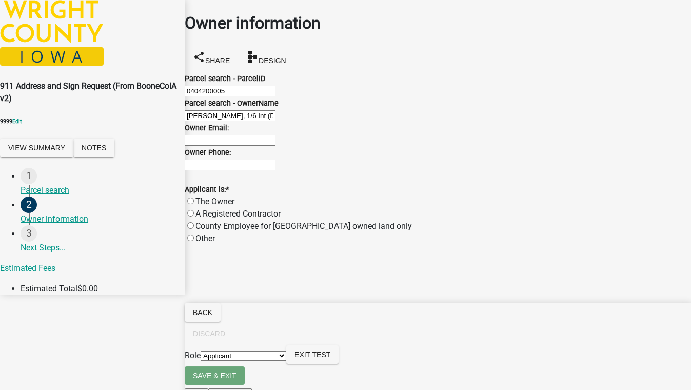
drag, startPoint x: 200, startPoint y: 312, endPoint x: 216, endPoint y: 320, distance: 18.1
click at [200, 206] on label "The Owner" at bounding box center [214, 201] width 39 height 10
click at [194, 204] on input "The Owner" at bounding box center [190, 200] width 7 height 7
radio input "true"
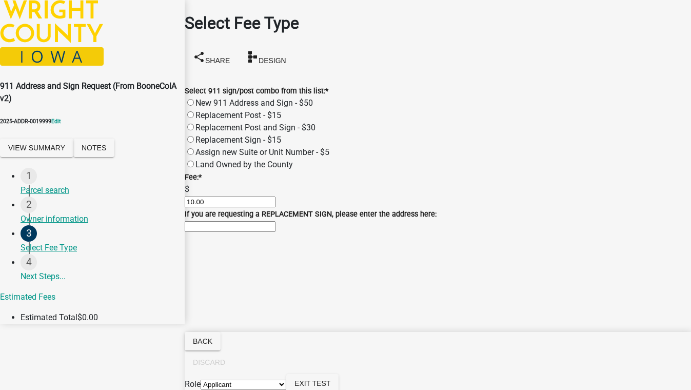
click at [304, 123] on label "Replacement Post and Sign - $30" at bounding box center [255, 128] width 120 height 10
click at [194, 124] on input "Replacement Post and Sign - $30" at bounding box center [190, 127] width 7 height 7
radio input "true"
click at [275, 232] on input "If you are requesting a REPLACEMENT SIGN, please enter the address here:" at bounding box center [230, 226] width 91 height 11
type input "123 test"
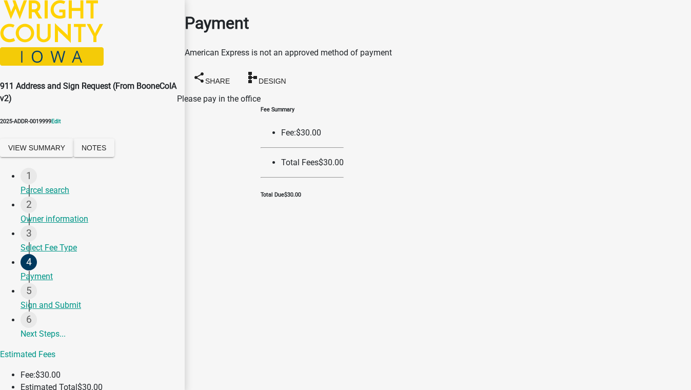
select select "1dcd48c0-fbee-47c8-a514-283c038ef217"
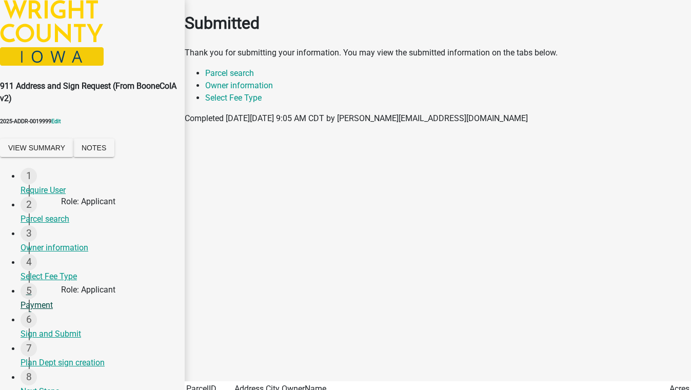
click at [53, 311] on div "Payment" at bounding box center [99, 305] width 156 height 12
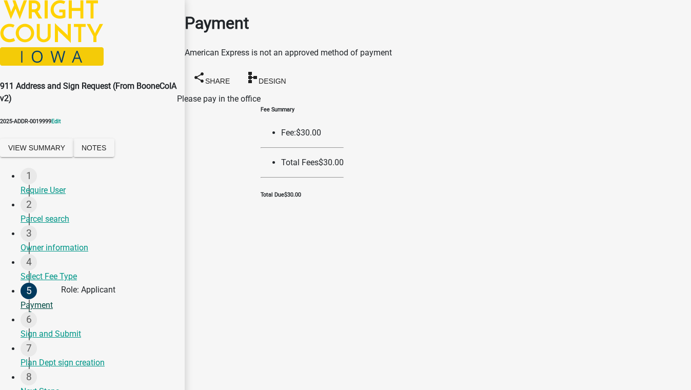
click at [48, 310] on div "Payment" at bounding box center [99, 305] width 156 height 12
select select "2: 1"
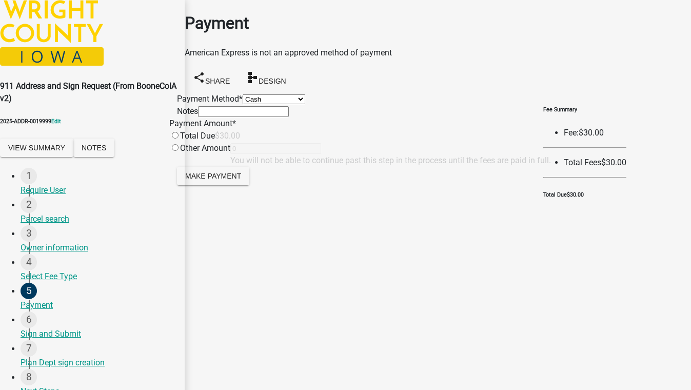
click at [178, 138] on input "radio" at bounding box center [175, 135] width 7 height 7
radio input "true"
type input "30"
click at [241, 180] on span "Make Payment" at bounding box center [213, 175] width 56 height 8
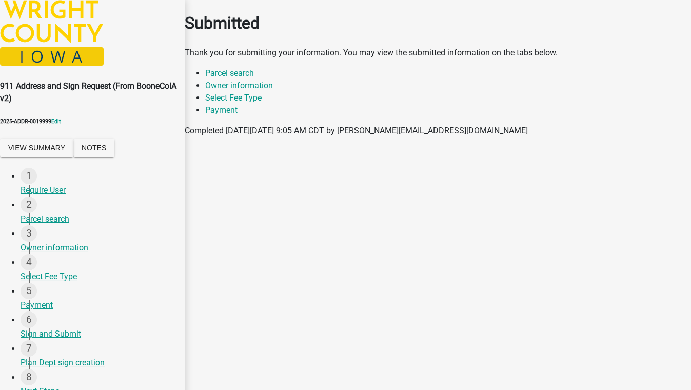
scroll to position [46, 0]
select select "46f061d0-ca05-4526-87ad-bae6256f3e47"
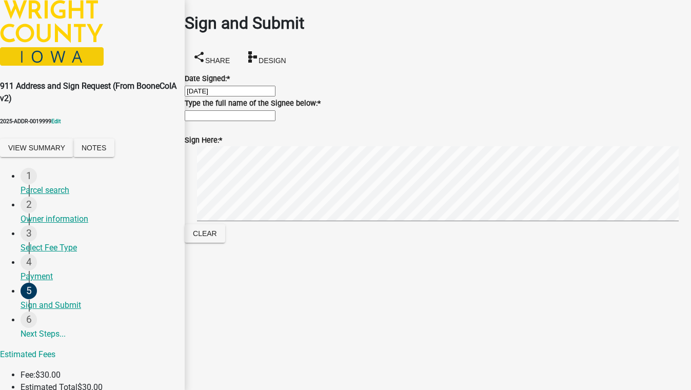
click at [236, 121] on input "Type the full name of the Signee below: *" at bounding box center [230, 115] width 91 height 11
type input "test 5088"
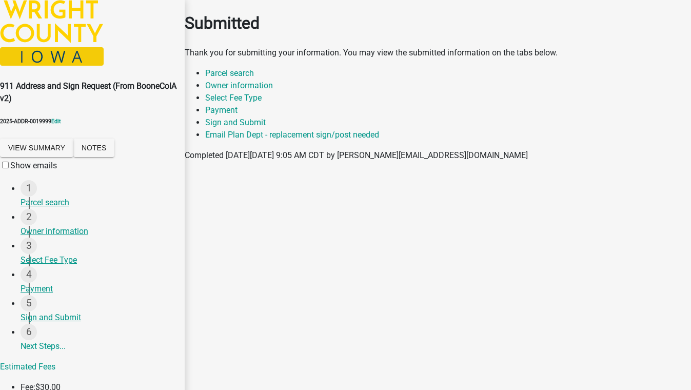
scroll to position [46, 0]
select select "0c9309b1-e613-4404-ba99-44bc2833ad89"
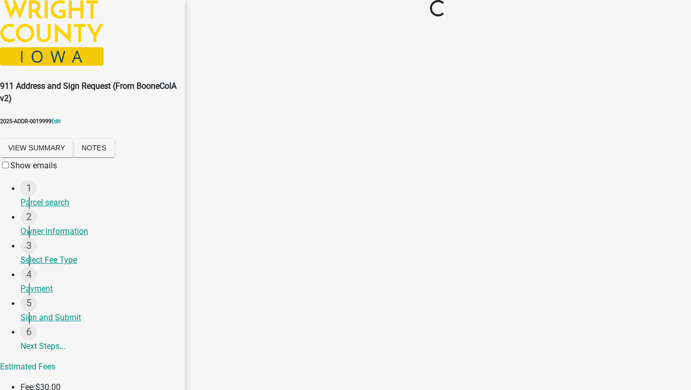
scroll to position [0, 0]
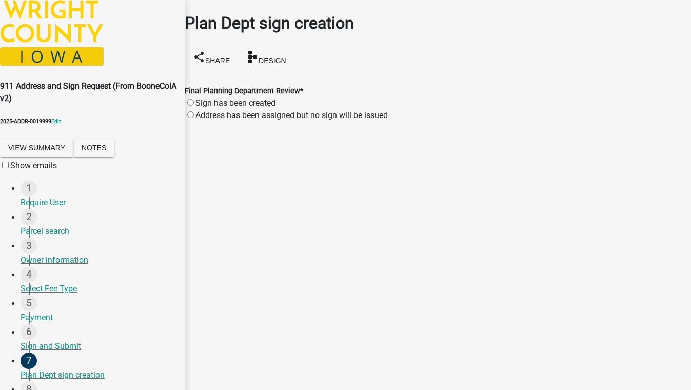
click at [272, 98] on label "Sign has been created" at bounding box center [235, 103] width 80 height 10
click at [194, 99] on input "Sign has been created" at bounding box center [190, 102] width 7 height 7
radio input "true"
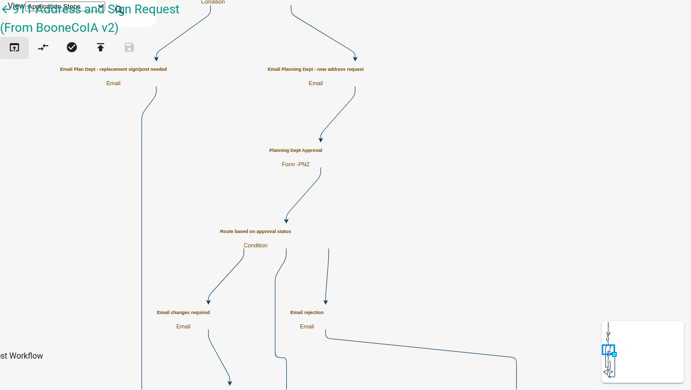
click at [16, 53] on icon "open_in_browser" at bounding box center [14, 48] width 12 height 14
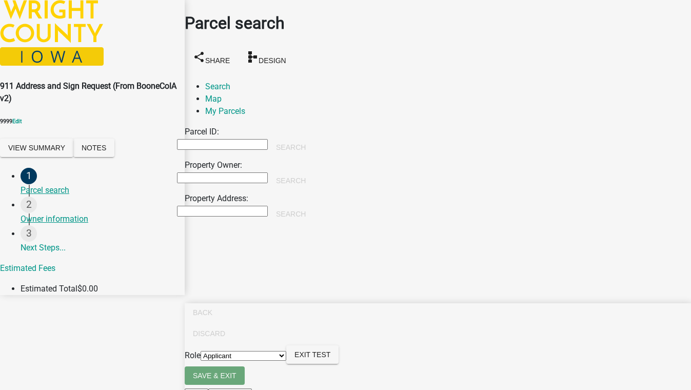
click at [249, 172] on input "Property Owner:" at bounding box center [222, 177] width 91 height 11
type input "tim"
click at [513, 156] on div "Parcel ID: Search Property Owner: tim Search Property Address: Search" at bounding box center [438, 176] width 506 height 100
click at [314, 171] on button "Search" at bounding box center [291, 180] width 46 height 18
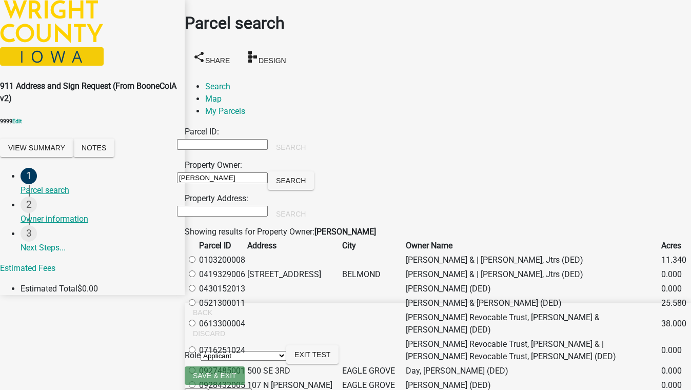
click at [197, 265] on label at bounding box center [197, 260] width 0 height 10
click at [195, 263] on input "radio" at bounding box center [192, 259] width 7 height 7
radio input "true"
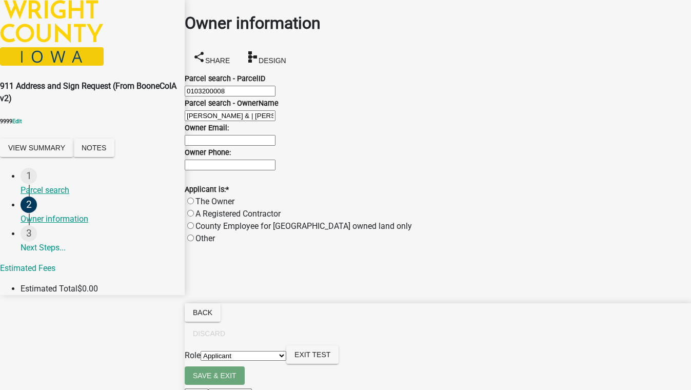
click at [234, 206] on label "The Owner" at bounding box center [214, 201] width 39 height 10
click at [194, 204] on input "The Owner" at bounding box center [190, 200] width 7 height 7
radio input "true"
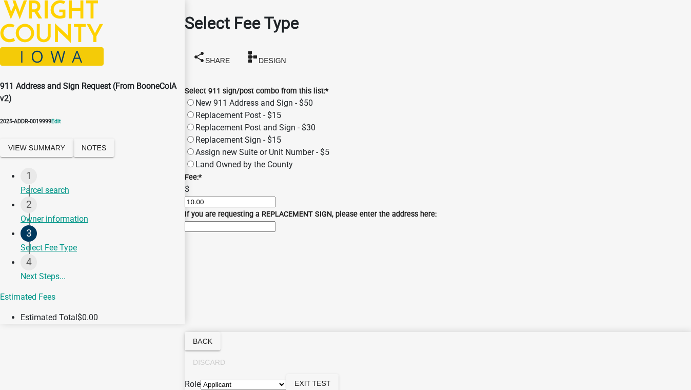
click at [245, 123] on label "Replacement Post and Sign - $30" at bounding box center [255, 128] width 120 height 10
click at [194, 124] on input "Replacement Post and Sign - $30" at bounding box center [190, 127] width 7 height 7
radio input "true"
click at [275, 232] on input "If you are requesting a REPLACEMENT SIGN, please enter the address here:" at bounding box center [230, 226] width 91 height 11
type input "123 test"
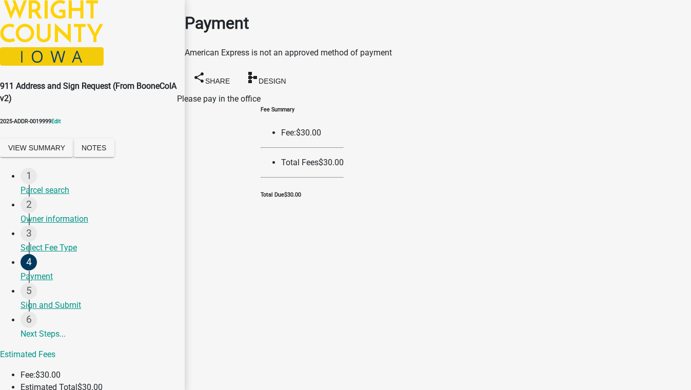
drag, startPoint x: 383, startPoint y: 370, endPoint x: 381, endPoint y: 365, distance: 5.8
select select "0c9309b1-e613-4404-ba99-44bc2833ad89"
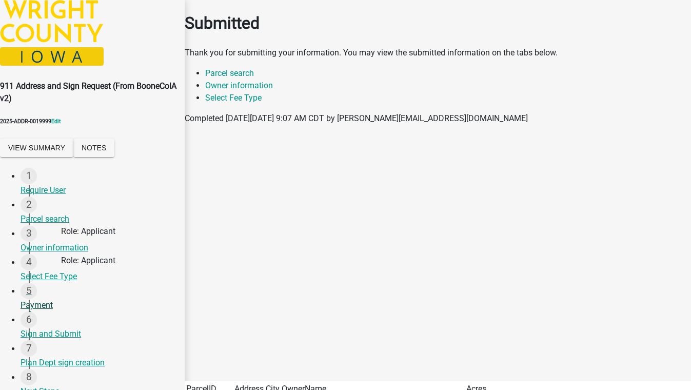
click at [44, 311] on div "Payment" at bounding box center [99, 305] width 156 height 12
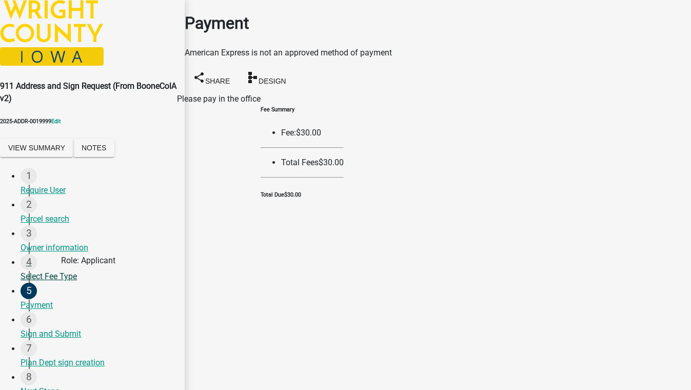
select select "2: 1"
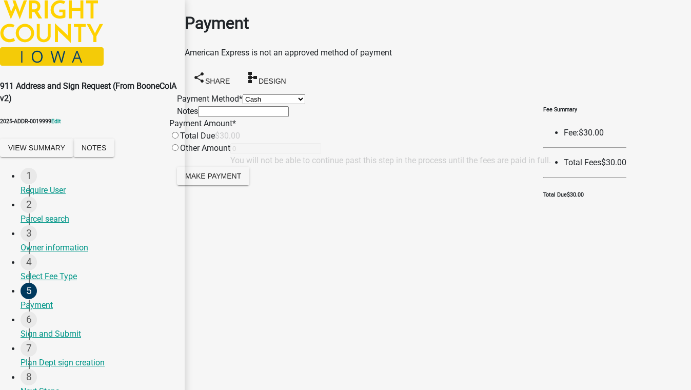
click at [178, 138] on input "radio" at bounding box center [175, 135] width 7 height 7
radio input "true"
type input "30"
click at [238, 180] on span "Make Payment" at bounding box center [213, 175] width 56 height 8
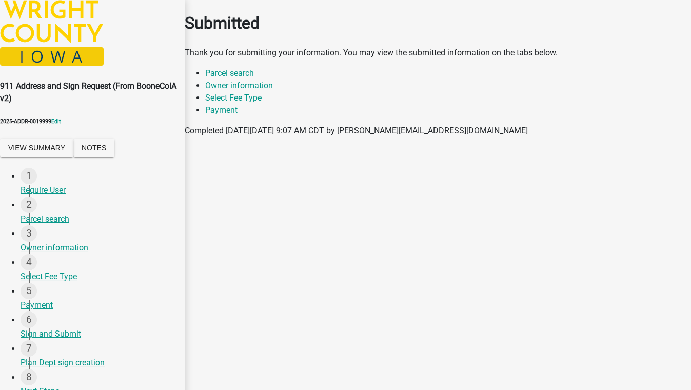
click at [47, 340] on div "Sign and Submit" at bounding box center [99, 334] width 156 height 12
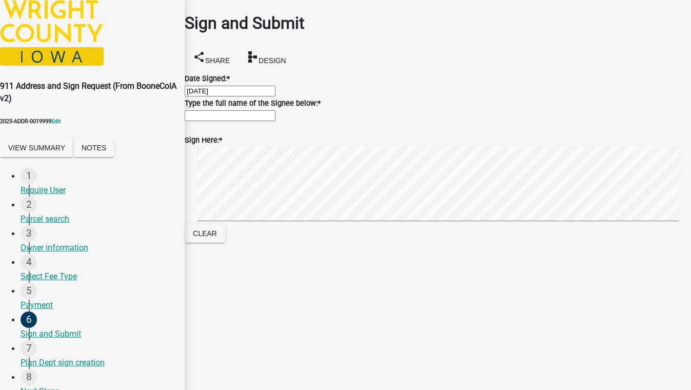
click at [248, 121] on input "Type the full name of the Signee below: *" at bounding box center [230, 115] width 91 height 11
type input "test 5088"
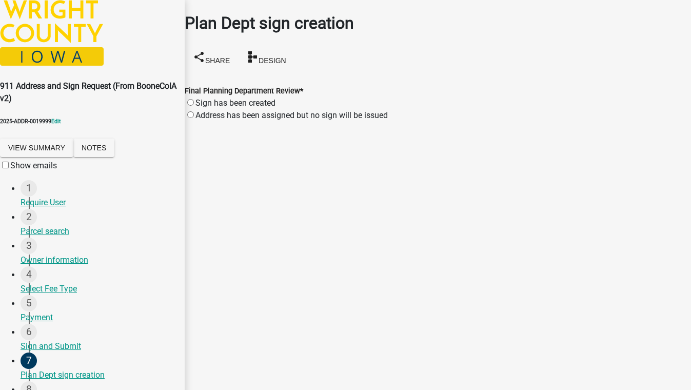
click at [245, 98] on label "Sign has been created" at bounding box center [235, 103] width 80 height 10
click at [194, 99] on input "Sign has been created" at bounding box center [190, 102] width 7 height 7
radio input "true"
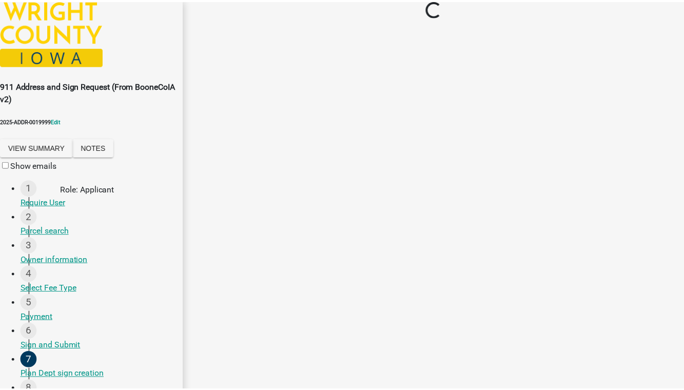
scroll to position [140, 0]
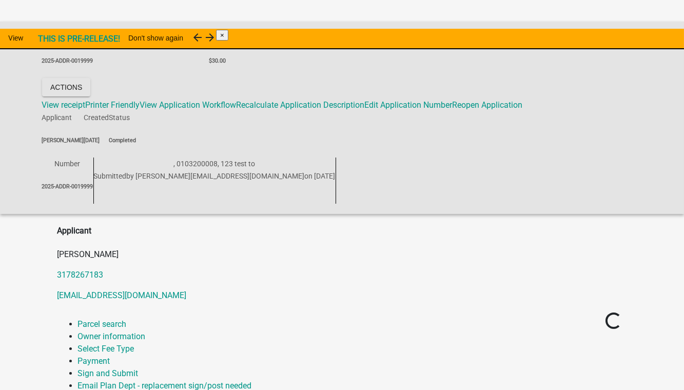
scroll to position [292, 0]
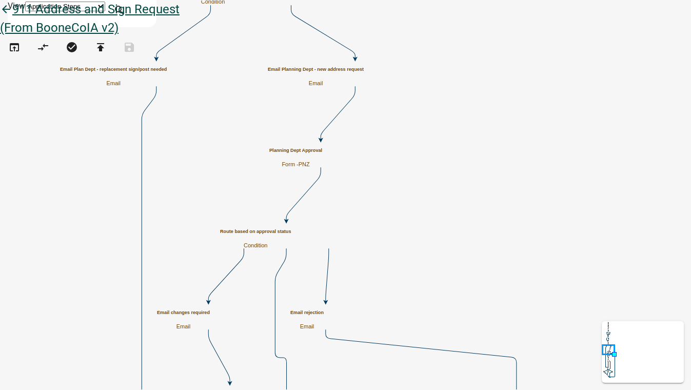
click at [12, 17] on icon "arrow_back" at bounding box center [6, 10] width 12 height 14
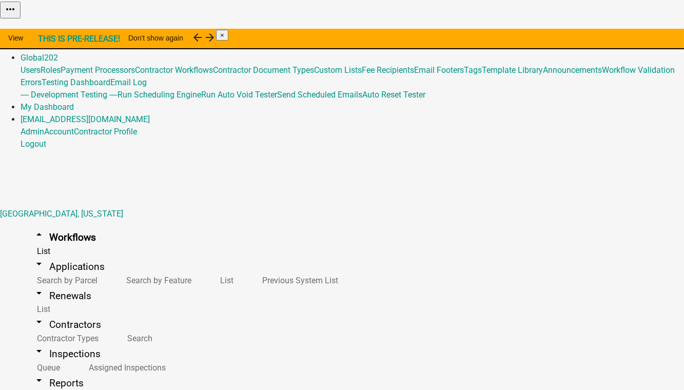
click at [581, 31] on button "Copy" at bounding box center [568, 26] width 24 height 11
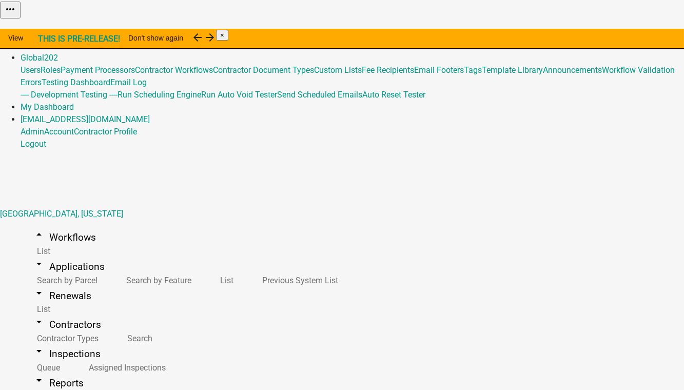
select select
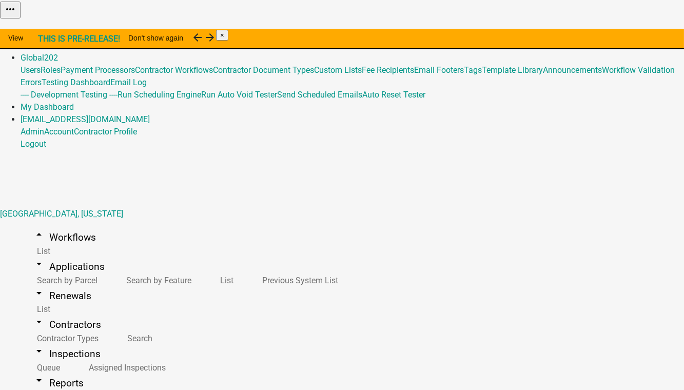
select select "1"
select select "17"
select select
select select "3"
drag, startPoint x: 252, startPoint y: 201, endPoint x: 220, endPoint y: 204, distance: 31.9
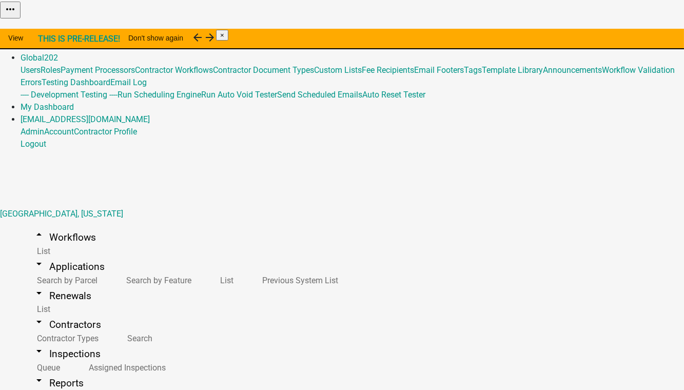
type textarea "ParcelID | Address"
drag, startPoint x: 172, startPoint y: 236, endPoint x: 172, endPoint y: 247, distance: 10.8
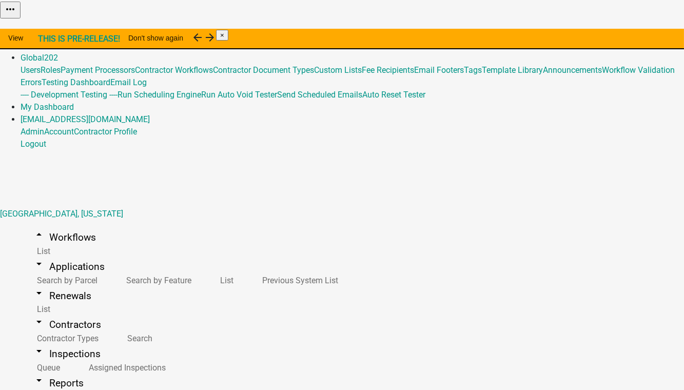
select select "1dcd48c0-fbee-47c8-a514-283c038ef217"
select select
select select "1"
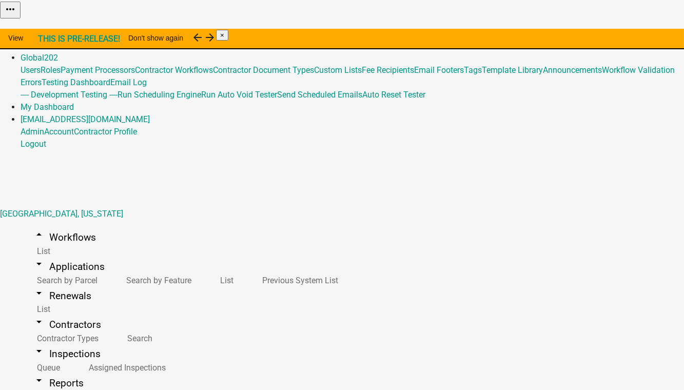
select select "17"
select select
select select "3"
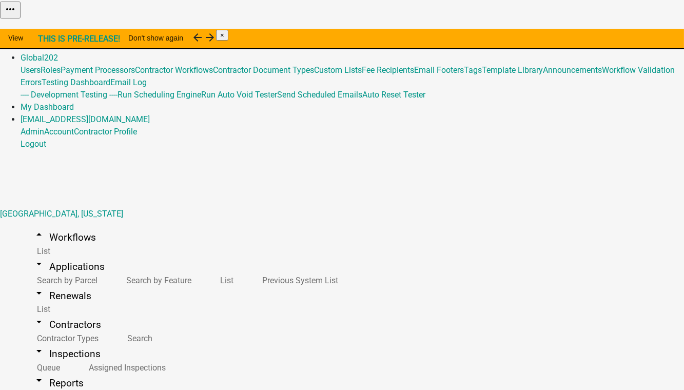
select select "1dcd48c0-fbee-47c8-a514-283c038ef217"
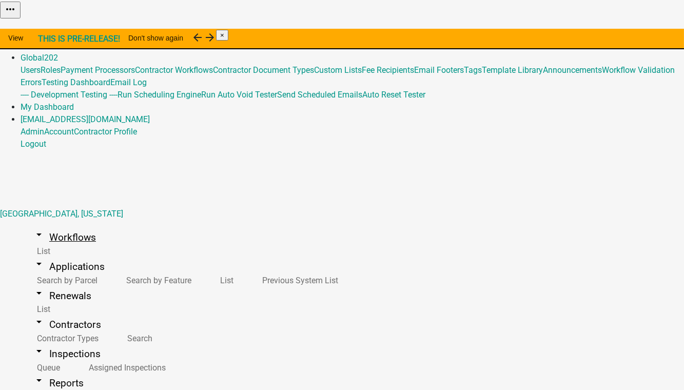
click at [53, 225] on link "arrow_drop_down Workflows" at bounding box center [65, 237] width 88 height 24
select select "1"
select select "17"
select select
select select "3"
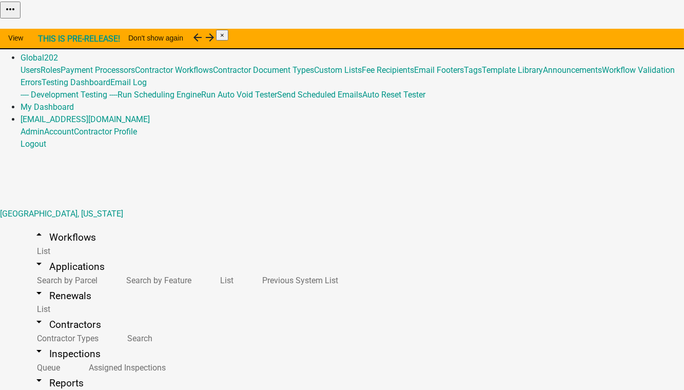
scroll to position [360, 0]
select select "4: red"
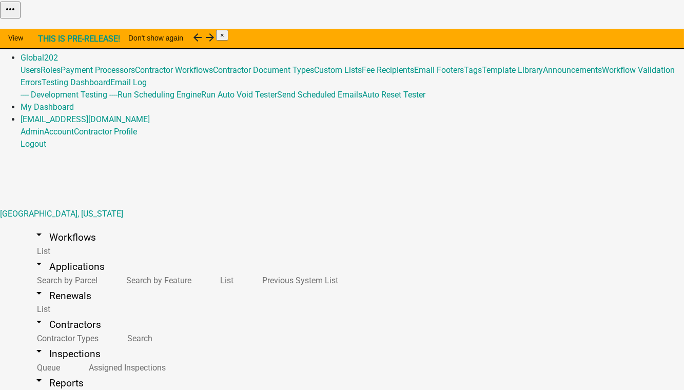
scroll to position [784, 0]
click at [44, 41] on link "Admin" at bounding box center [33, 46] width 24 height 10
select select "1"
select select "17"
select select
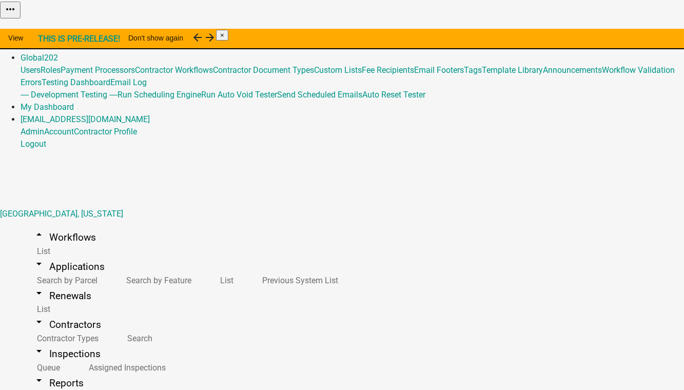
select select "3"
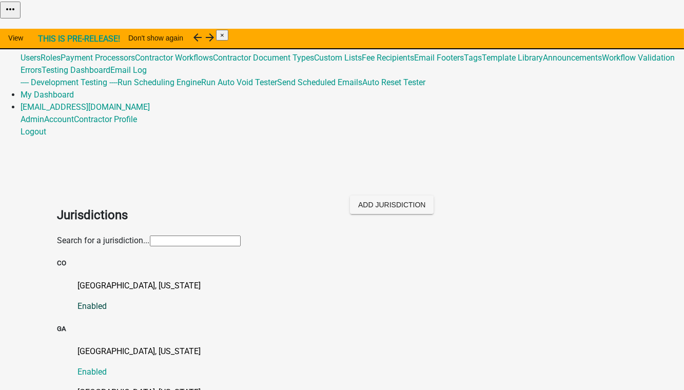
click at [85, 280] on p "[GEOGRAPHIC_DATA], [US_STATE]" at bounding box center [352, 286] width 549 height 12
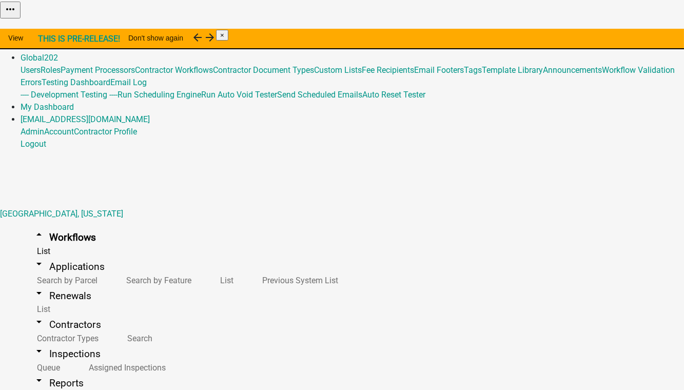
select select "1"
select select "17"
select select
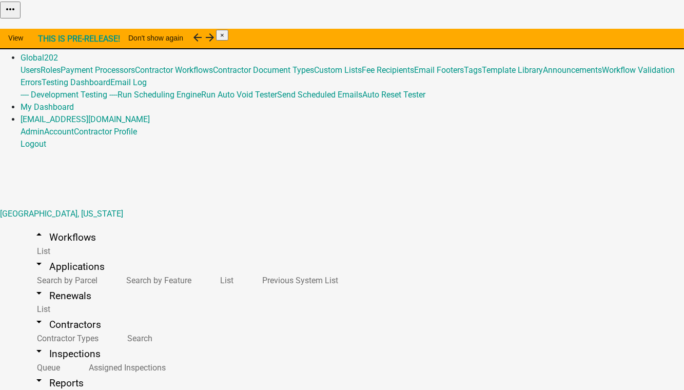
select select "3"
select select "dcb1ca20-7eb6-41bd-b63c-eb36f376a003"
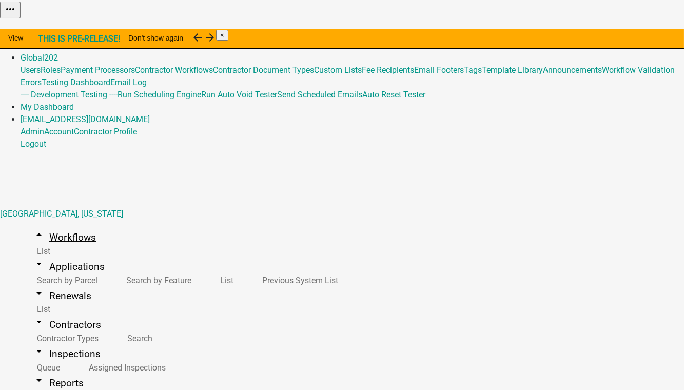
click at [55, 225] on link "arrow_drop_up Workflows" at bounding box center [65, 237] width 88 height 24
select select "1"
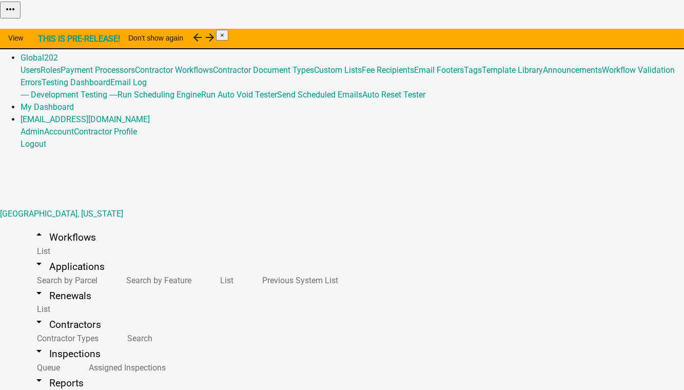
select select "17"
select select "dcb1ca20-7eb6-41bd-b63c-eb36f376a003"
select select "3"
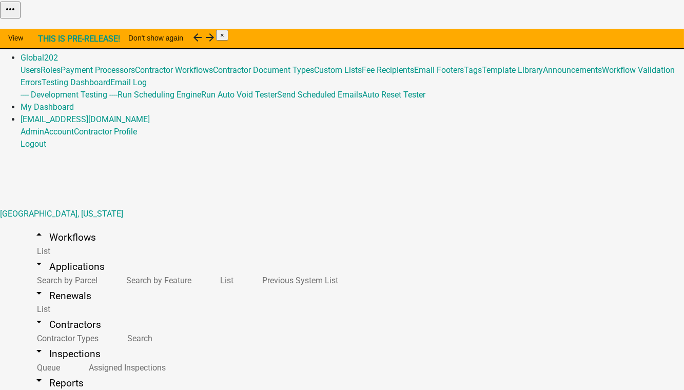
select select "1"
select select "17"
select select "dcb1ca20-7eb6-41bd-b63c-eb36f376a003"
select select "3"
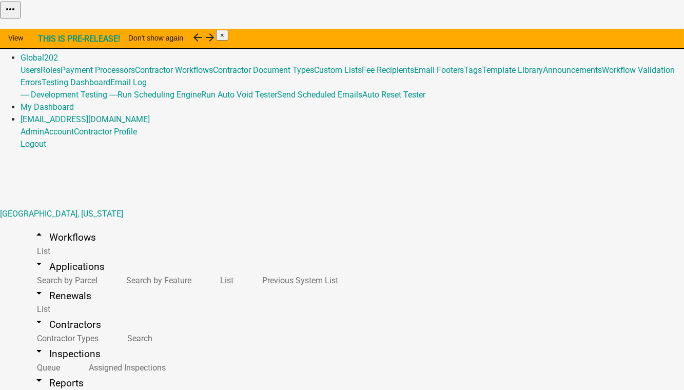
scroll to position [326, 0]
type textarea "ParcelID | Address asdfg"
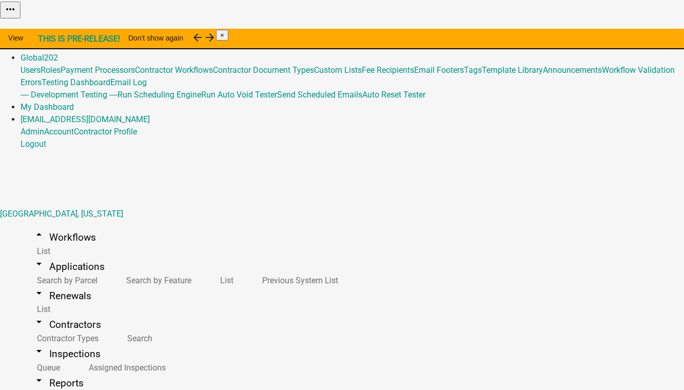
select select "1"
select select "17"
select select "dcb1ca20-7eb6-41bd-b63c-eb36f376a003"
select select "3"
click at [44, 41] on link "Admin" at bounding box center [33, 46] width 24 height 10
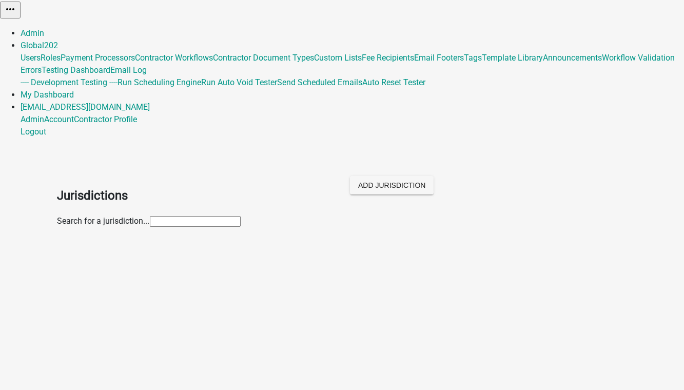
click at [58, 41] on span "202" at bounding box center [51, 46] width 14 height 10
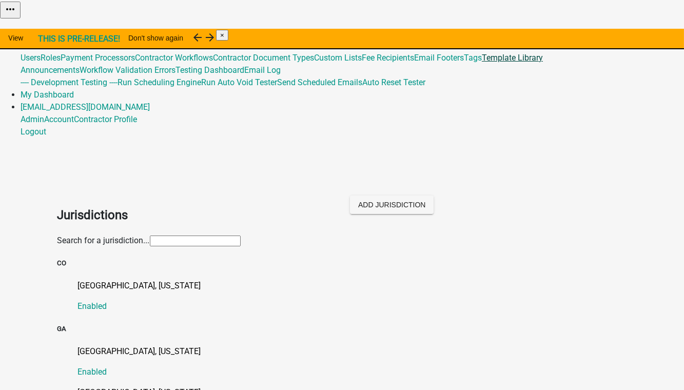
click at [482, 63] on link "Template Library" at bounding box center [512, 58] width 61 height 10
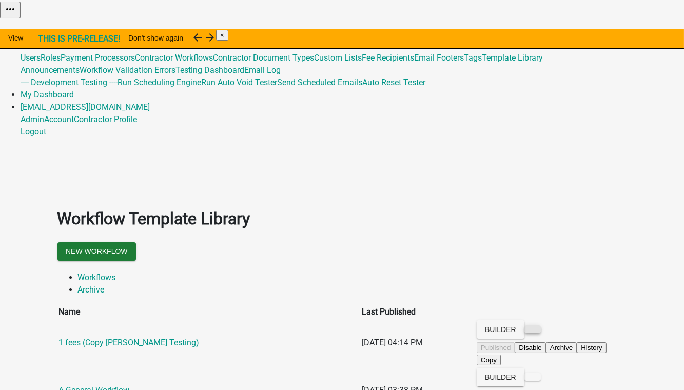
click at [541, 325] on button at bounding box center [532, 329] width 16 height 8
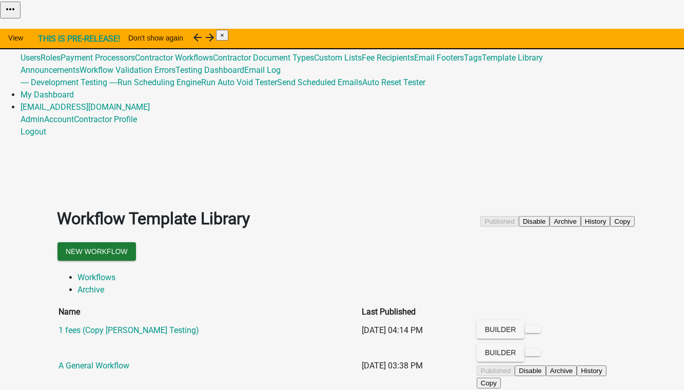
click at [44, 28] on link "Admin" at bounding box center [33, 33] width 24 height 10
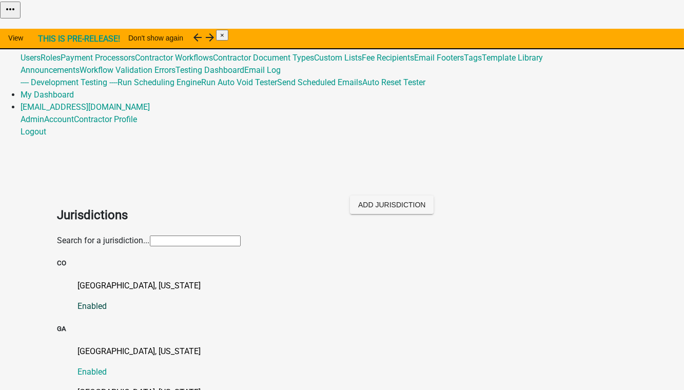
click at [113, 280] on p "[GEOGRAPHIC_DATA], [US_STATE]" at bounding box center [352, 286] width 549 height 12
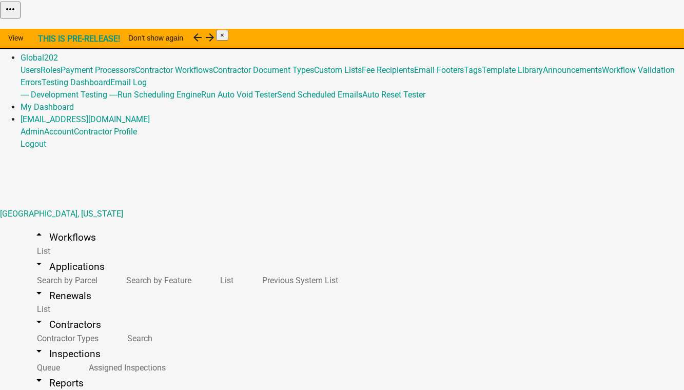
click at [626, 31] on button "Import Workflow" at bounding box center [654, 26] width 57 height 11
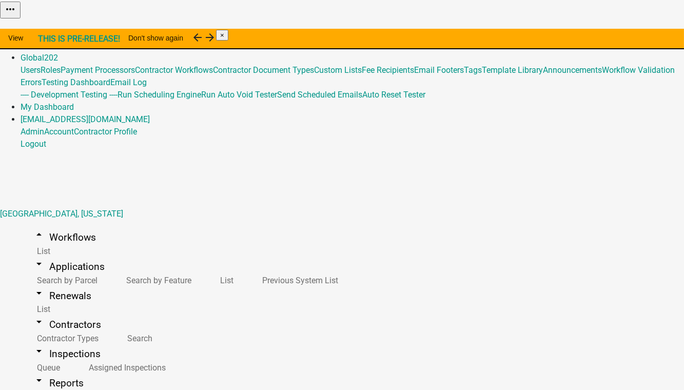
type input "1 fees (Copy [PERSON_NAME] Testing) [DATE]"
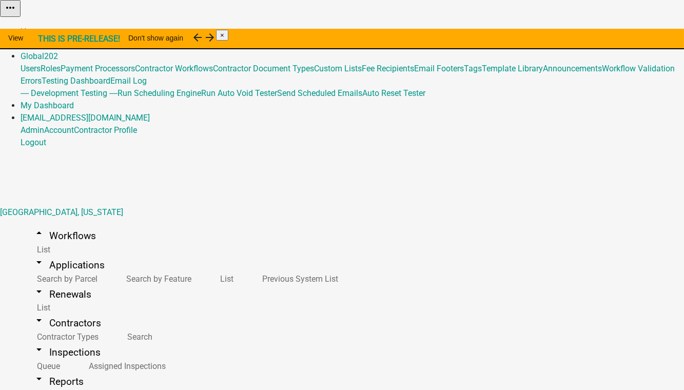
scroll to position [403, 0]
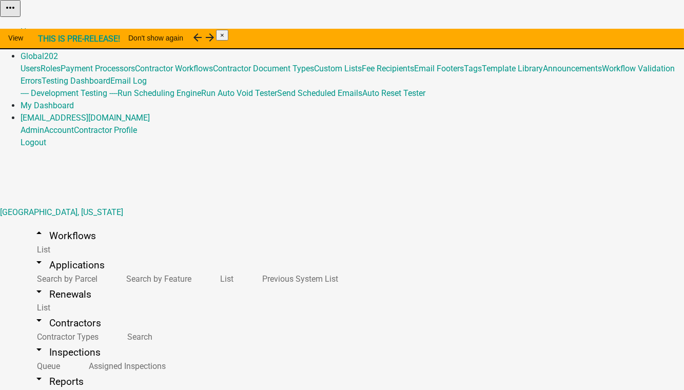
select select "4a4c14b3-8fc6-4980-b073-900c70b0bc4b"
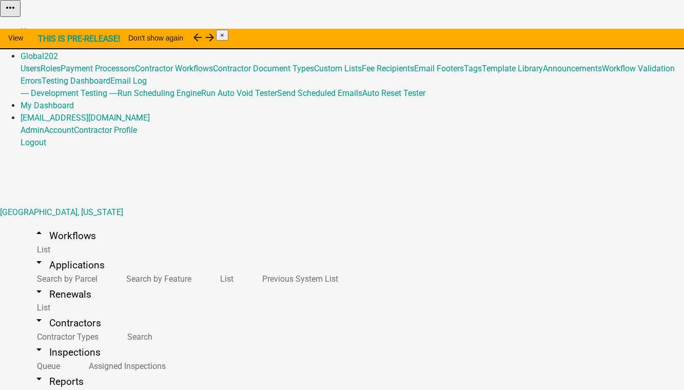
scroll to position [361, 0]
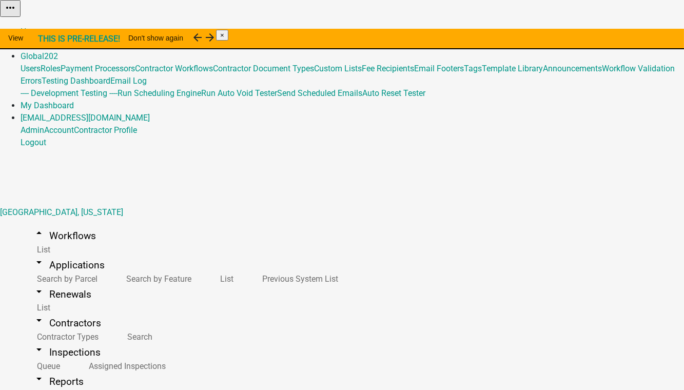
select select
select select "4a4c14b3-8fc6-4980-b073-900c70b0bc4b"
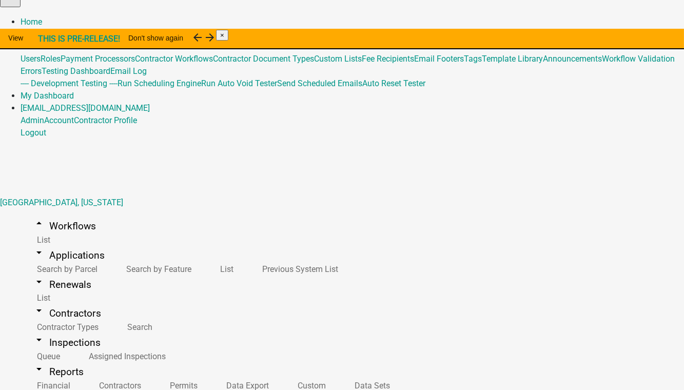
scroll to position [12, 0]
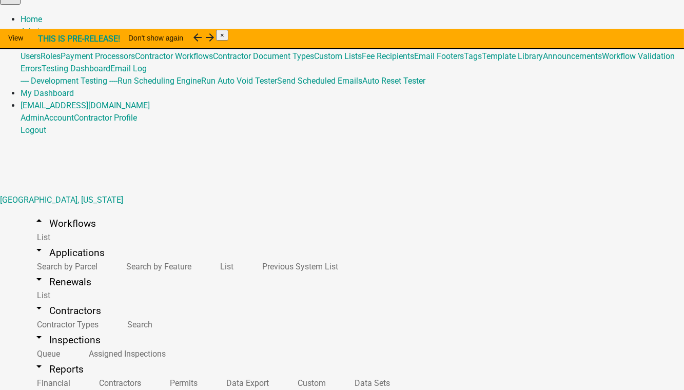
select select "4a4c14b3-8fc6-4980-b073-900c70b0bc4b"
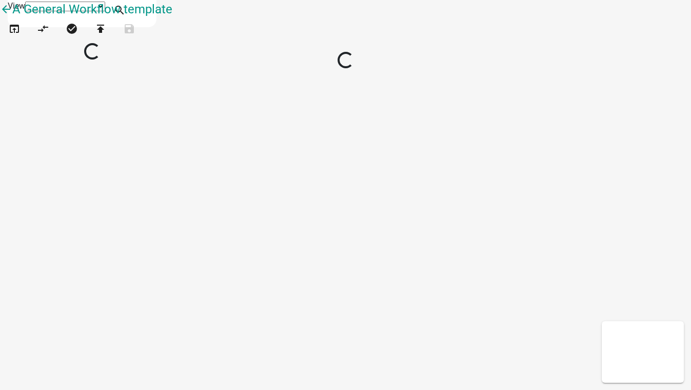
select select "1"
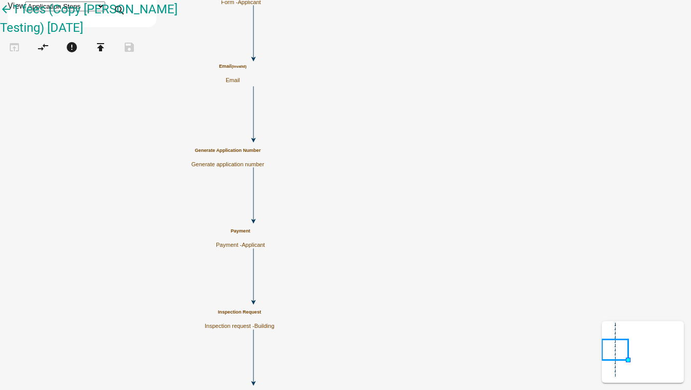
click at [246, 82] on p "Email" at bounding box center [232, 80] width 27 height 7
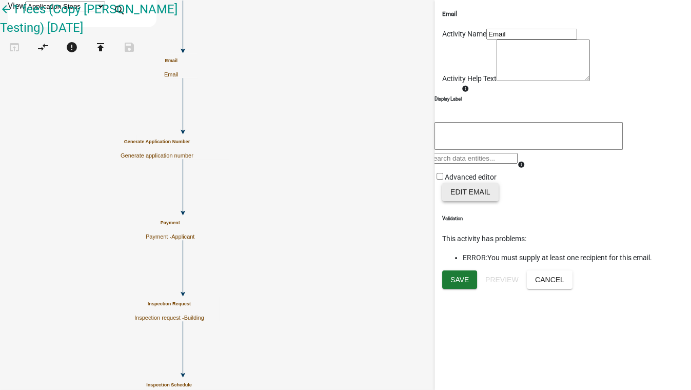
click at [467, 201] on button "Edit Email" at bounding box center [470, 192] width 56 height 18
select select "4a4c14b3-8fc6-4980-b073-900c70b0bc4b"
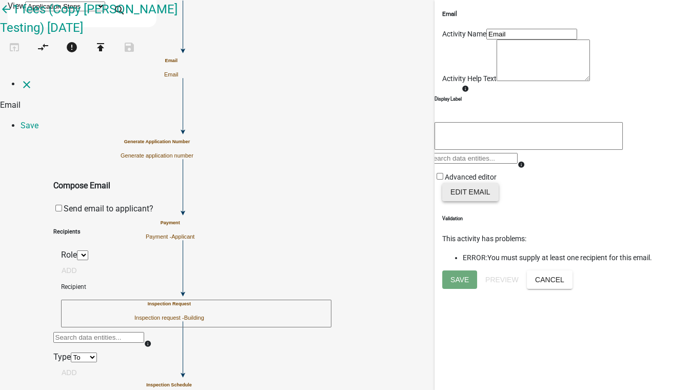
select select
click at [183, 300] on textarea at bounding box center [196, 314] width 270 height 28
click at [115, 389] on ul at bounding box center [345, 392] width 585 height 0
paste textarea "[URL][DOMAIN_NAME]"
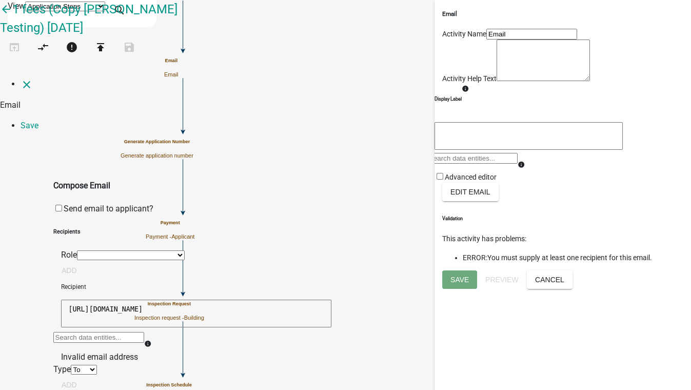
drag, startPoint x: 154, startPoint y: 164, endPoint x: 26, endPoint y: 151, distance: 128.4
type textarea "c"
paste textarea "[EMAIL_ADDRESS][DOMAIN_NAME]"
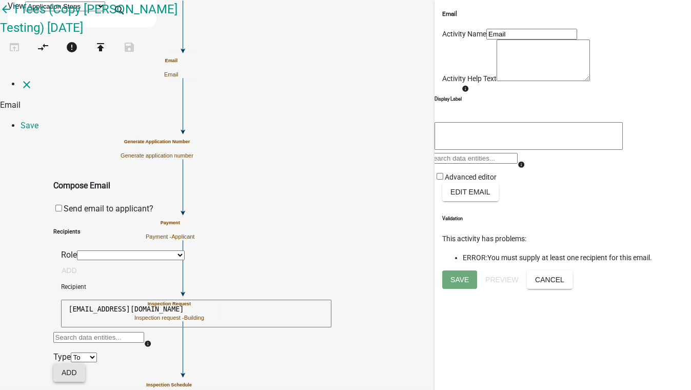
type textarea "[EMAIL_ADDRESS][DOMAIN_NAME]"
click at [85, 363] on button "Add" at bounding box center [69, 372] width 32 height 18
click at [38, 121] on link "Save" at bounding box center [30, 126] width 18 height 10
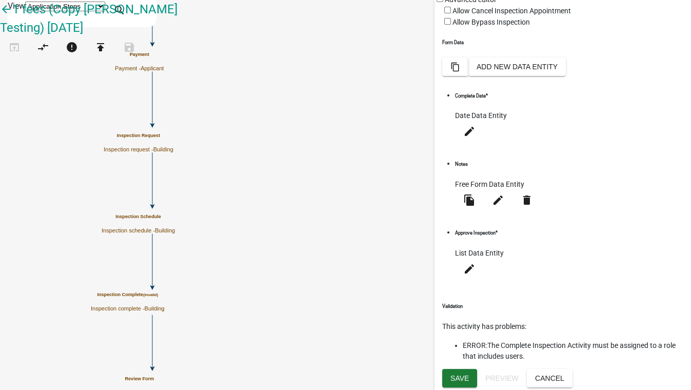
scroll to position [0, 0]
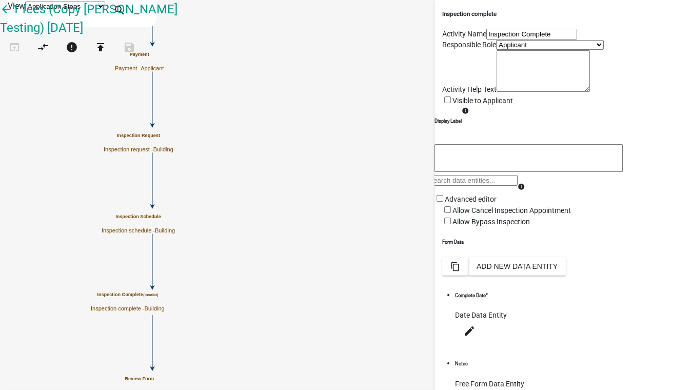
click at [496, 50] on select "Applicant [PERSON_NAME] Co P&Z County Compliance Inspections Assessor Address A…" at bounding box center [550, 45] width 108 height 10
select select "AAD0492D-D35C-40AC-88A2-8125DAB157AA"
click at [496, 50] on select "Applicant [PERSON_NAME] Co P&Z County Compliance Inspections Assessor Address A…" at bounding box center [550, 45] width 108 height 10
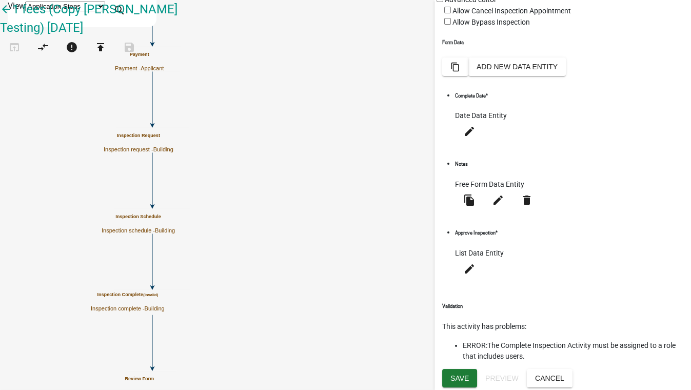
scroll to position [235, 0]
click at [464, 376] on span "Save" at bounding box center [459, 377] width 18 height 8
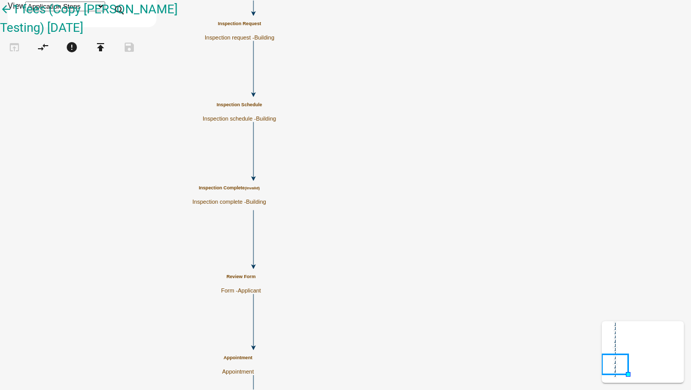
click at [266, 196] on div "Inspection Complete (invalid) Inspection complete - Building" at bounding box center [229, 195] width 74 height 20
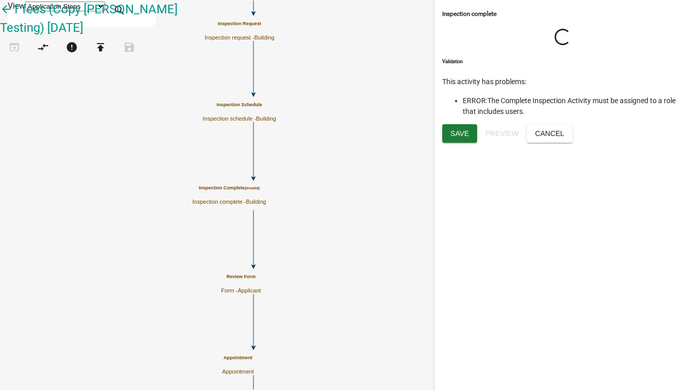
click at [273, 217] on icon "Start Start - Applicant Review Form Form - Applicant Payment Payment - Applican…" at bounding box center [346, 230] width 690 height 458
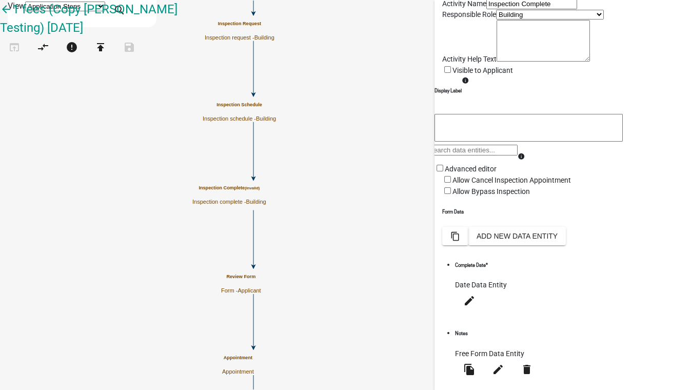
scroll to position [46, 0]
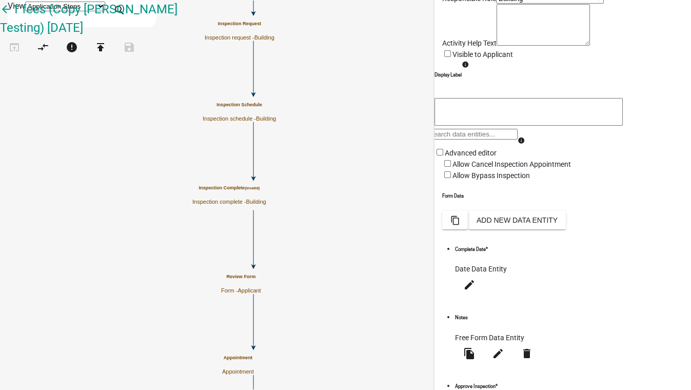
select select "B3E84EC0-883C-481A-8D59-088E472D2E94"
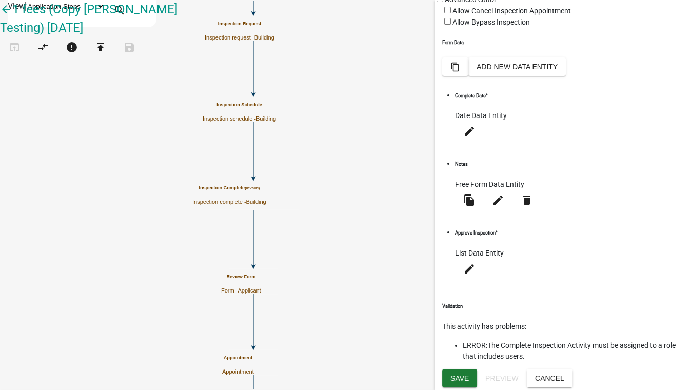
scroll to position [235, 0]
click at [455, 375] on span "Save" at bounding box center [459, 377] width 18 height 8
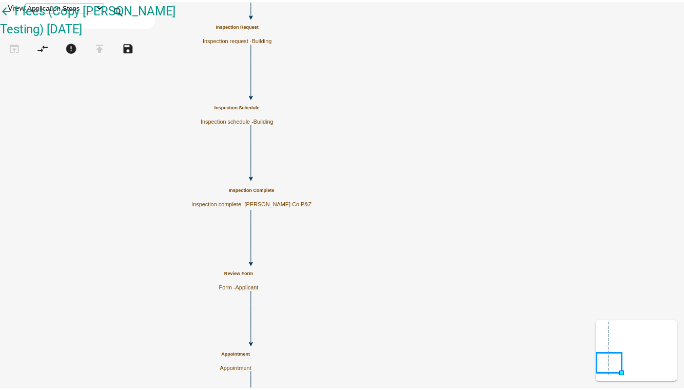
scroll to position [0, 0]
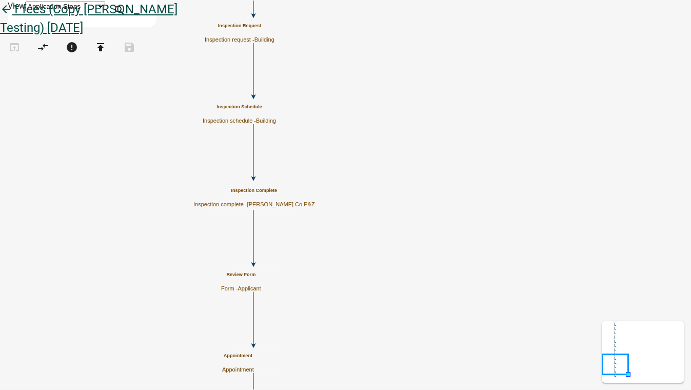
click at [12, 17] on icon "arrow_back" at bounding box center [6, 10] width 12 height 14
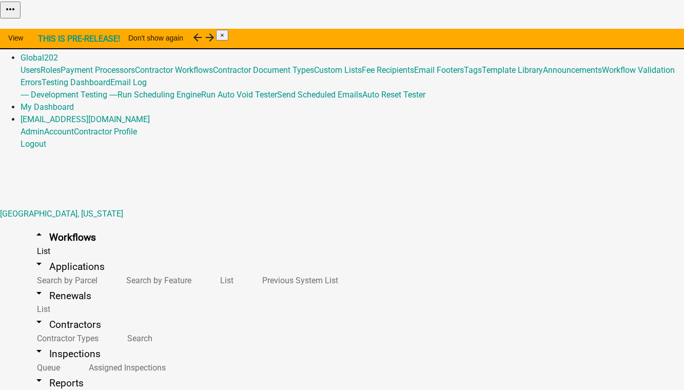
select select "4: red"
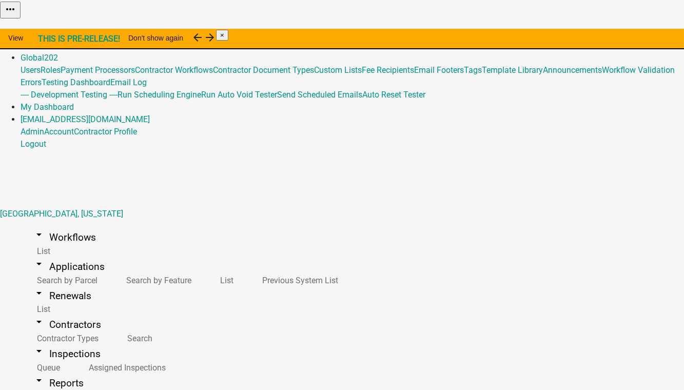
type input "test123"
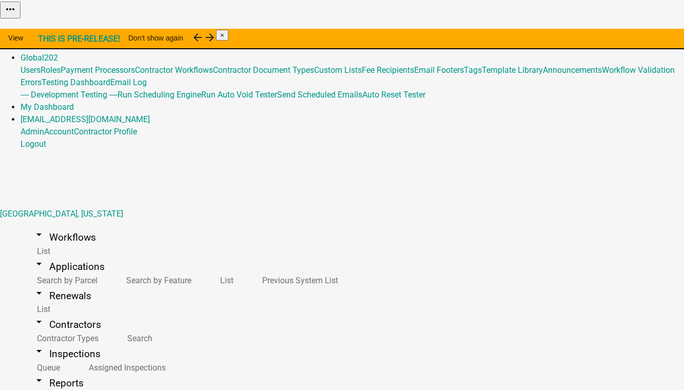
type input "test12"
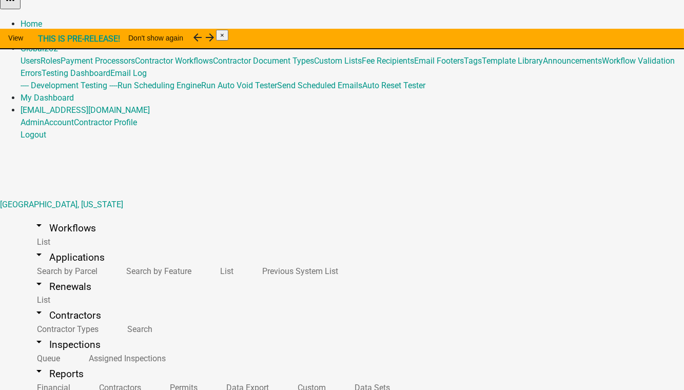
scroll to position [12, 0]
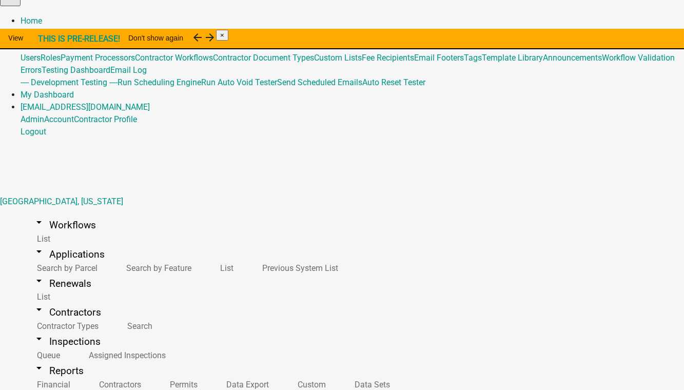
select select "3: orange"
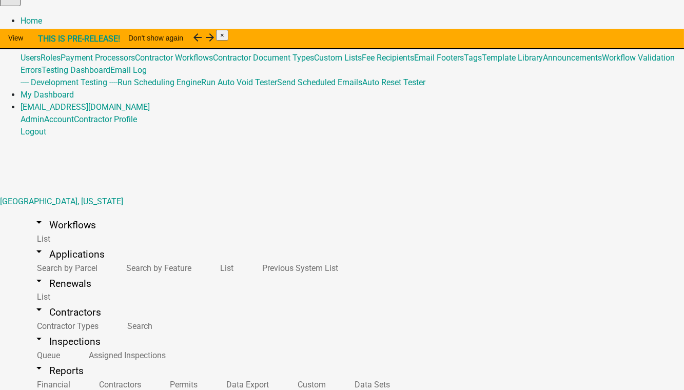
type input "nhutchins"
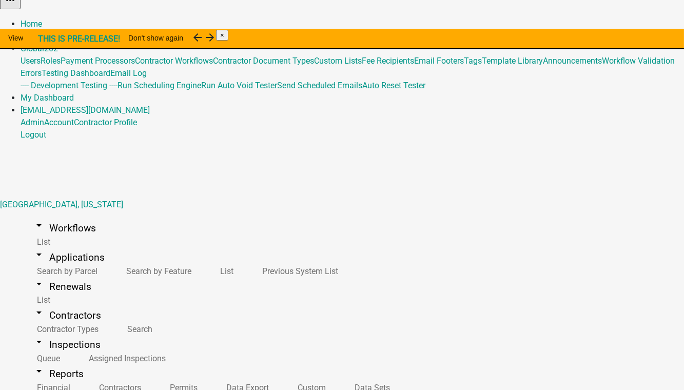
scroll to position [12, 0]
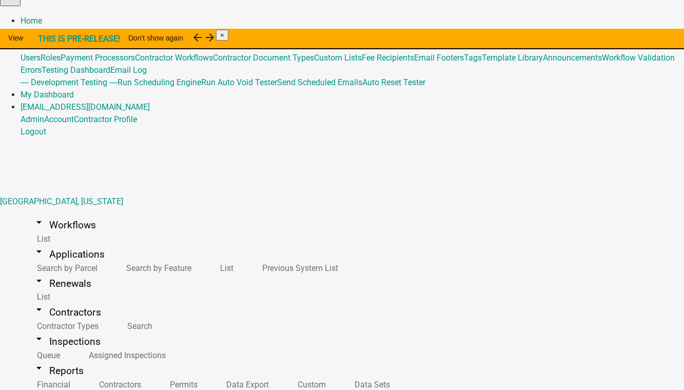
click at [50, 213] on link "arrow_drop_down Workflows" at bounding box center [65, 225] width 88 height 24
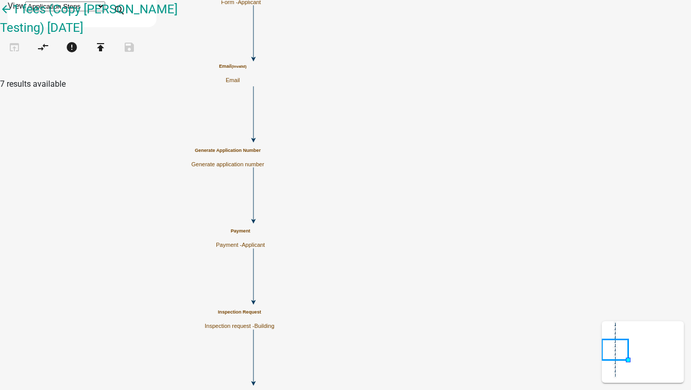
click at [246, 75] on div "Email (invalid) Email" at bounding box center [232, 74] width 27 height 20
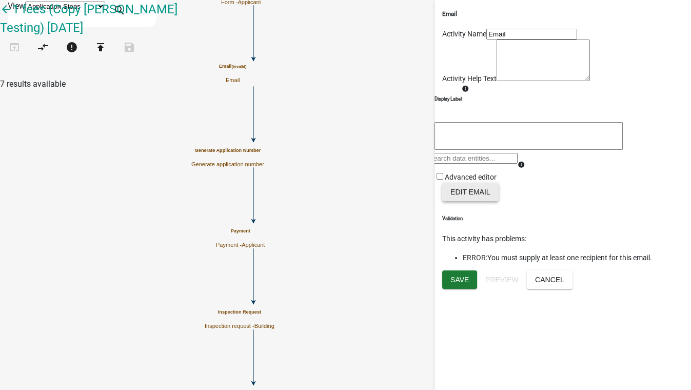
click at [461, 201] on button "Edit Email" at bounding box center [470, 192] width 56 height 18
select select "4a4c14b3-8fc6-4980-b073-900c70b0bc4b"
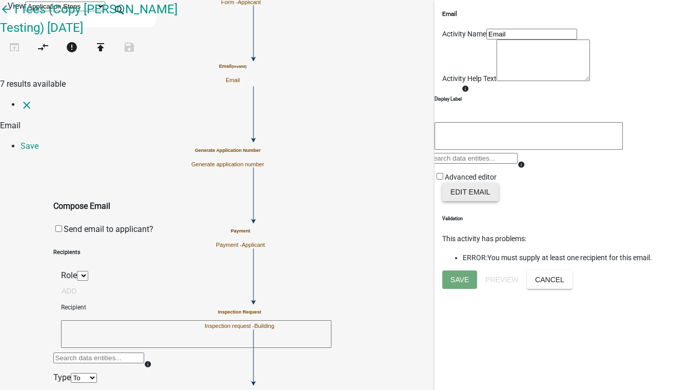
select select
click at [124, 320] on textarea at bounding box center [196, 334] width 270 height 28
paste textarea "[EMAIL_ADDRESS][DOMAIN_NAME]"
type textarea "[EMAIL_ADDRESS][DOMAIN_NAME]"
drag, startPoint x: 415, startPoint y: 172, endPoint x: 555, endPoint y: 116, distance: 150.3
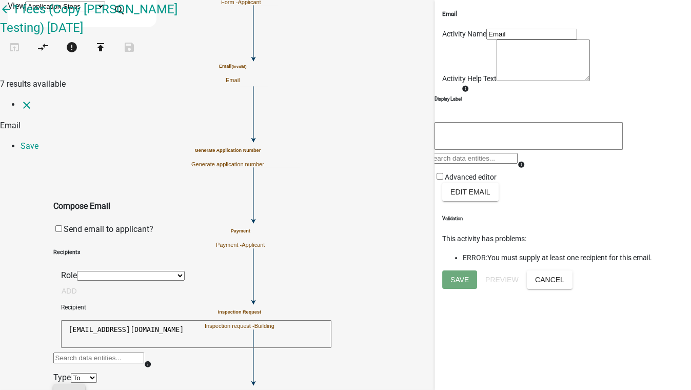
click at [85, 384] on button "Add" at bounding box center [69, 393] width 32 height 18
click at [38, 141] on link "Save" at bounding box center [30, 146] width 18 height 10
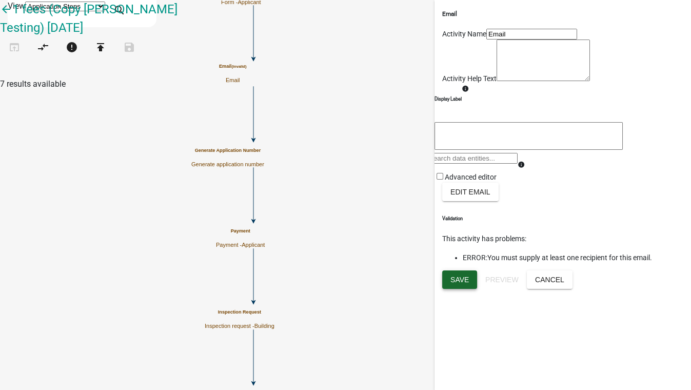
click at [465, 283] on span "Save" at bounding box center [459, 279] width 18 height 8
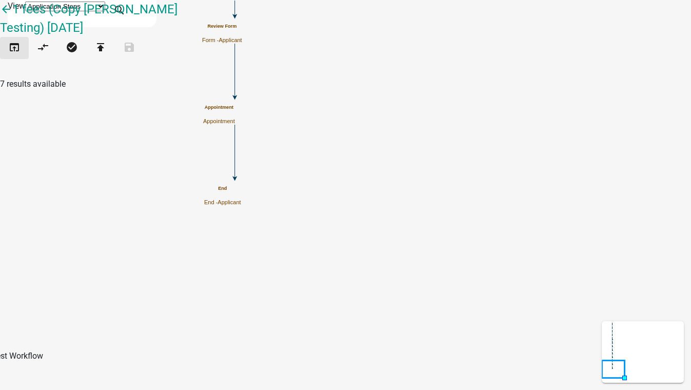
click at [18, 55] on icon "open_in_browser" at bounding box center [14, 48] width 12 height 14
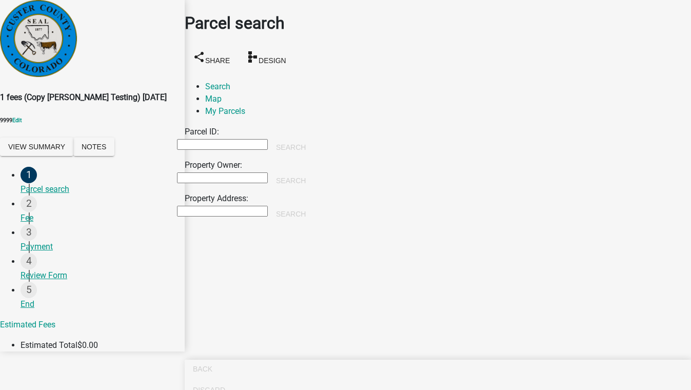
click at [241, 172] on input "Property Owner:" at bounding box center [222, 177] width 91 height 11
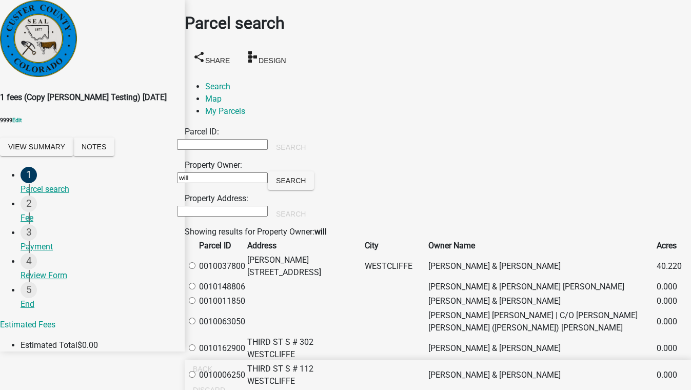
type input "will"
click at [639, 205] on div "Parcel ID: Search Property Owner: will Search Property Address: Search" at bounding box center [438, 176] width 506 height 100
click at [197, 269] on label at bounding box center [197, 266] width 0 height 10
click at [195, 269] on input "radio" at bounding box center [192, 265] width 7 height 7
radio input "true"
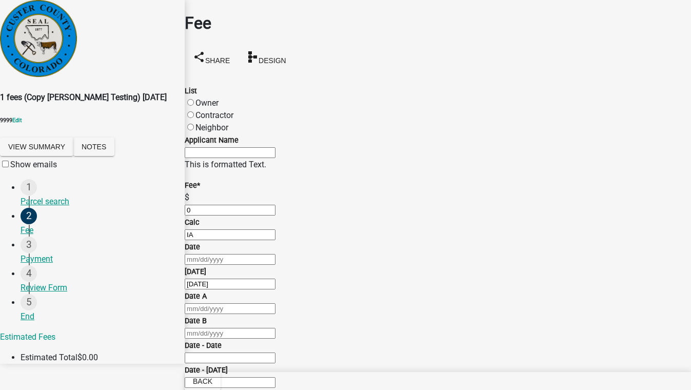
click at [201, 110] on label "Contractor" at bounding box center [214, 115] width 38 height 10
click at [194, 111] on input "Contractor" at bounding box center [190, 114] width 7 height 7
radio input "true"
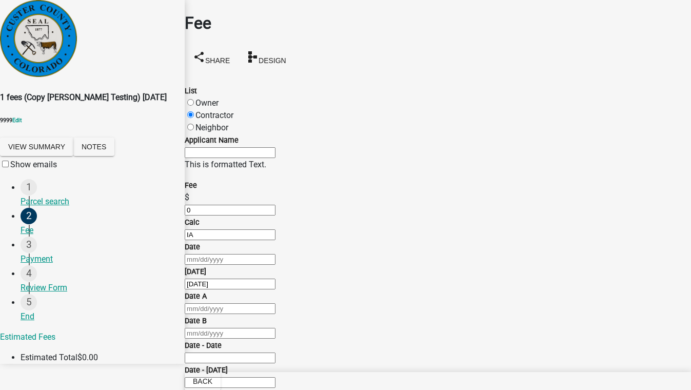
checkbox input "true"
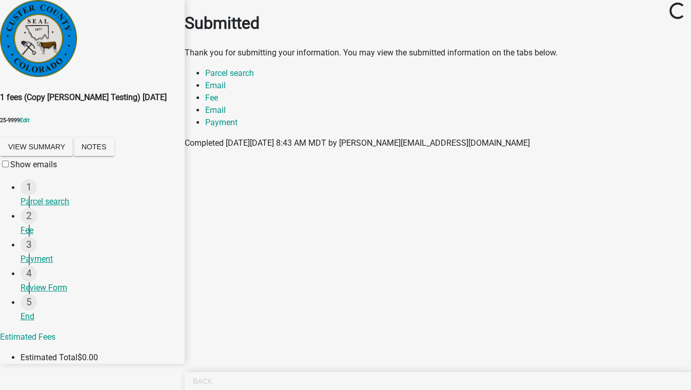
click at [48, 294] on div "Review Form" at bounding box center [99, 288] width 156 height 12
select select "aad0492d-d35c-40ac-88a2-8125dab157aa"
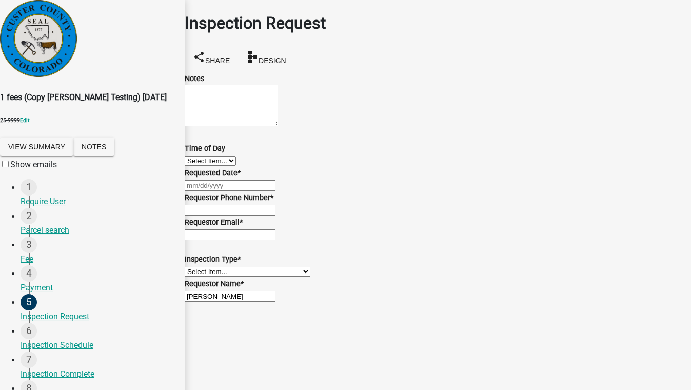
click at [236, 166] on select "Select Item... AM PM" at bounding box center [210, 161] width 51 height 10
click at [197, 166] on select "Select Item... AM PM" at bounding box center [210, 161] width 51 height 10
select select "d25799fe-4ad1-4bc0-92dd-a5772d745c83"
click at [229, 191] on div at bounding box center [438, 185] width 506 height 12
select select "10"
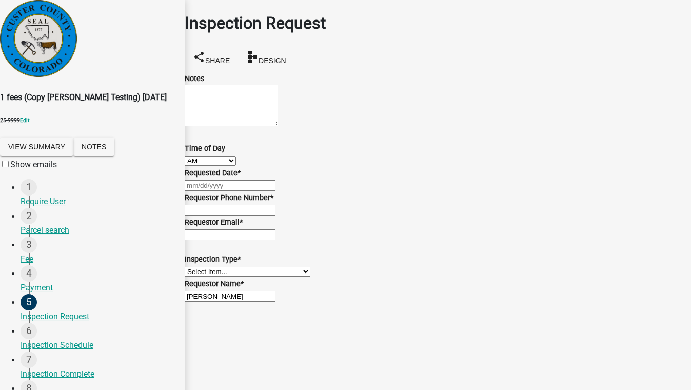
select select "2025"
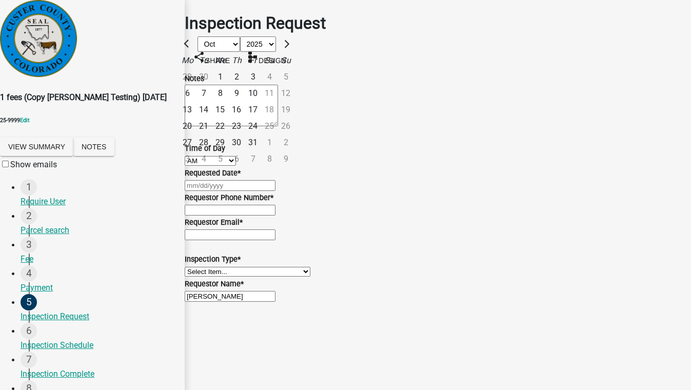
click at [261, 134] on div "24" at bounding box center [253, 126] width 16 height 16
type input "[DATE]"
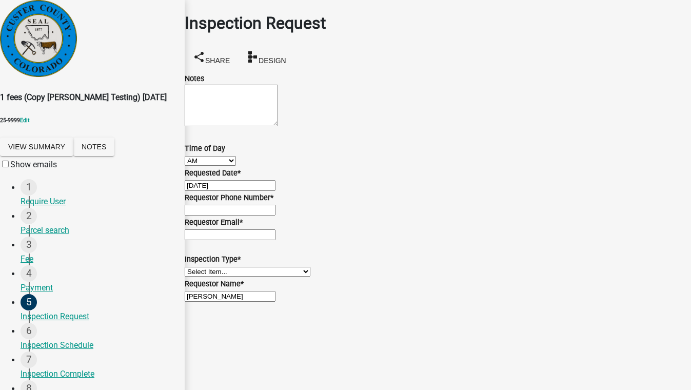
scroll to position [46, 0]
click at [275, 215] on input "Requestor Phone Number *" at bounding box center [230, 210] width 91 height 11
type input "5555555555"
click at [241, 240] on input "Requestor Email *" at bounding box center [230, 234] width 91 height 11
type input "[EMAIL_ADDRESS][DOMAIN_NAME]"
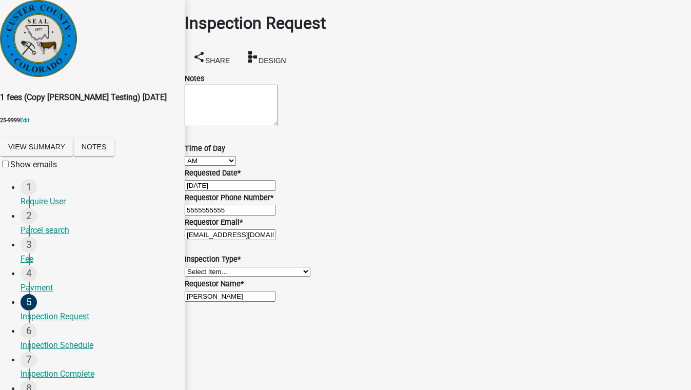
scroll to position [185, 0]
click at [236, 267] on select "Select Item... Saw Pole (Temp) Temporary Power - Palmetto Power Temporary Power…" at bounding box center [248, 272] width 126 height 10
click at [197, 267] on select "Select Item... Saw Pole (Temp) Temporary Power - Palmetto Power Temporary Power…" at bounding box center [248, 272] width 126 height 10
select select "436f50d1-f30f-4cab-b0c1-bb7f5d1cd273"
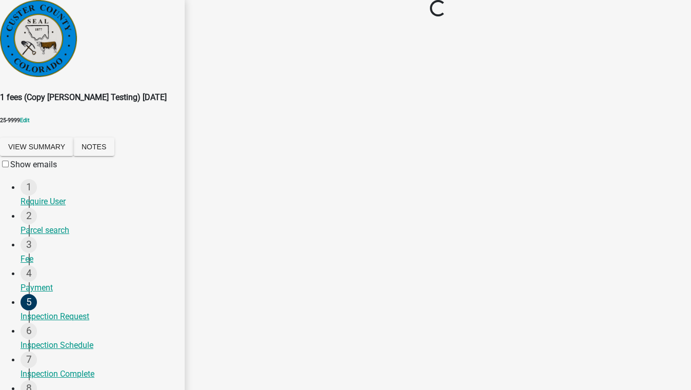
scroll to position [0, 0]
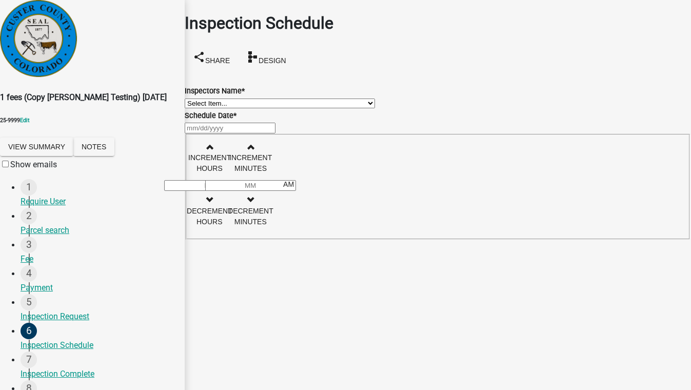
click at [266, 108] on select "Select Item... Sheyenne (Sheyenne Shy) dcrofford ([PERSON_NAME] ) [EMAIL_ADDRES…" at bounding box center [280, 103] width 190 height 10
select select "ad2da71c-f2df-4f3d-bf36-3a08c287afed"
click at [197, 98] on select "Select Item... Sheyenne (Sheyenne Shy) dcrofford ([PERSON_NAME] ) [EMAIL_ADDRES…" at bounding box center [280, 103] width 190 height 10
click at [249, 134] on div at bounding box center [438, 128] width 506 height 12
select select "10"
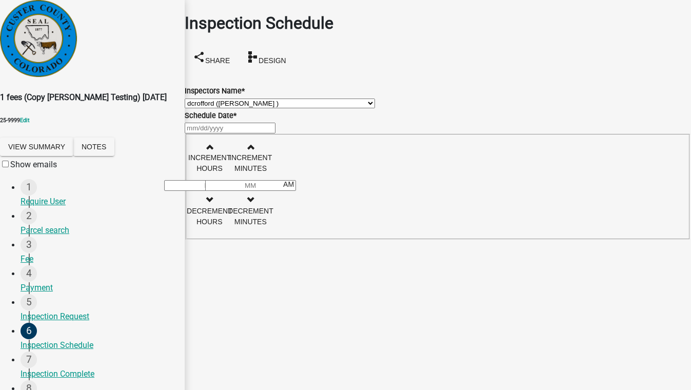
select select "2025"
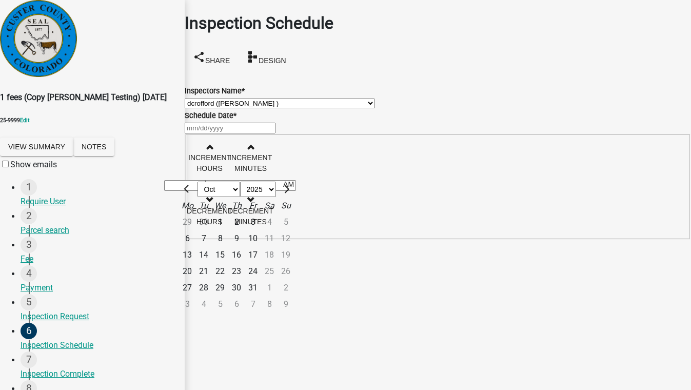
click at [228, 263] on div "15" at bounding box center [220, 255] width 16 height 16
type input "[DATE]"
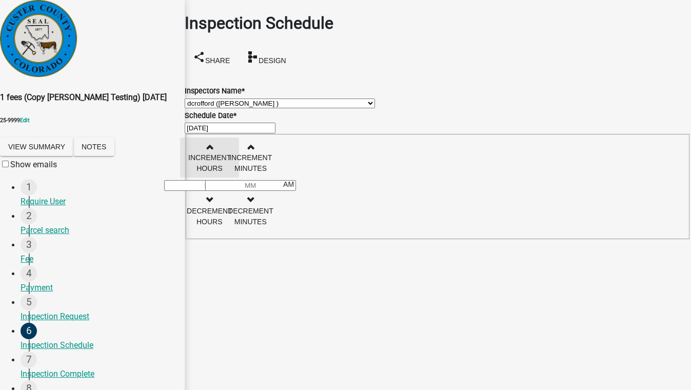
click at [239, 167] on button "Increment hours" at bounding box center [209, 157] width 59 height 40
type input "01"
type input "00"
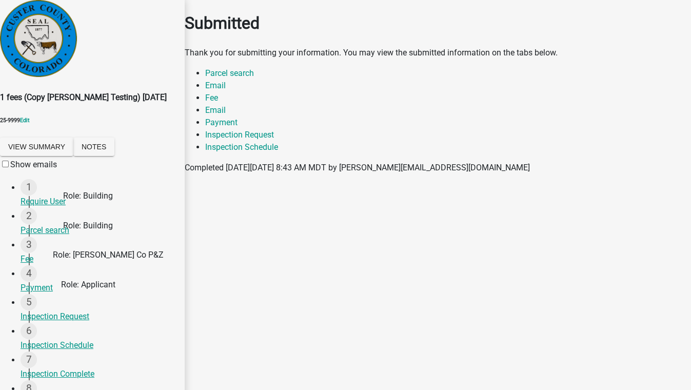
scroll to position [146, 0]
select select "b3e84ec0-883c-481a-8d59-088e472d2e94"
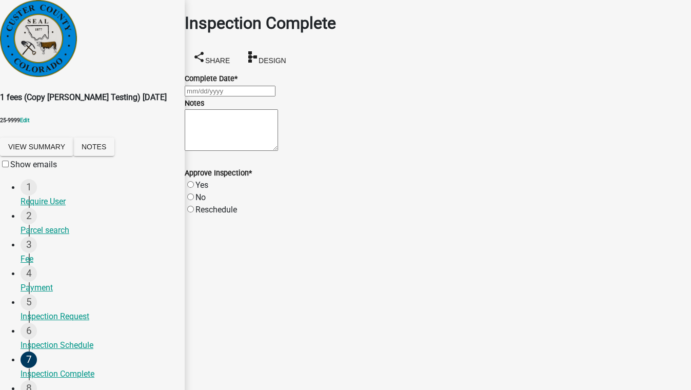
click at [237, 94] on div at bounding box center [438, 91] width 506 height 12
select select "10"
select select "2025"
click at [228, 189] on div "15" at bounding box center [220, 197] width 16 height 16
type input "[DATE]"
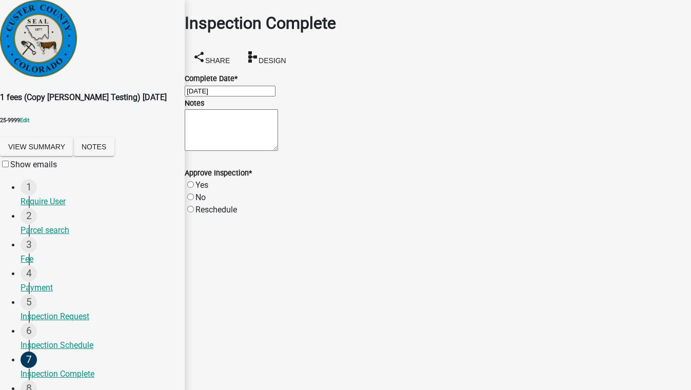
click at [208, 190] on label "Yes" at bounding box center [201, 185] width 13 height 10
click at [194, 188] on input "Yes" at bounding box center [190, 184] width 7 height 7
radio input "true"
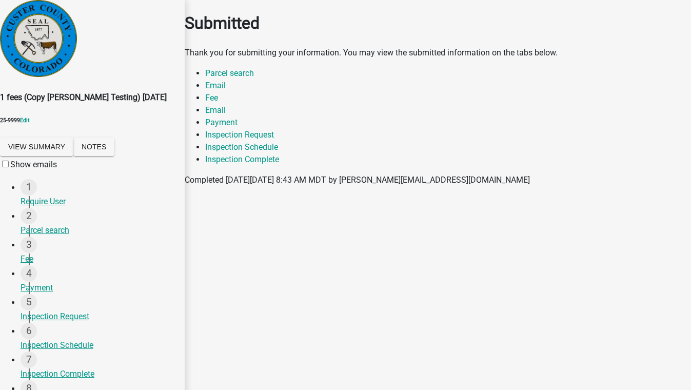
select select "46f061d0-ca05-4526-87ad-bae6256f3e47"
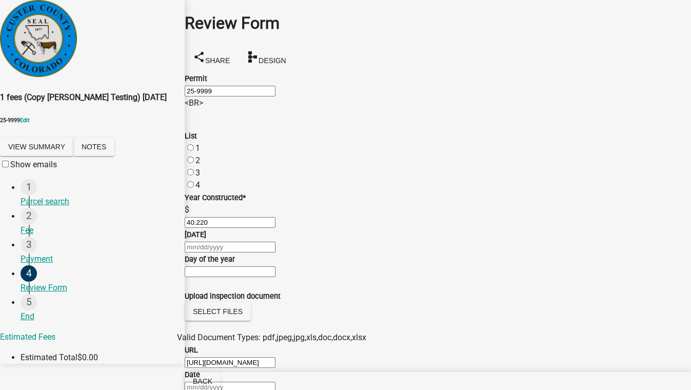
scroll to position [353, 0]
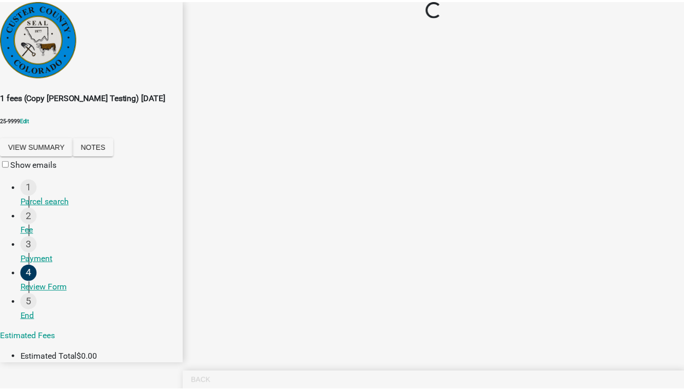
scroll to position [0, 0]
